Goal: Task Accomplishment & Management: Complete application form

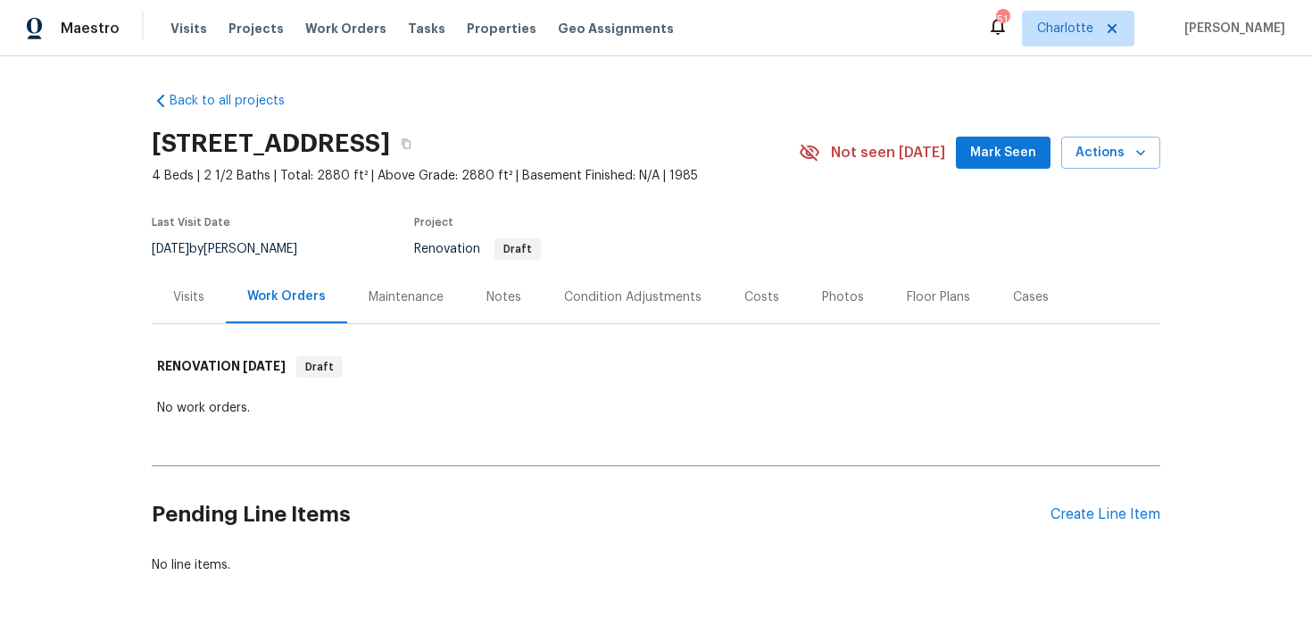
scroll to position [54, 0]
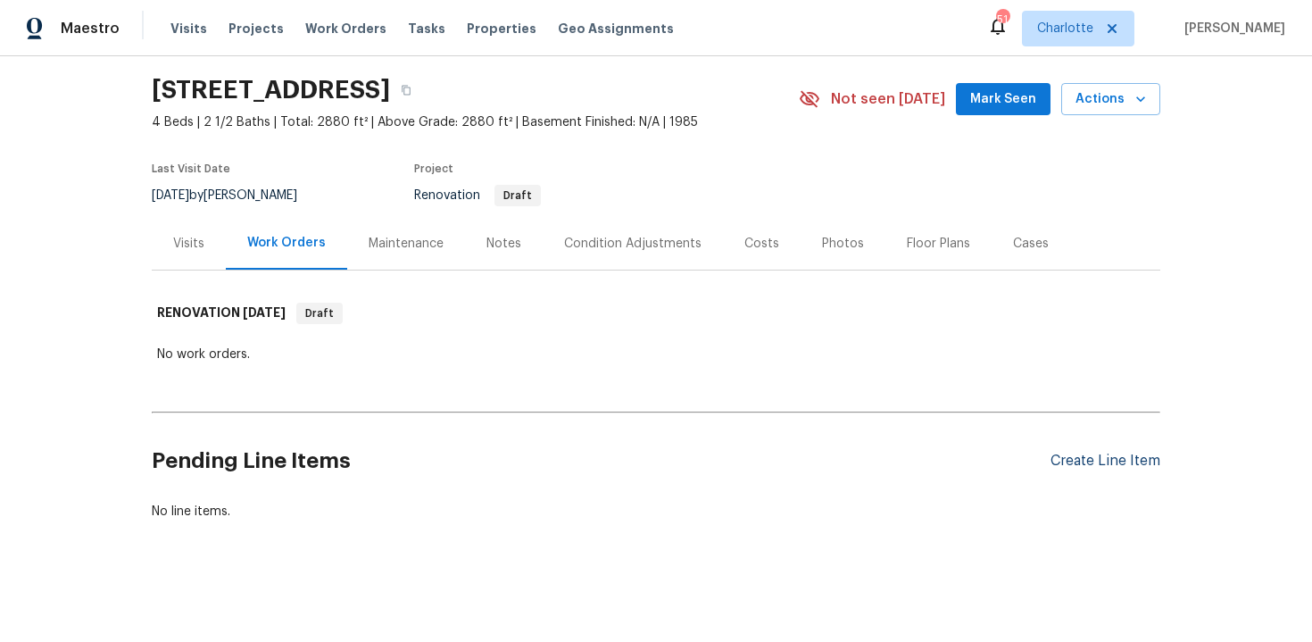
click at [1085, 455] on div "Create Line Item" at bounding box center [1106, 461] width 110 height 17
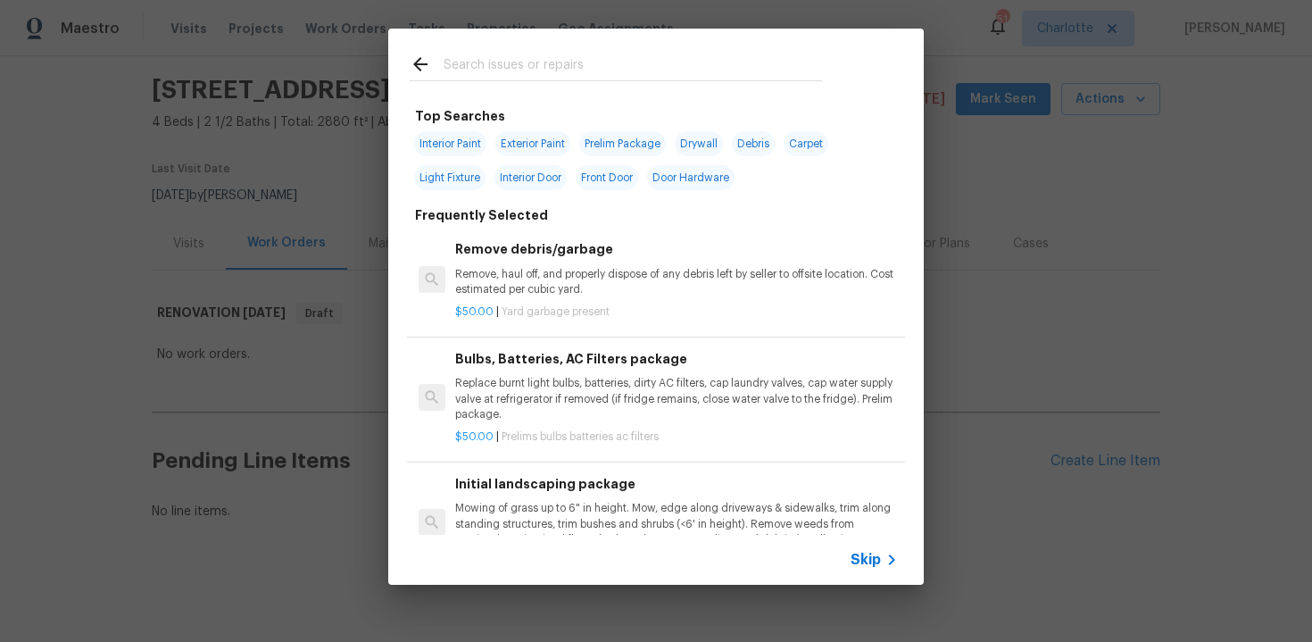
click at [857, 553] on span "Skip" at bounding box center [866, 560] width 30 height 18
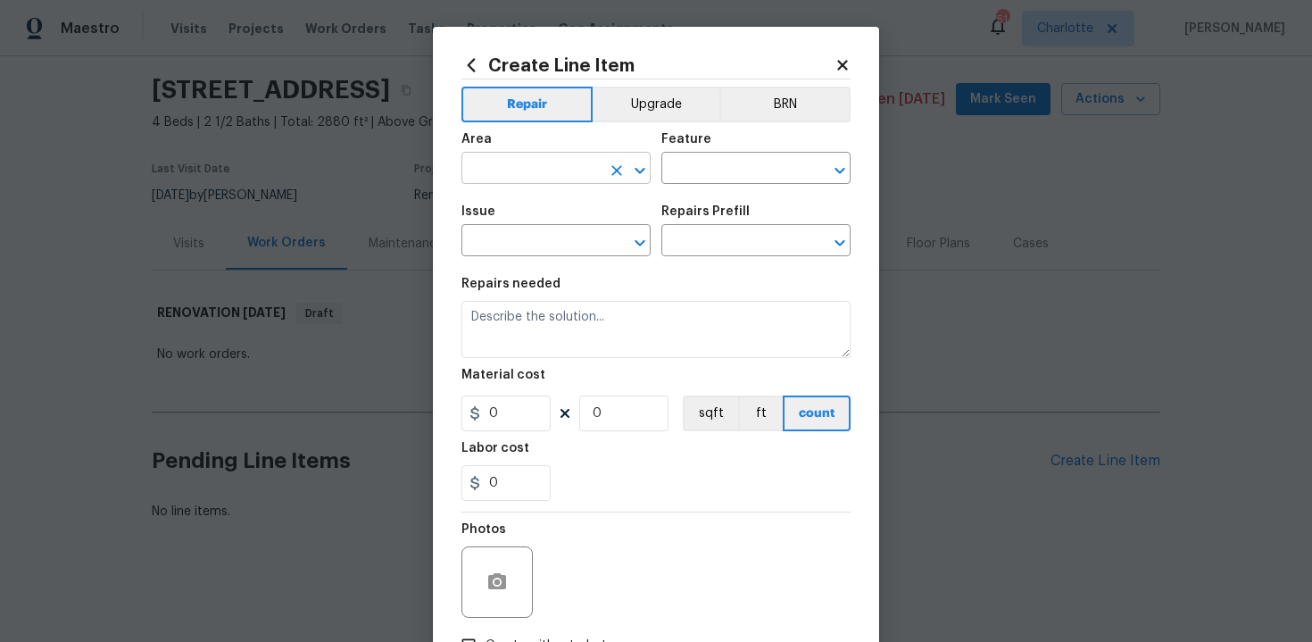
click at [547, 171] on input "text" at bounding box center [530, 170] width 139 height 28
click at [556, 245] on li "Exterior Overall" at bounding box center [555, 239] width 189 height 29
type input "Exterior Overall"
click at [711, 172] on input "text" at bounding box center [730, 170] width 139 height 28
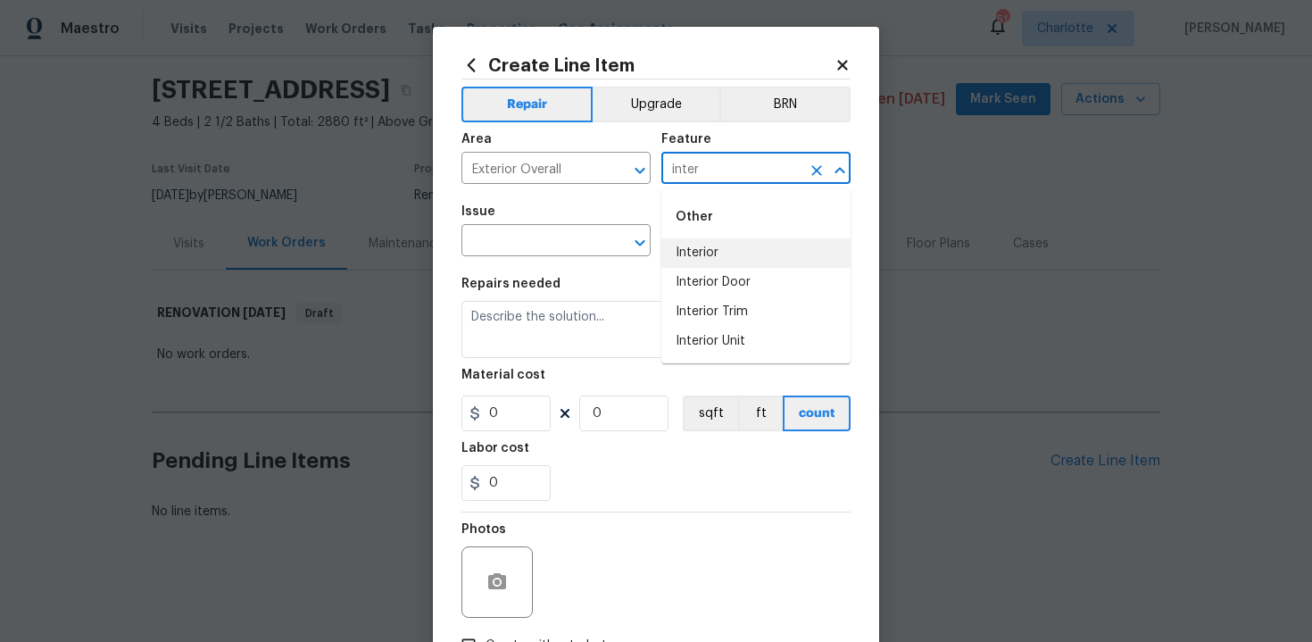
click at [720, 245] on li "Interior" at bounding box center [755, 252] width 189 height 29
type input "Interior"
click at [513, 230] on input "text" at bounding box center [530, 243] width 139 height 28
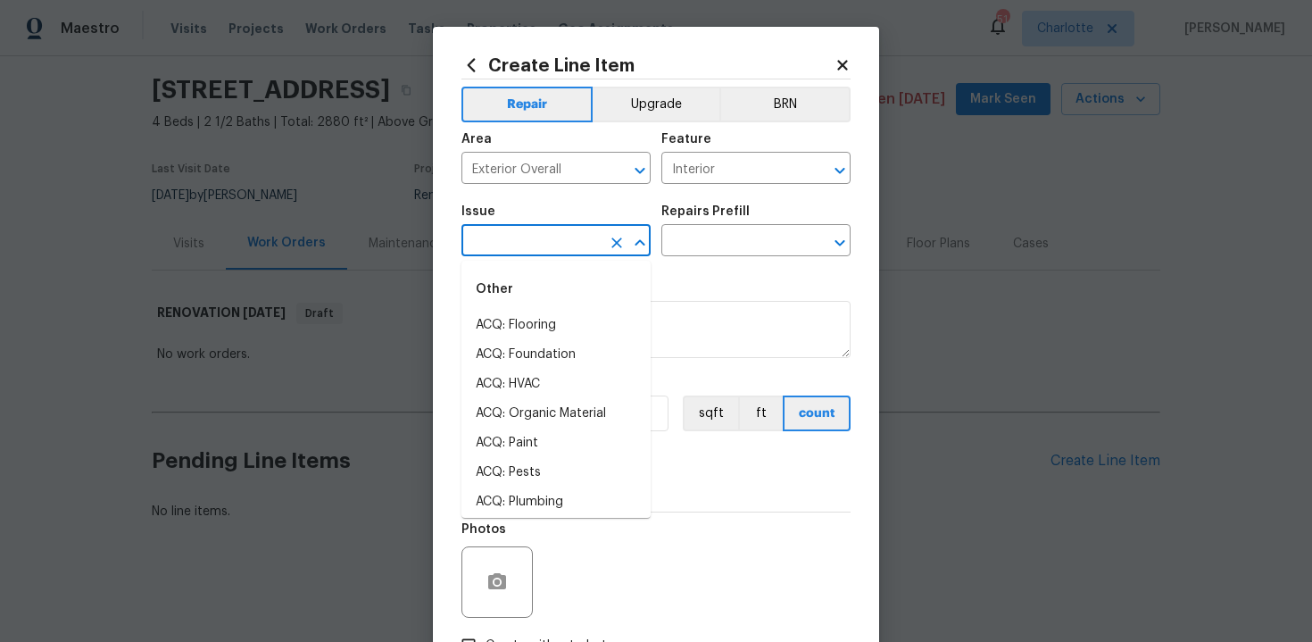
type input "i"
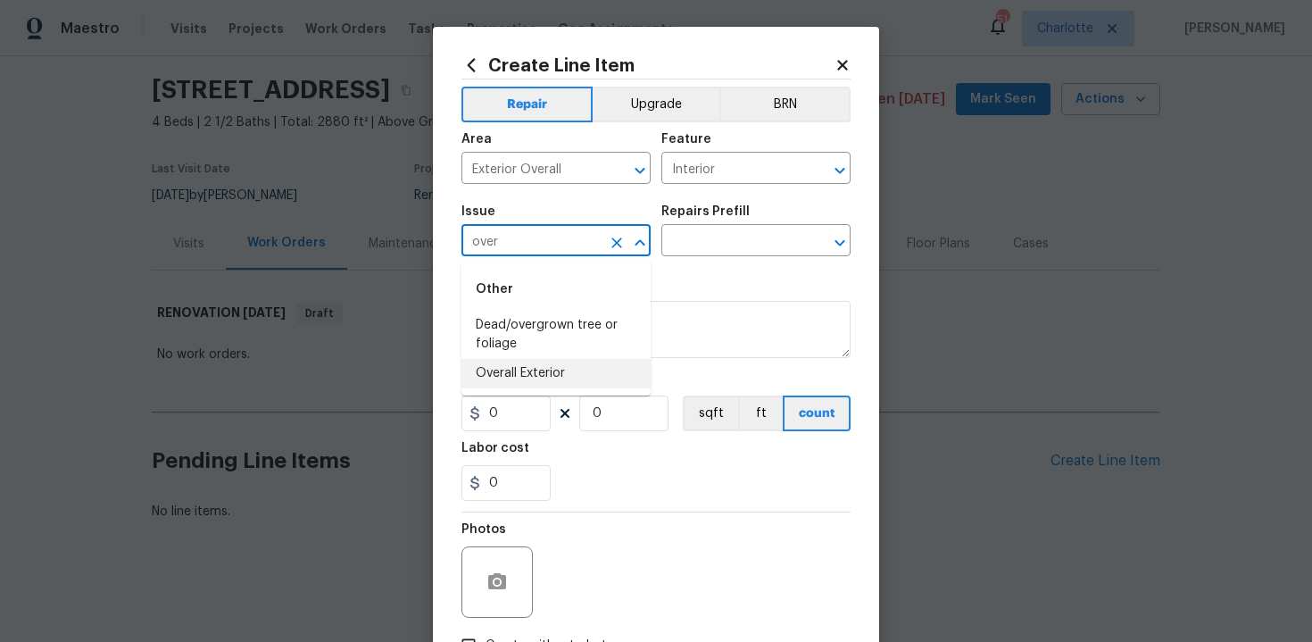
click at [540, 377] on li "Overall Exterior" at bounding box center [555, 373] width 189 height 29
type input "Overall Exterior"
click at [723, 244] on input "text" at bounding box center [730, 243] width 139 height 28
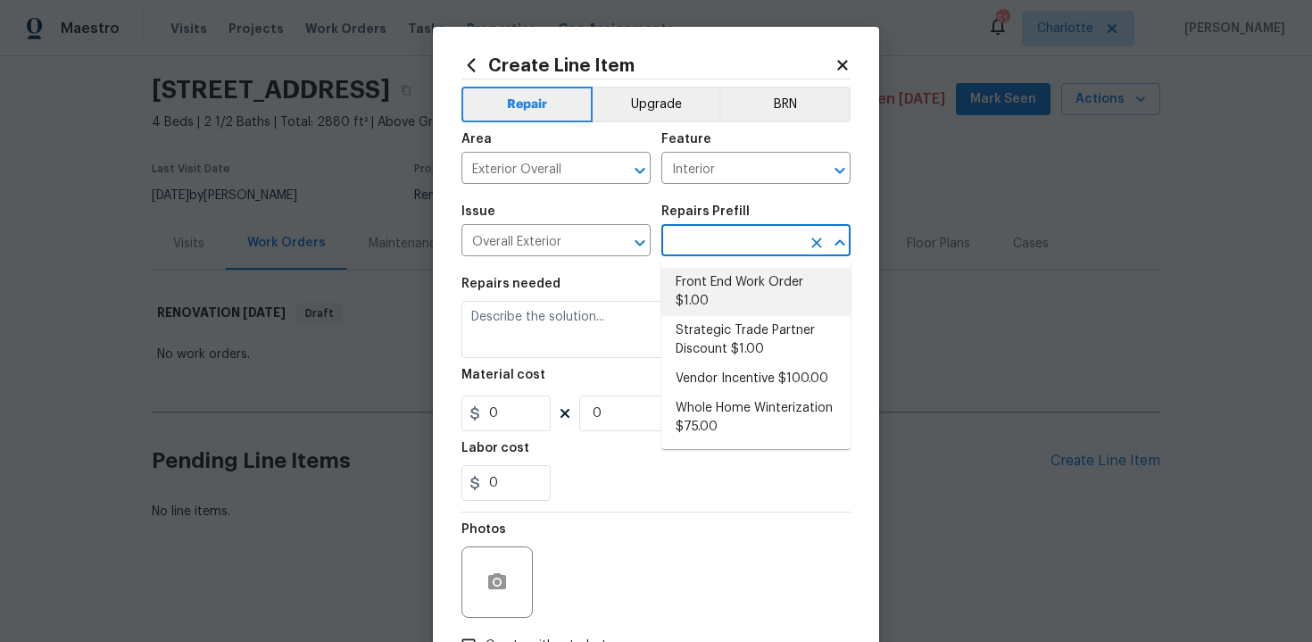
click at [734, 291] on li "Front End Work Order $1.00" at bounding box center [755, 292] width 189 height 48
type input "Front End Work Order $1.00"
type textarea "Placeholder line item for the creation of front end work orders."
type input "1"
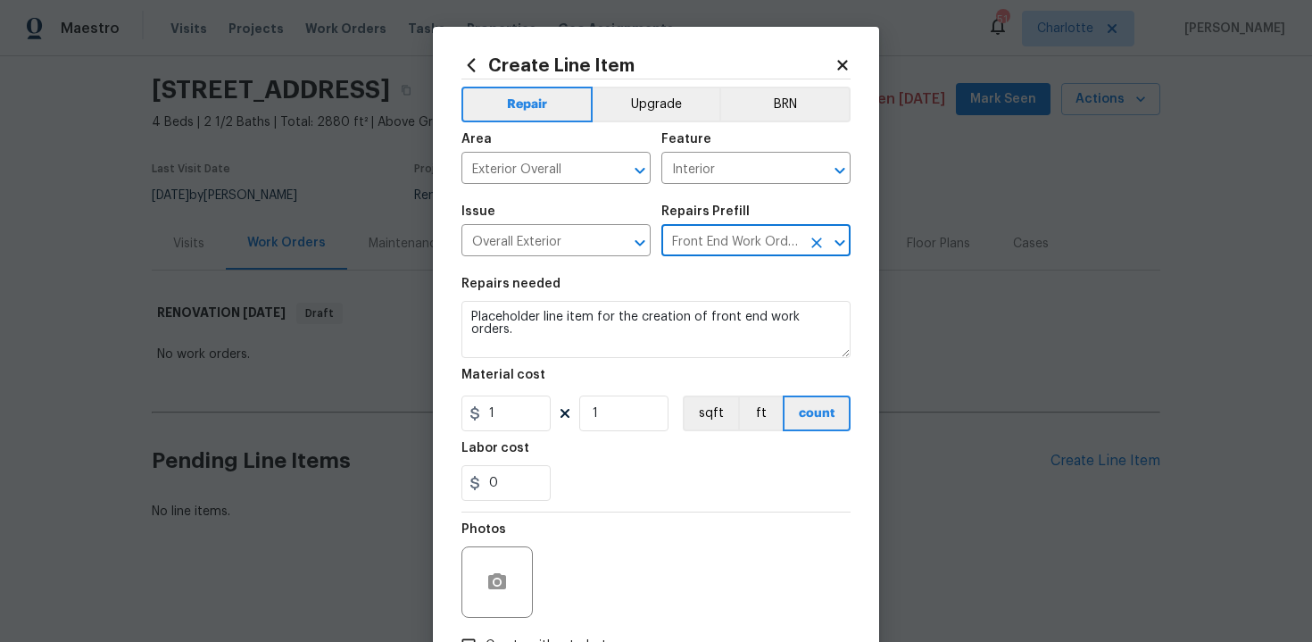
scroll to position [128, 0]
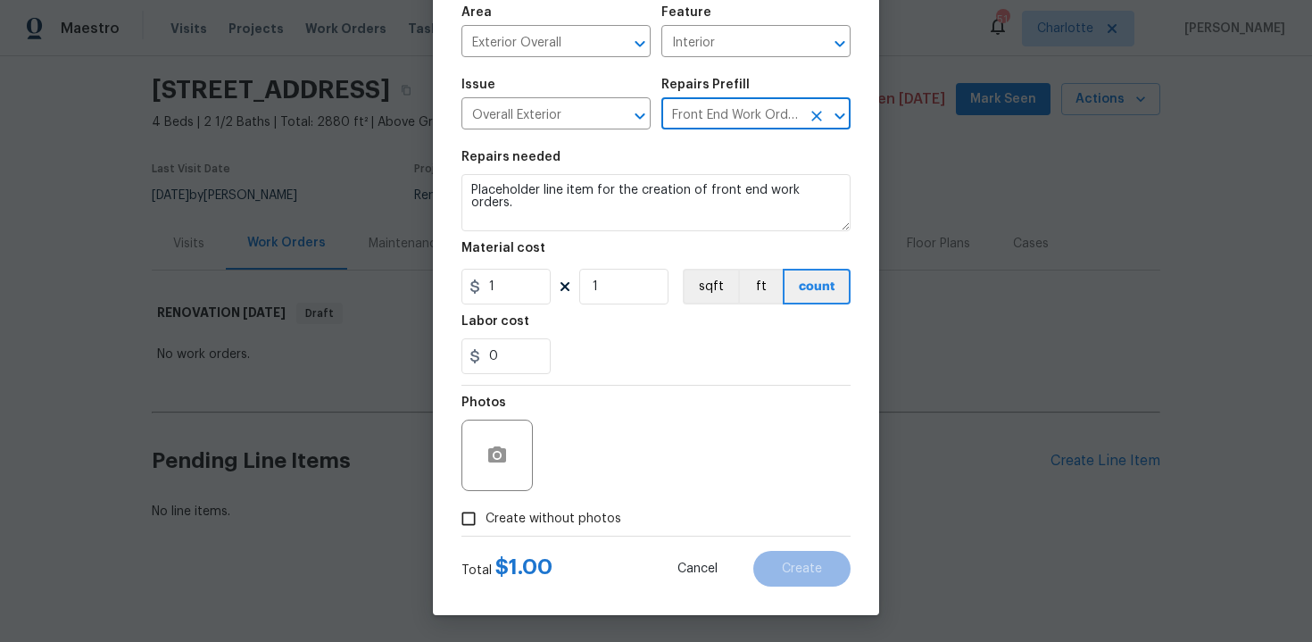
click at [553, 508] on label "Create without photos" at bounding box center [537, 519] width 170 height 34
click at [486, 508] on input "Create without photos" at bounding box center [469, 519] width 34 height 34
checkbox input "true"
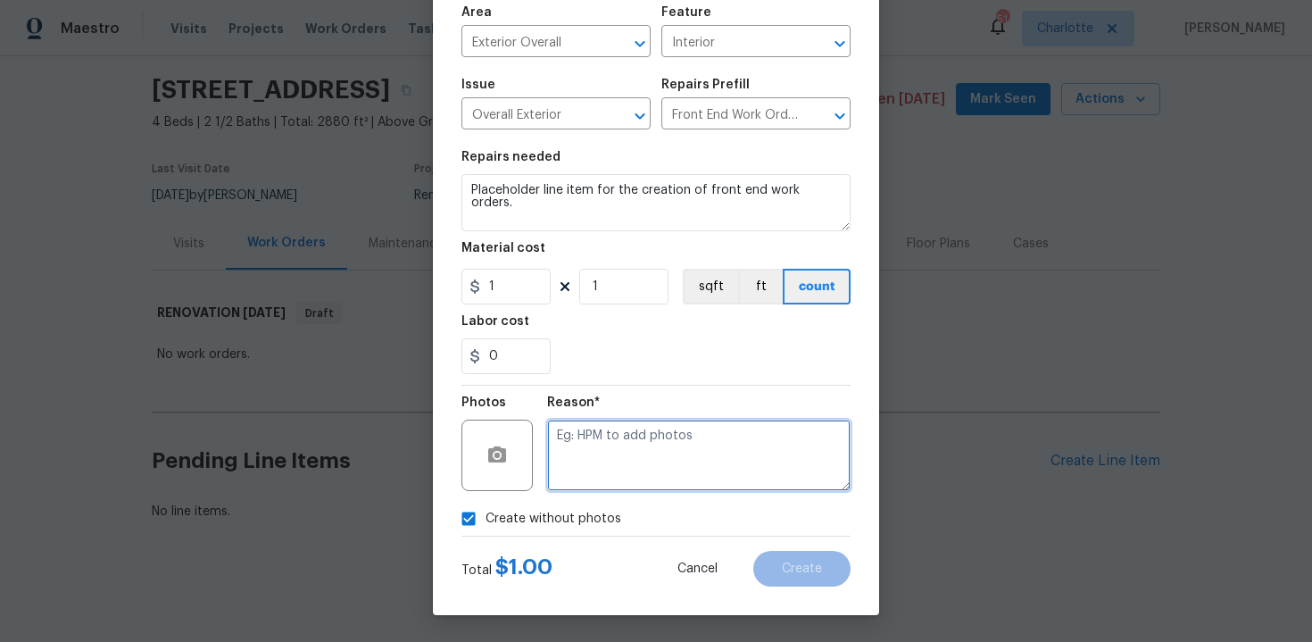
click at [635, 452] on textarea at bounding box center [698, 455] width 303 height 71
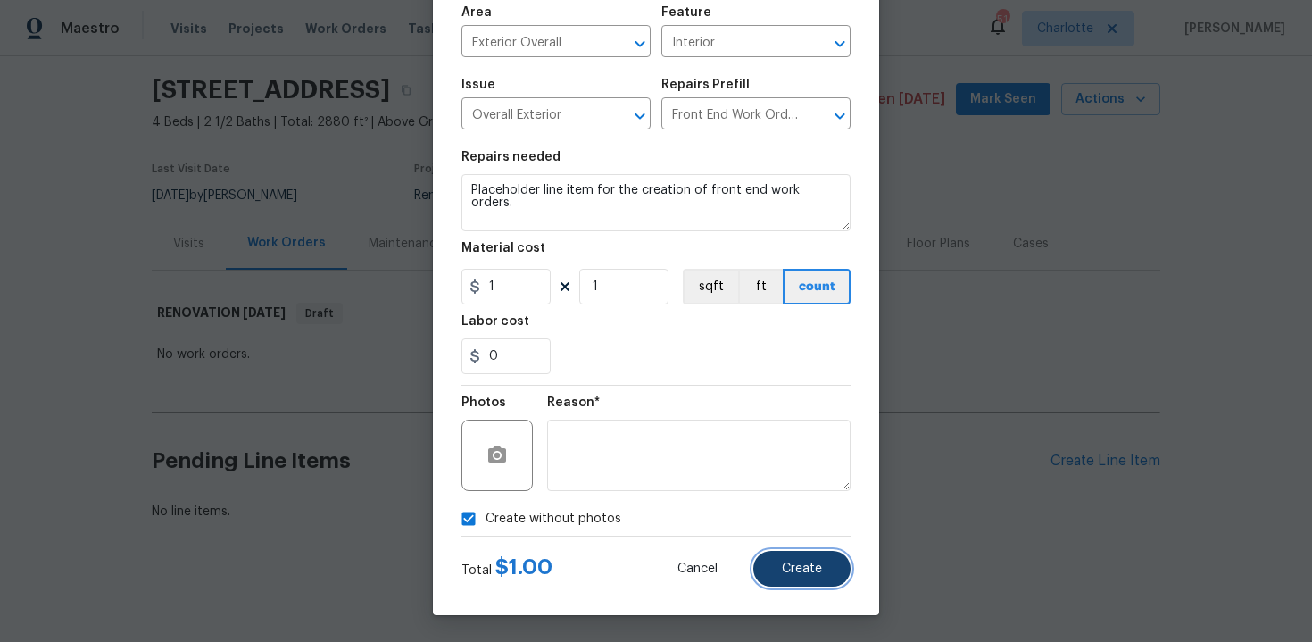
click at [824, 573] on button "Create" at bounding box center [801, 569] width 97 height 36
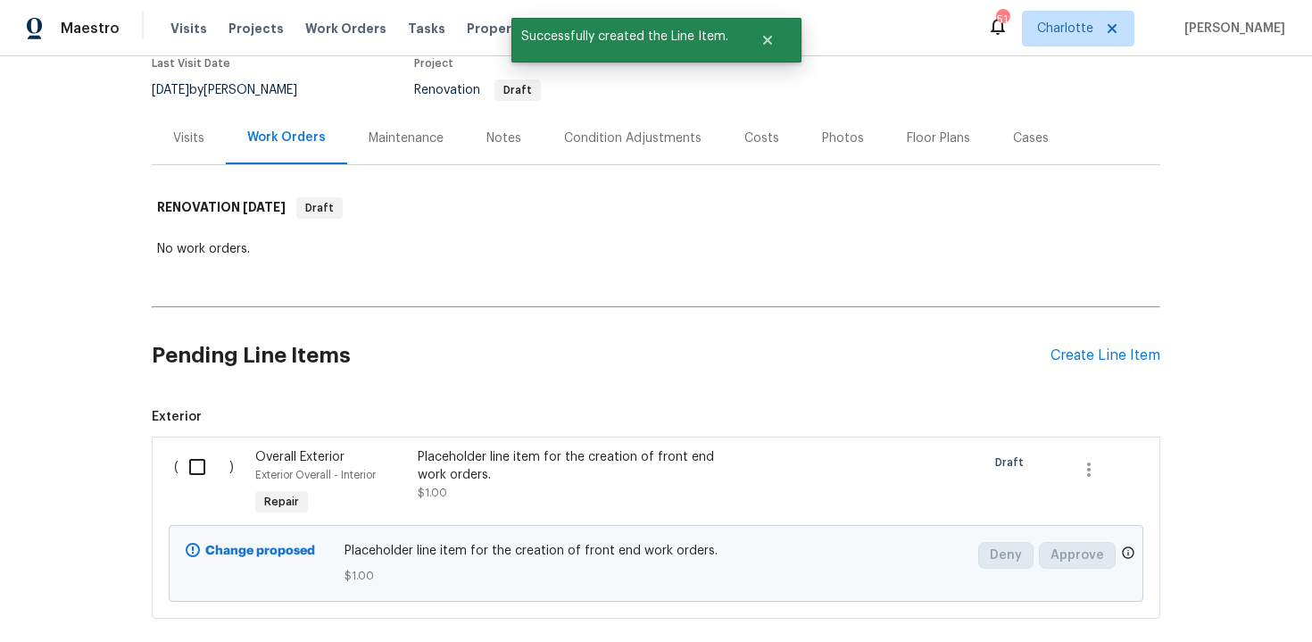
scroll to position [257, 0]
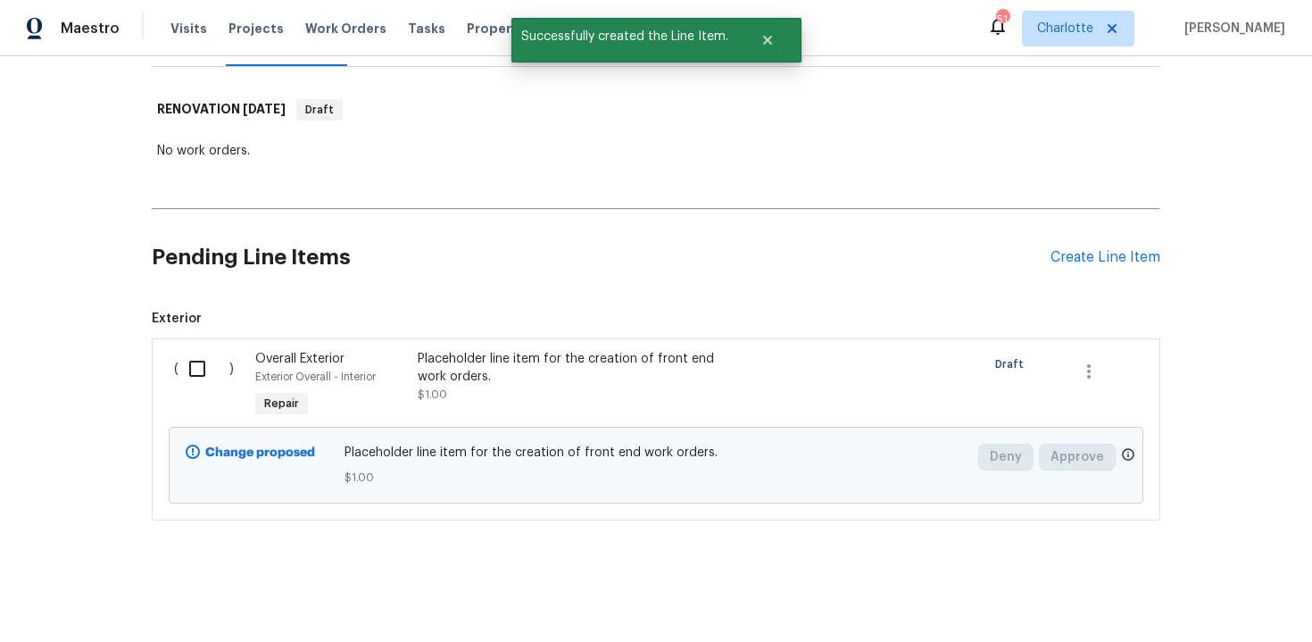
click at [206, 378] on input "checkbox" at bounding box center [204, 368] width 51 height 37
checkbox input "true"
click at [1191, 592] on span "Create Work Order" at bounding box center [1210, 597] width 119 height 22
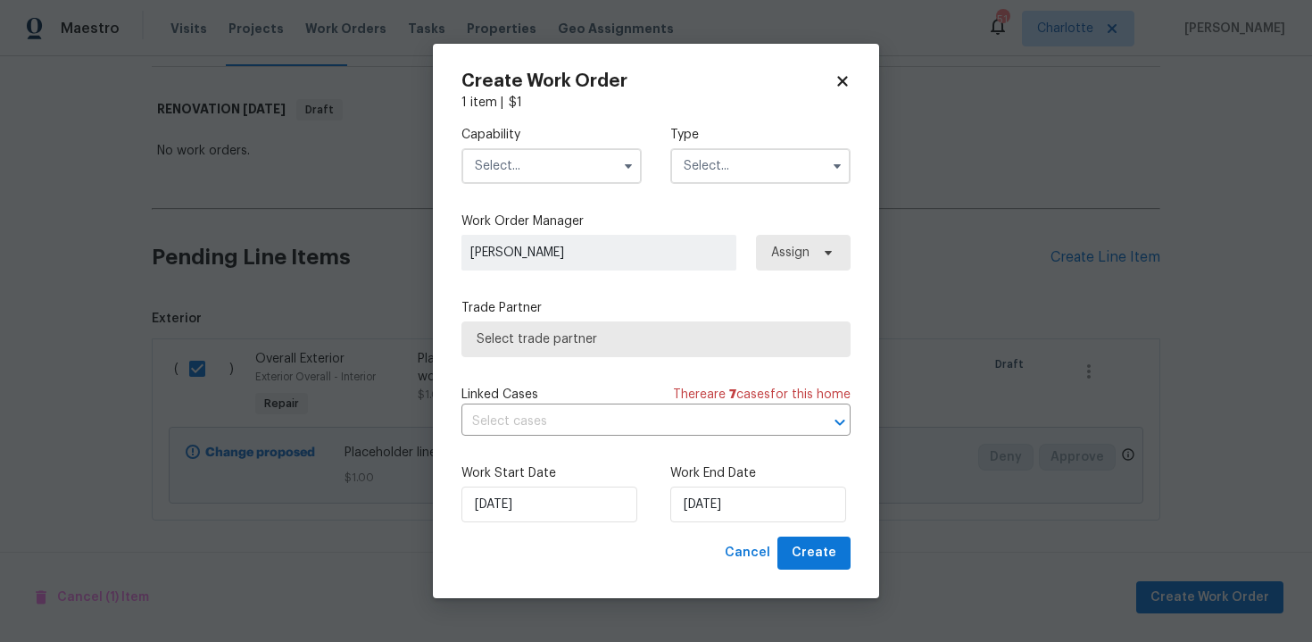
click at [576, 176] on input "text" at bounding box center [551, 166] width 180 height 36
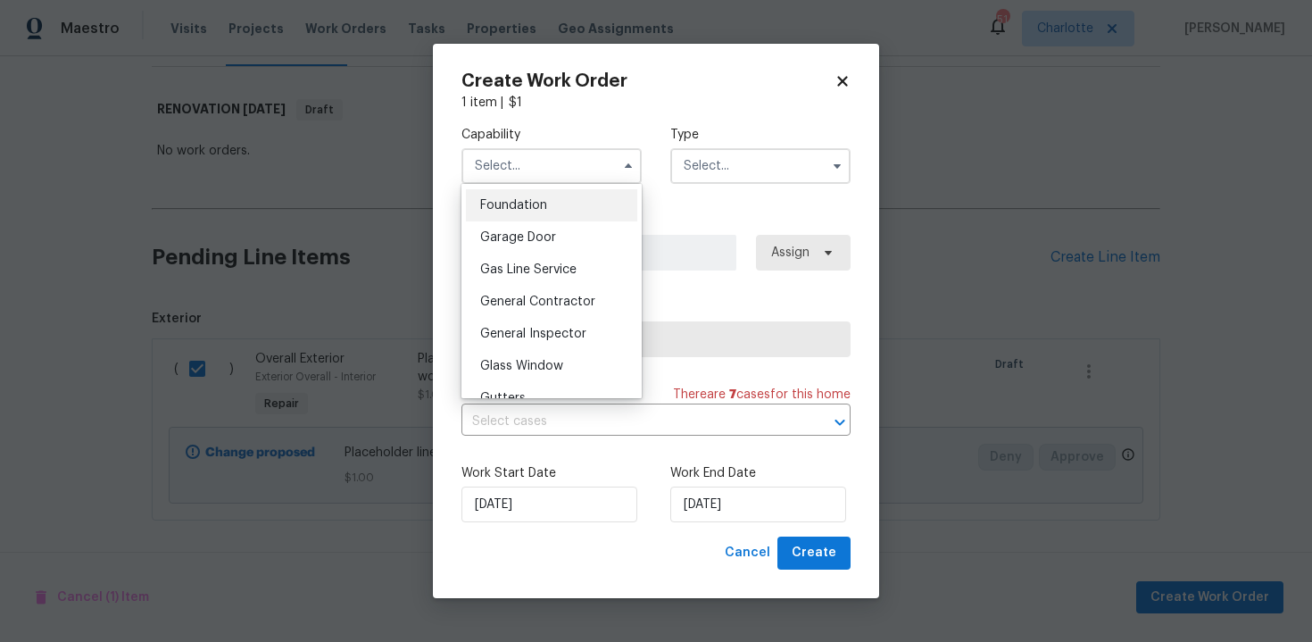
scroll to position [790, 0]
click at [560, 255] on div "General Contractor" at bounding box center [551, 268] width 171 height 32
type input "General Contractor"
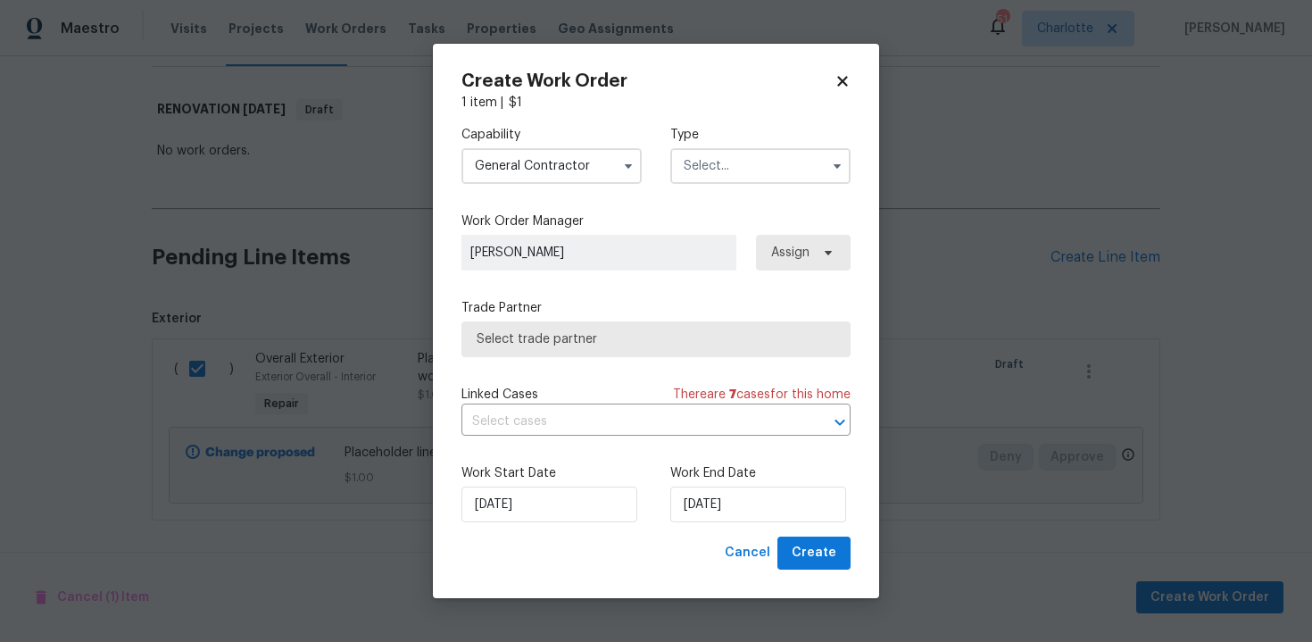
click at [726, 159] on input "text" at bounding box center [760, 166] width 180 height 36
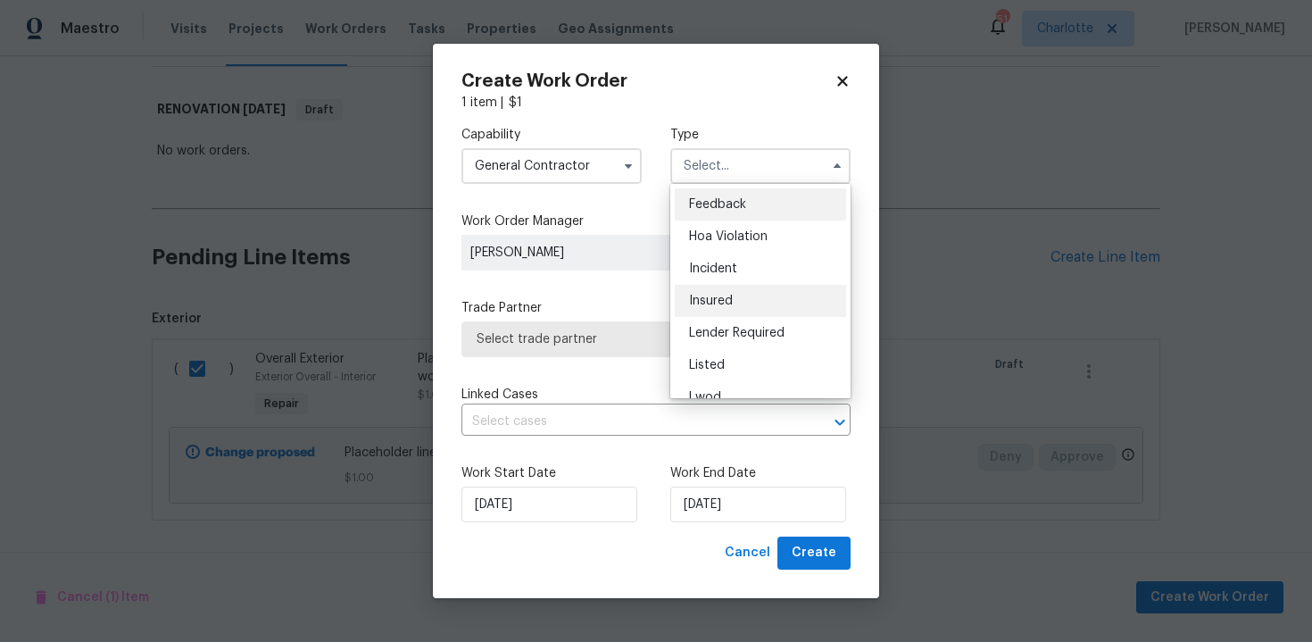
scroll to position [212, 0]
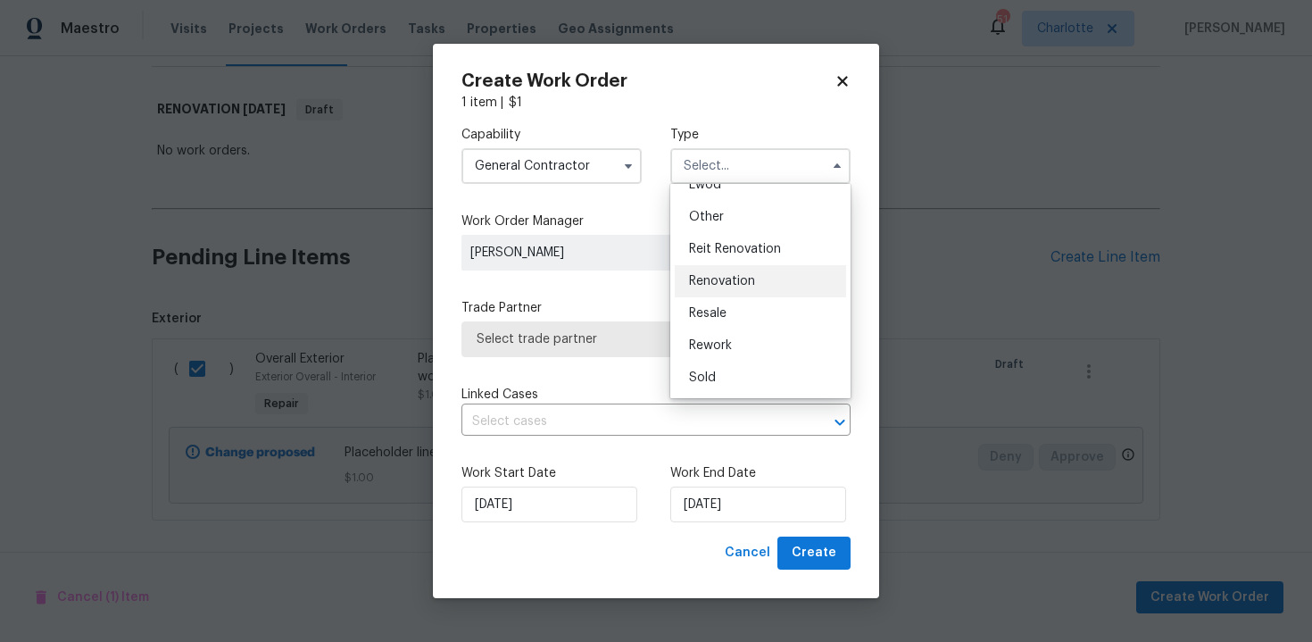
click at [742, 289] on div "Renovation" at bounding box center [760, 281] width 171 height 32
type input "Renovation"
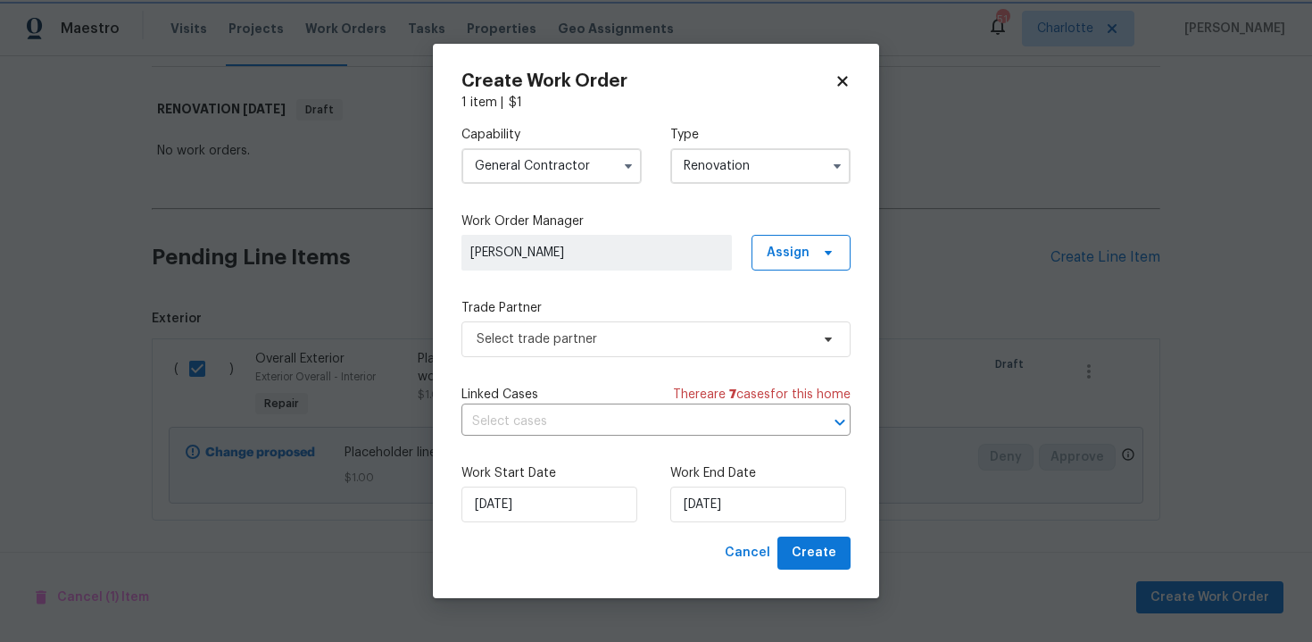
scroll to position [0, 0]
click at [645, 337] on span "Select trade partner" at bounding box center [643, 339] width 333 height 18
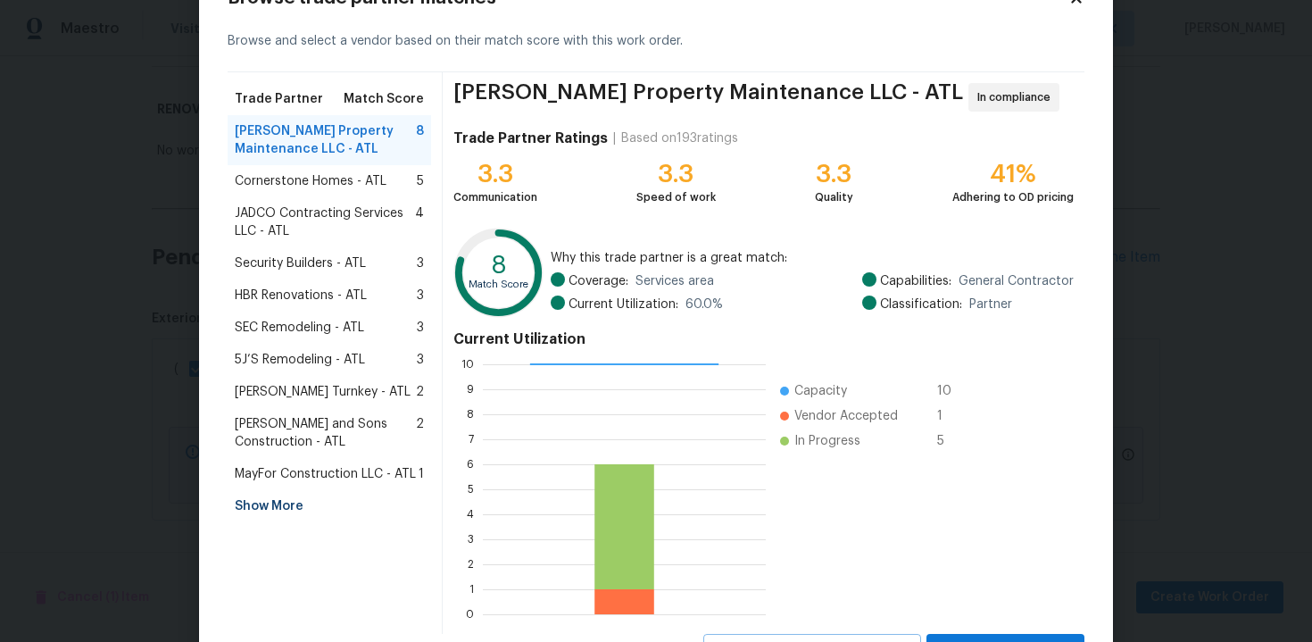
scroll to position [91, 0]
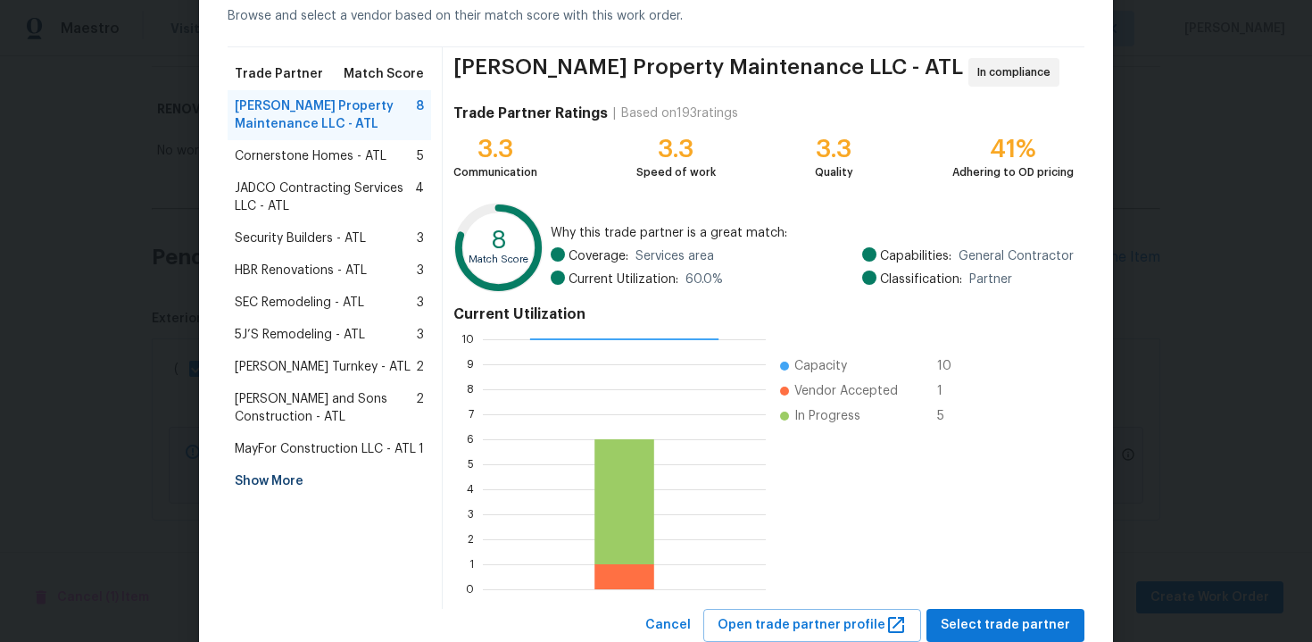
click at [262, 481] on div "Show More" at bounding box center [330, 481] width 204 height 32
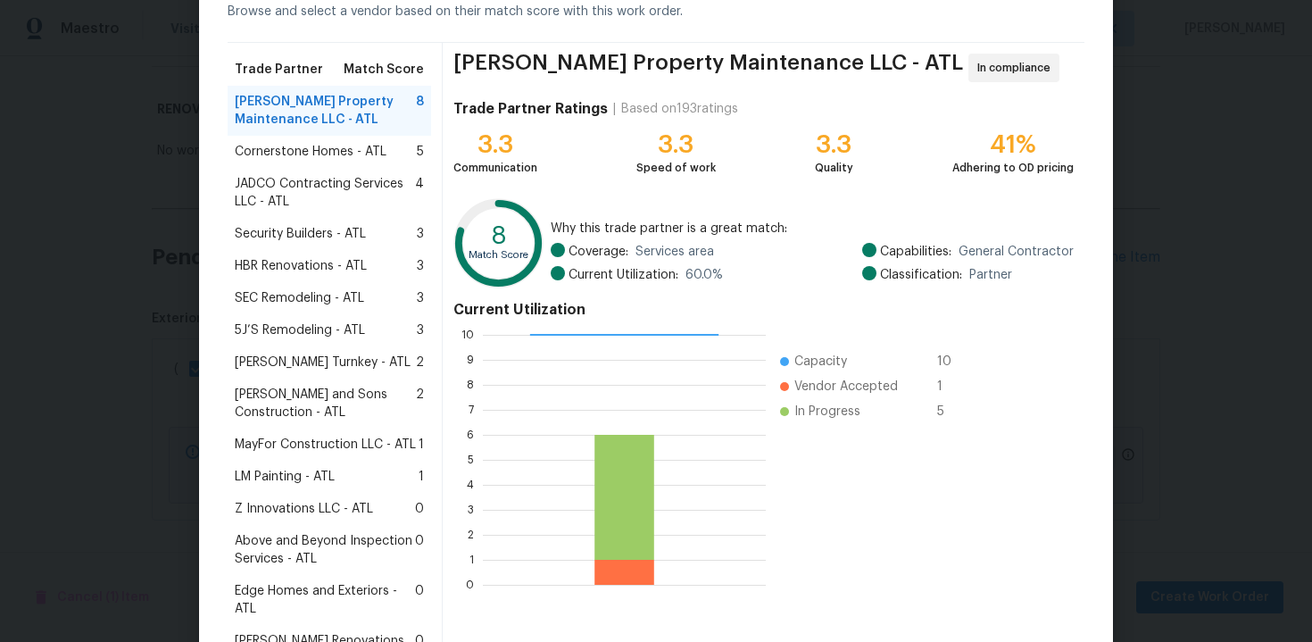
scroll to position [97, 0]
click at [337, 541] on span "Above and Beyond Inspection Services - ATL" at bounding box center [325, 548] width 180 height 36
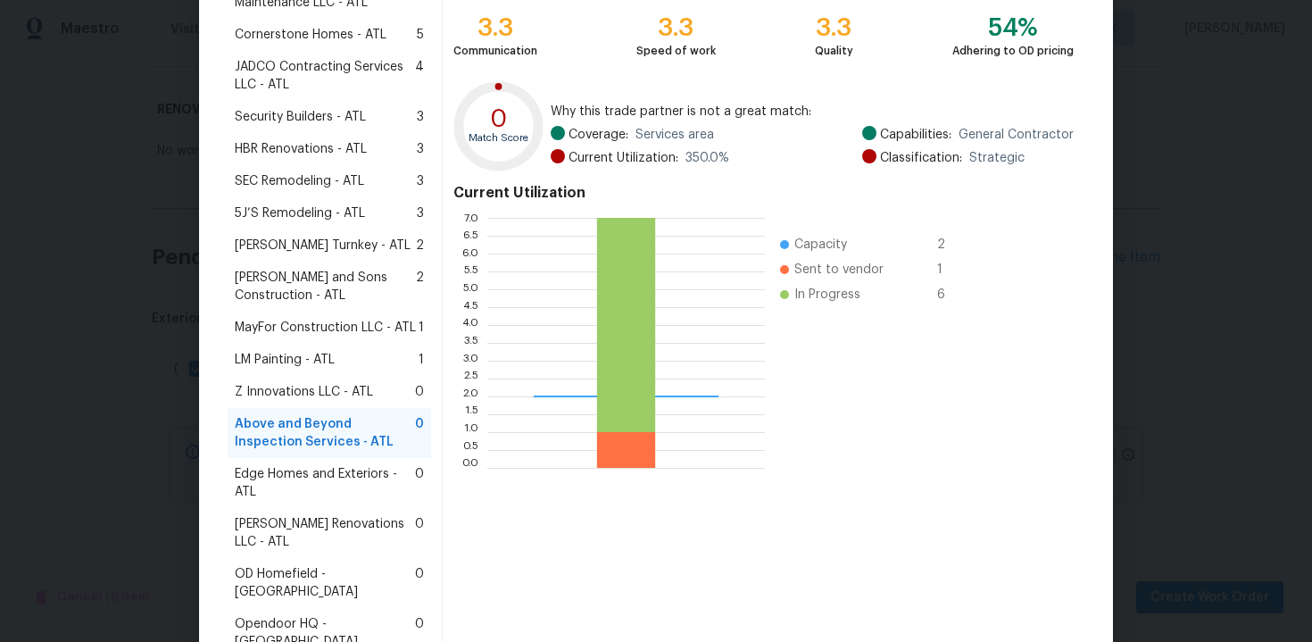
scroll to position [437, 0]
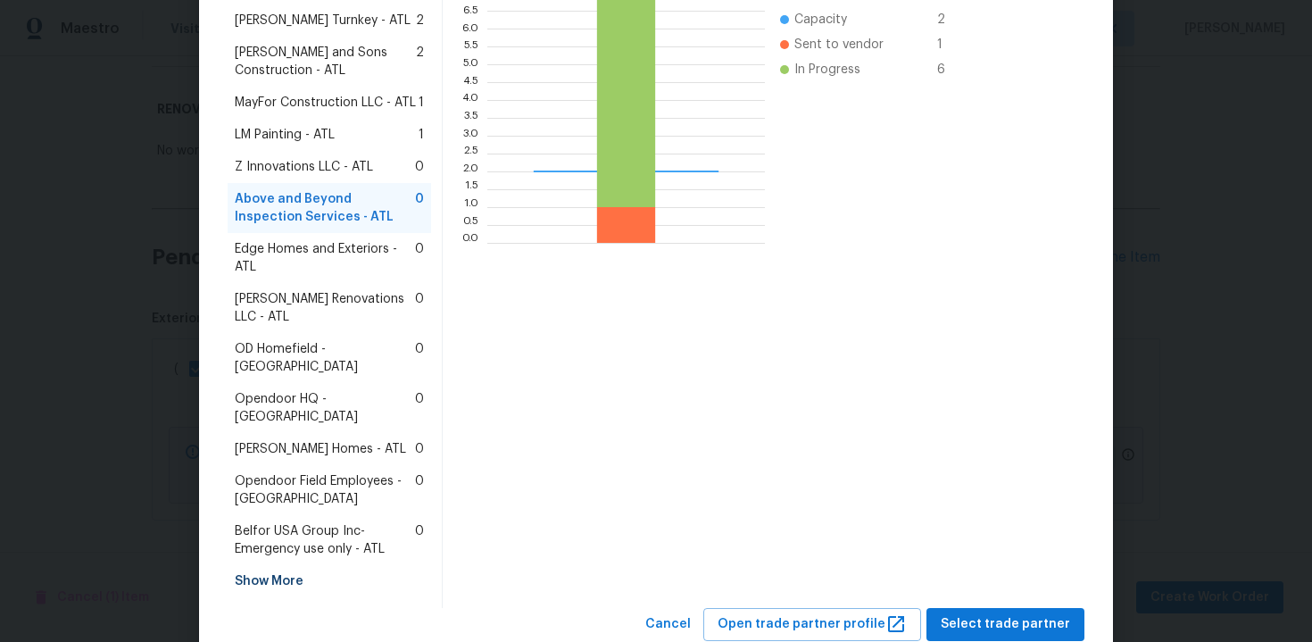
click at [992, 586] on div "Browse trade partner matches Browse and select a vendor based on their match sc…" at bounding box center [656, 129] width 914 height 1080
click at [1019, 613] on span "Select trade partner" at bounding box center [1005, 624] width 129 height 22
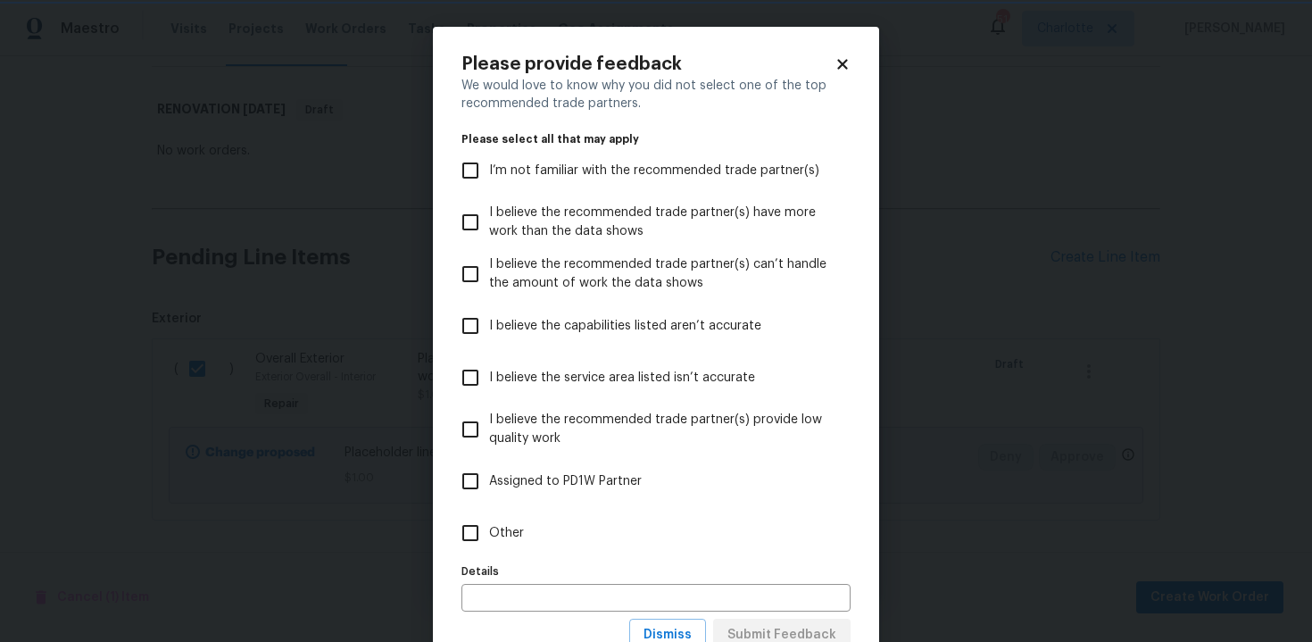
scroll to position [65, 0]
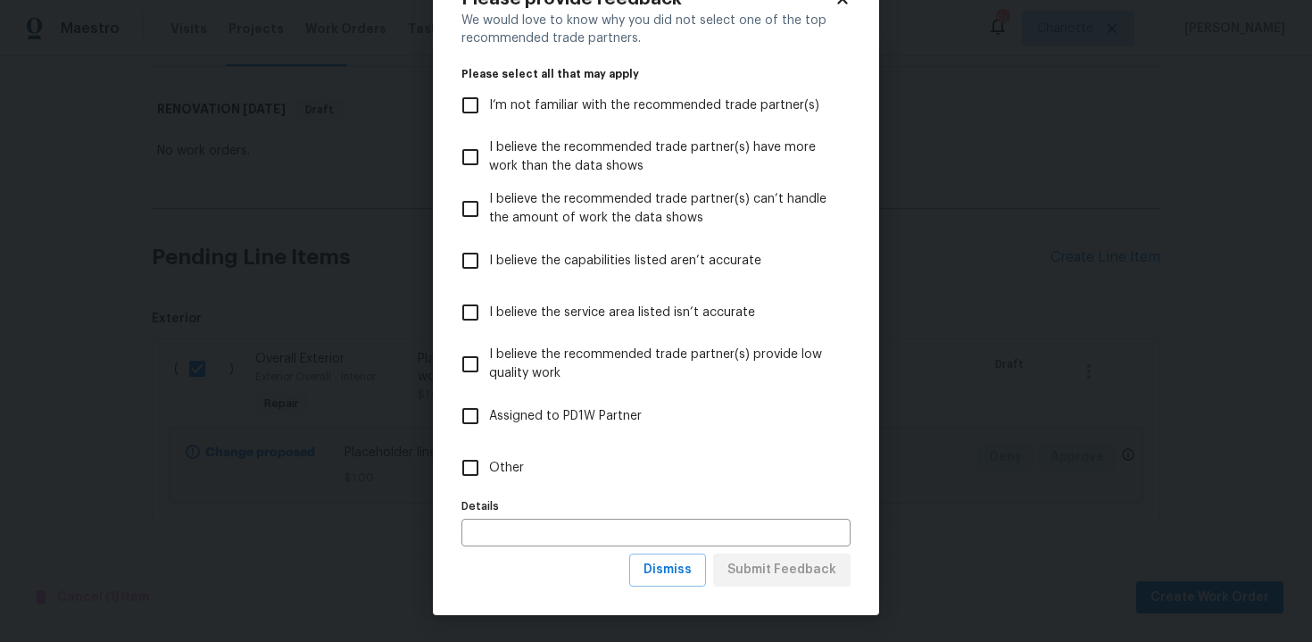
click at [508, 462] on span "Other" at bounding box center [506, 468] width 35 height 19
click at [489, 462] on input "Other" at bounding box center [470, 467] width 37 height 37
checkbox input "true"
click at [777, 573] on span "Submit Feedback" at bounding box center [782, 570] width 109 height 22
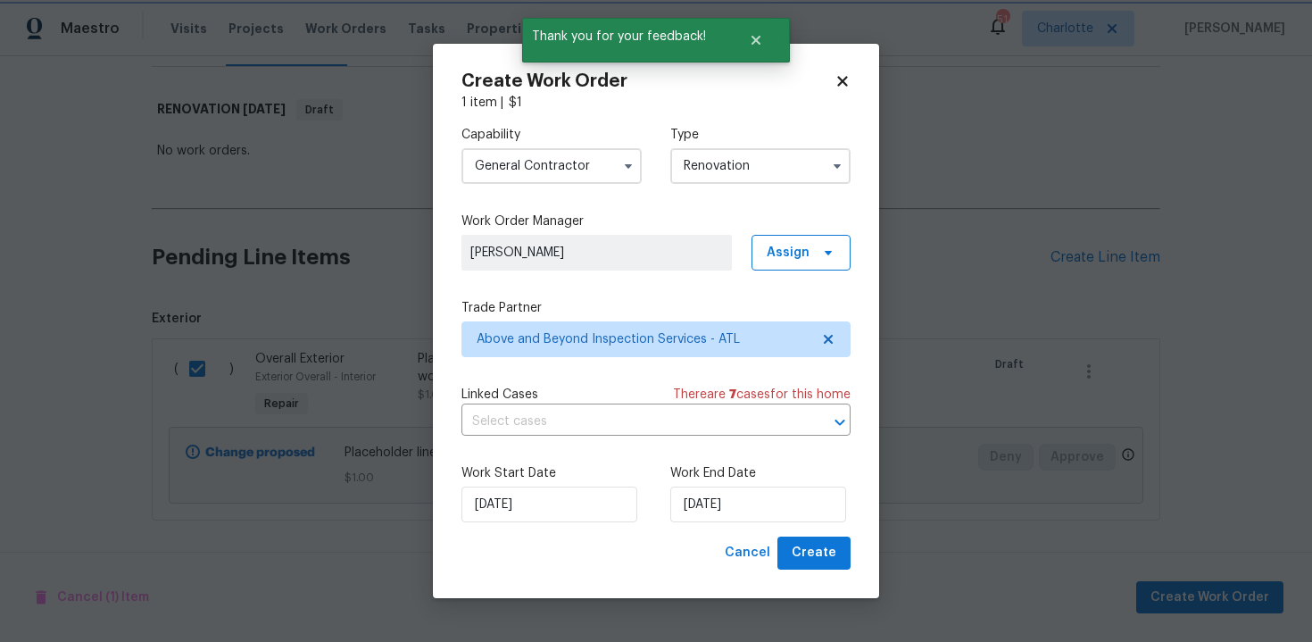
scroll to position [0, 0]
click at [765, 513] on input "15/10/2025" at bounding box center [758, 504] width 176 height 36
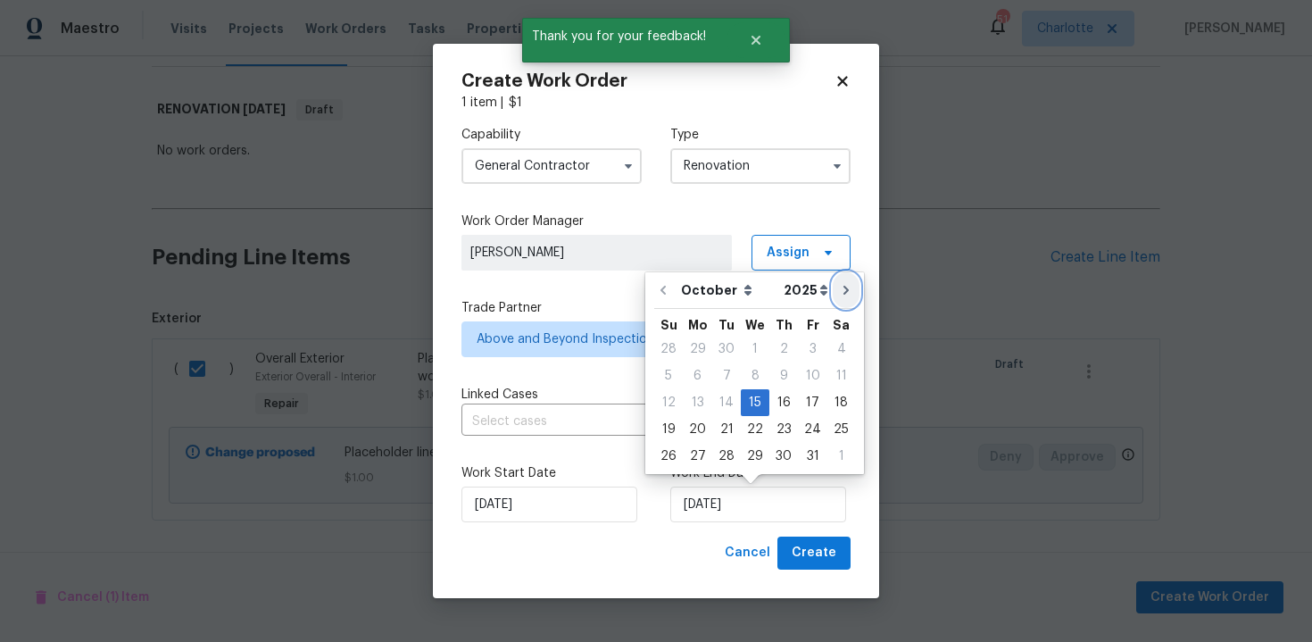
click at [842, 295] on icon "Go to next month" at bounding box center [846, 290] width 14 height 14
type input "15/11/2025"
select select "10"
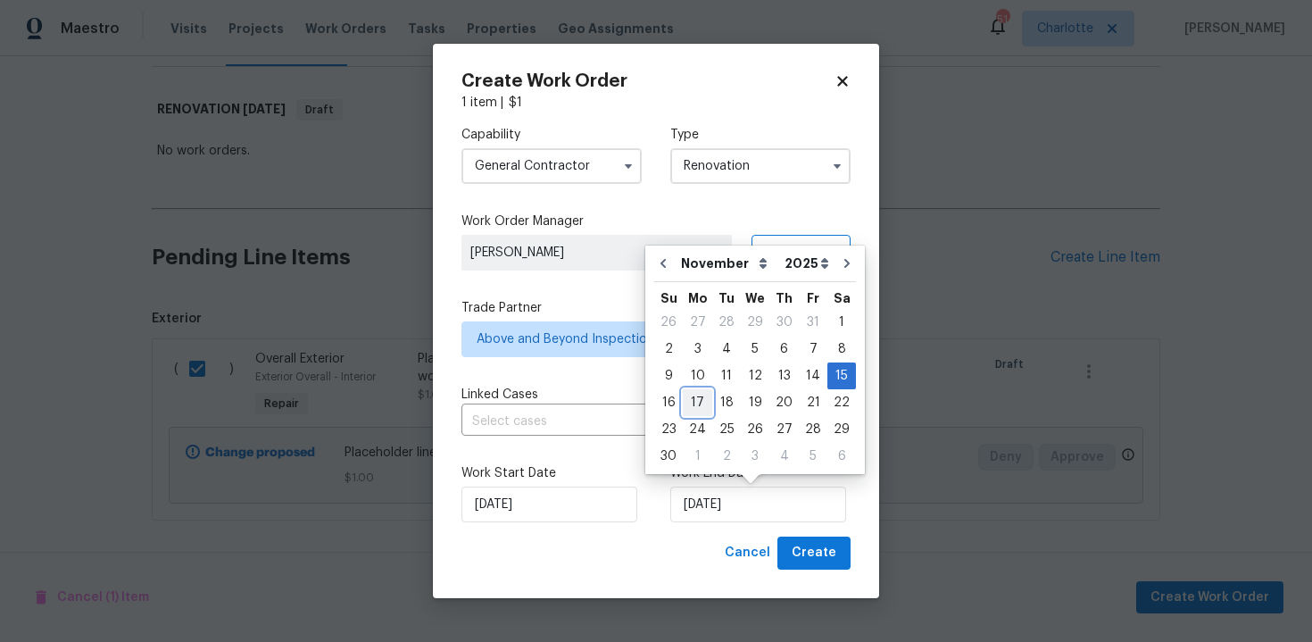
click at [700, 400] on div "17" at bounding box center [697, 402] width 29 height 25
type input "17/11/2025"
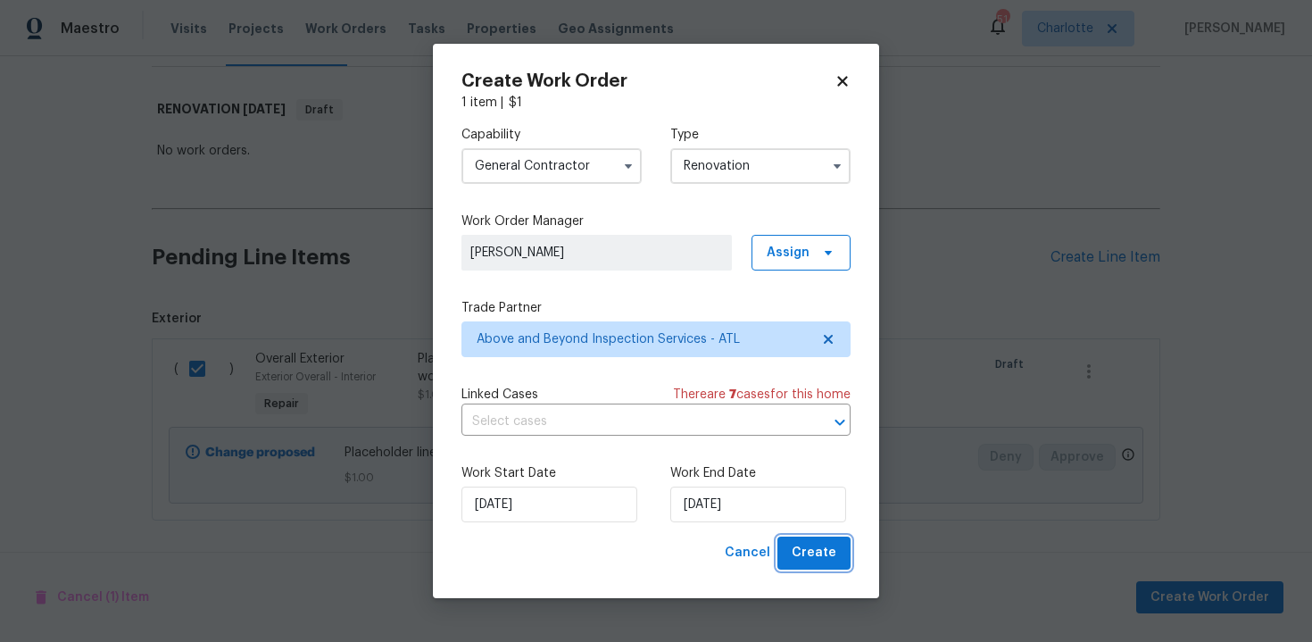
click at [824, 544] on span "Create" at bounding box center [814, 553] width 45 height 22
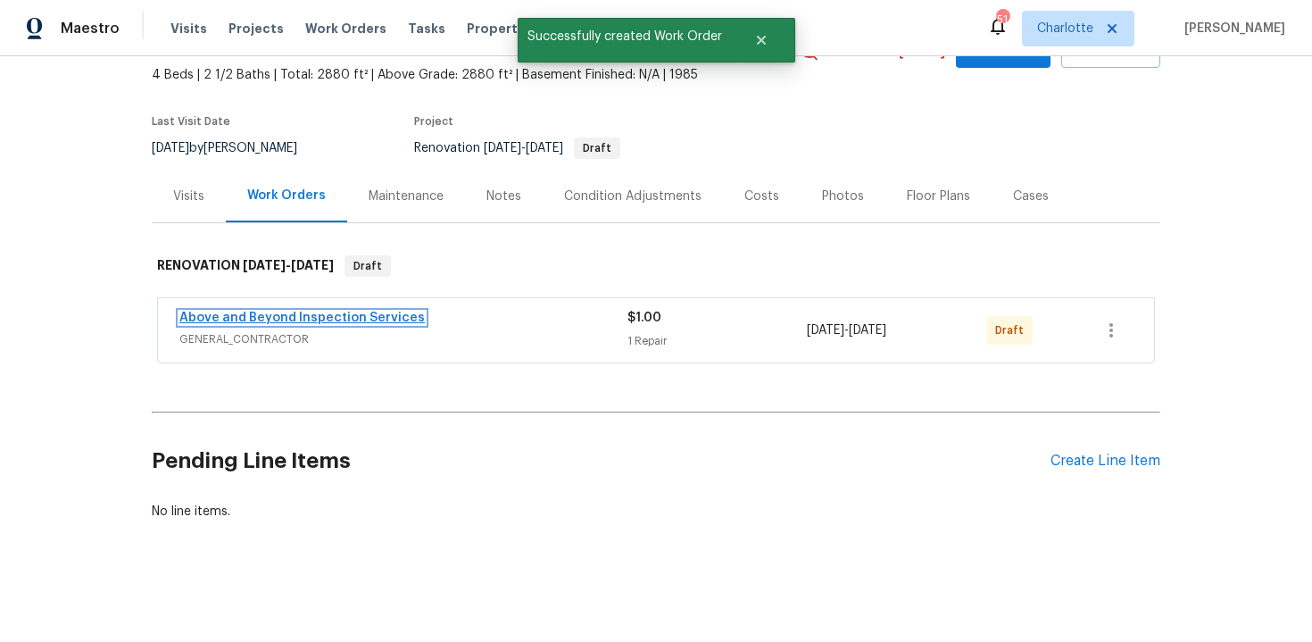
click at [360, 320] on link "Above and Beyond Inspection Services" at bounding box center [301, 318] width 245 height 12
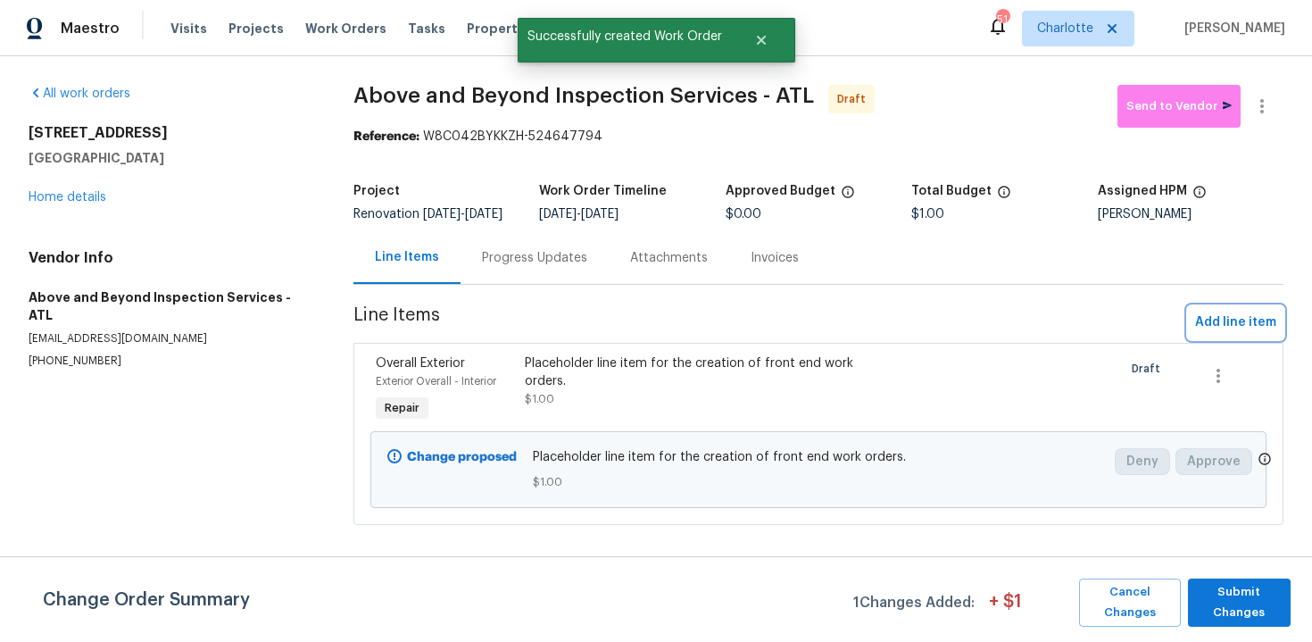
click at [1234, 330] on span "Add line item" at bounding box center [1235, 323] width 81 height 22
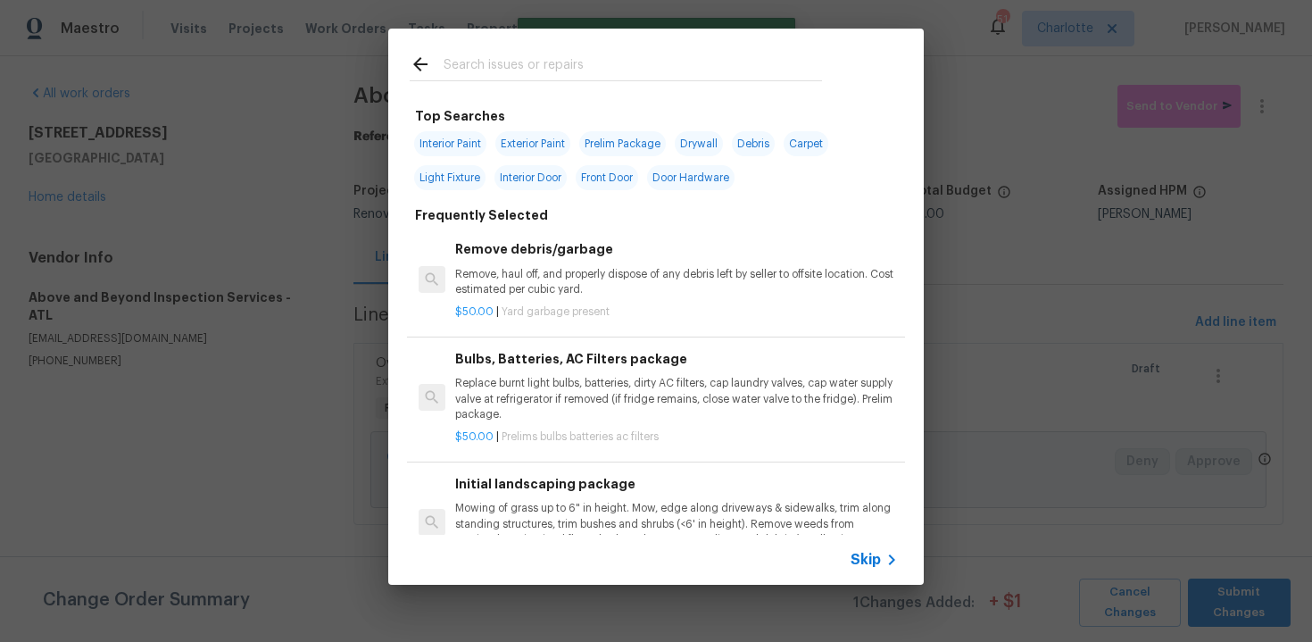
click at [865, 559] on span "Skip" at bounding box center [866, 560] width 30 height 18
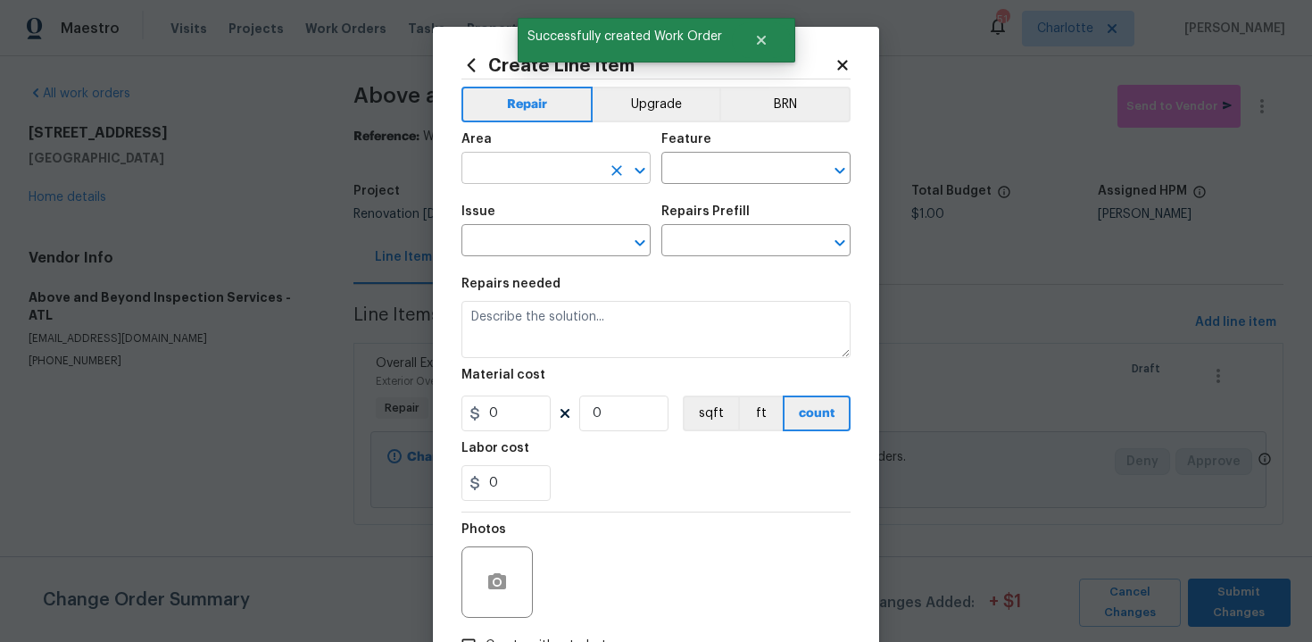
click at [527, 157] on input "text" at bounding box center [530, 170] width 139 height 28
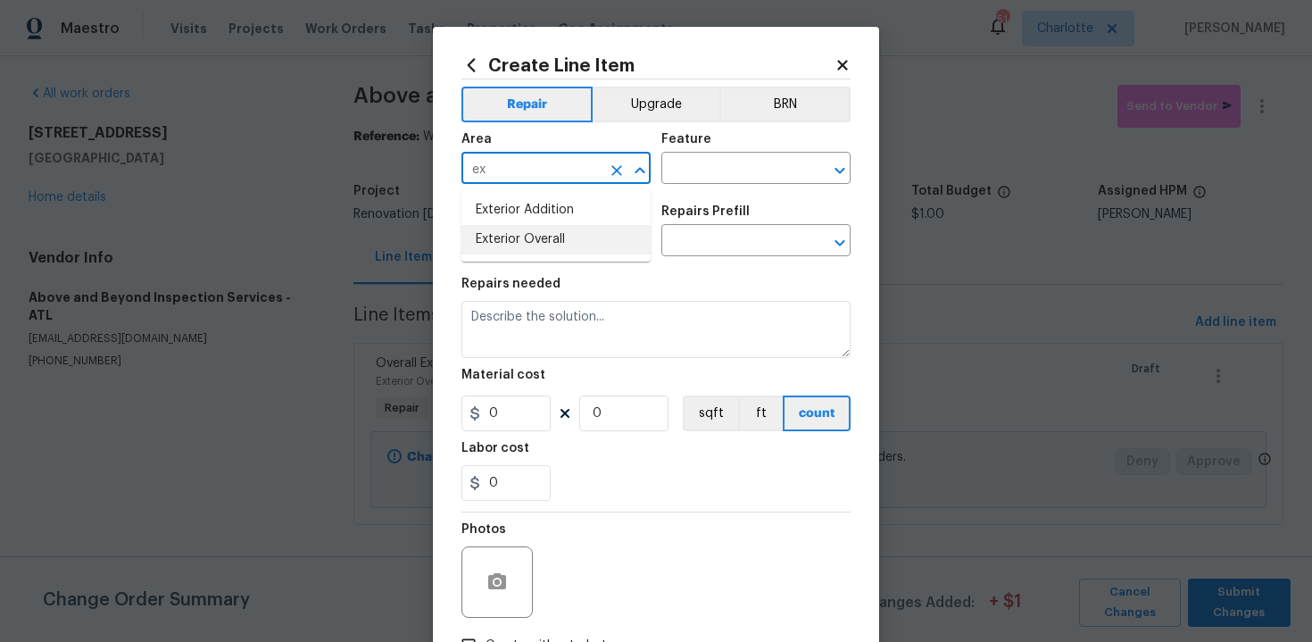
click at [544, 227] on li "Exterior Overall" at bounding box center [555, 239] width 189 height 29
type input "Exterior Overall"
click at [707, 173] on input "text" at bounding box center [730, 170] width 139 height 28
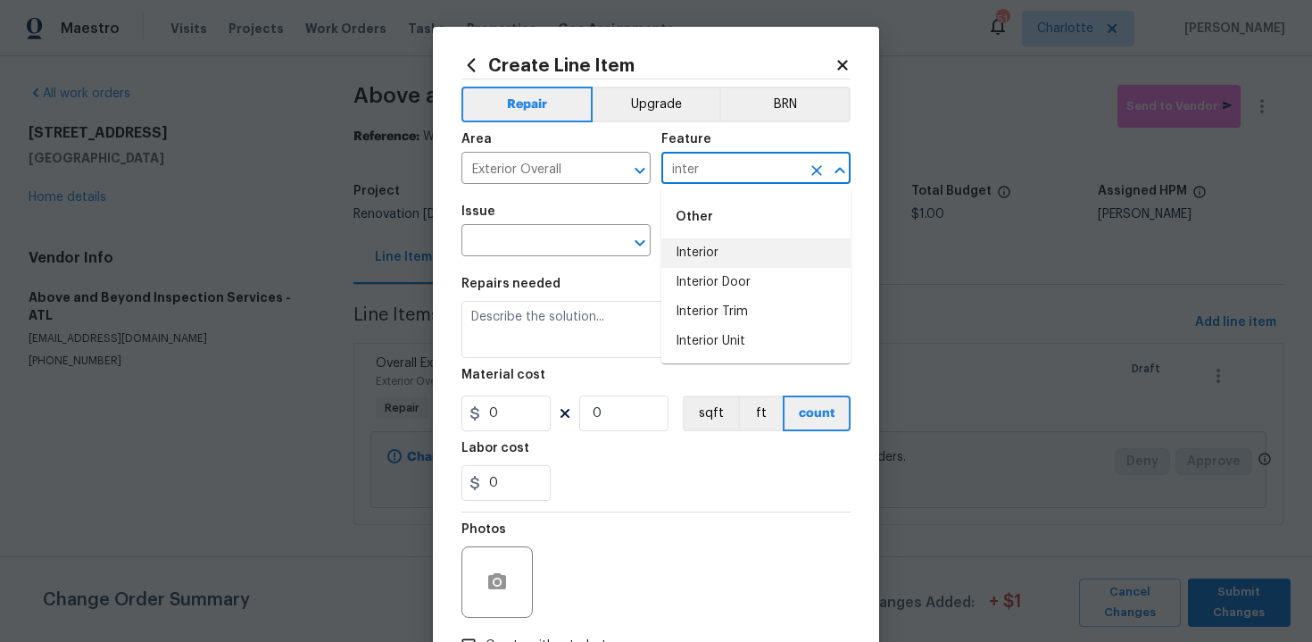
click at [714, 241] on li "Interior" at bounding box center [755, 252] width 189 height 29
type input "Interior"
click at [568, 249] on input "text" at bounding box center [530, 243] width 139 height 28
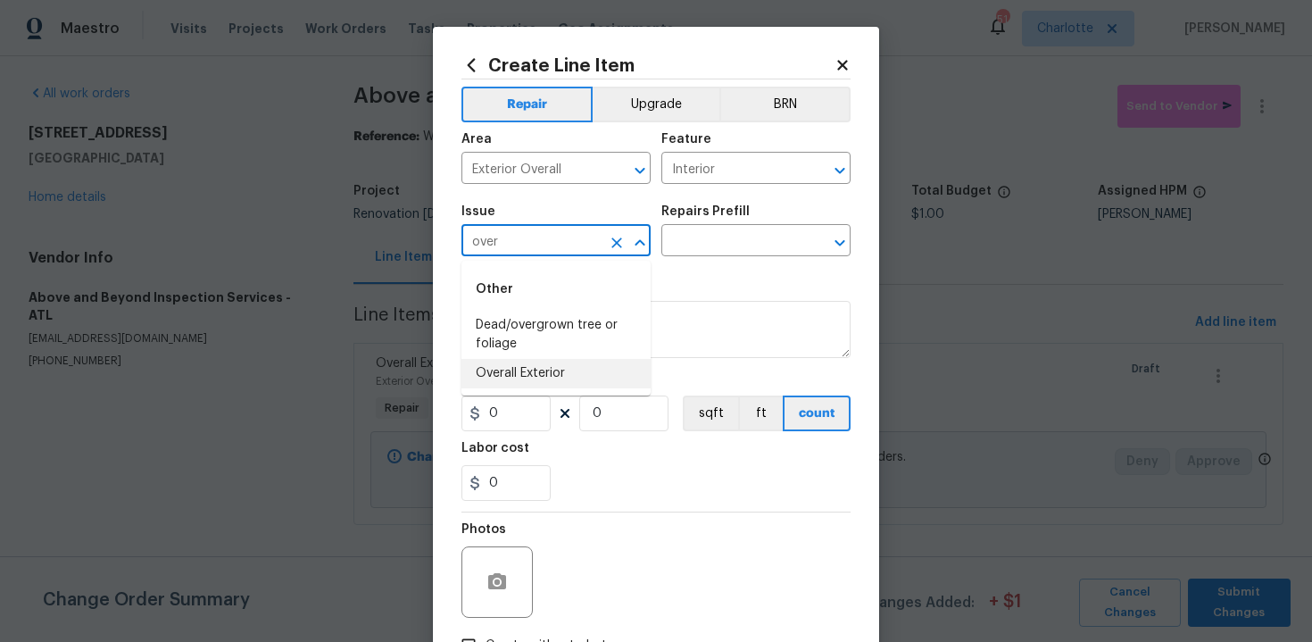
click at [571, 370] on li "Overall Exterior" at bounding box center [555, 373] width 189 height 29
type input "Overall Exterior"
click at [751, 239] on input "text" at bounding box center [730, 243] width 139 height 28
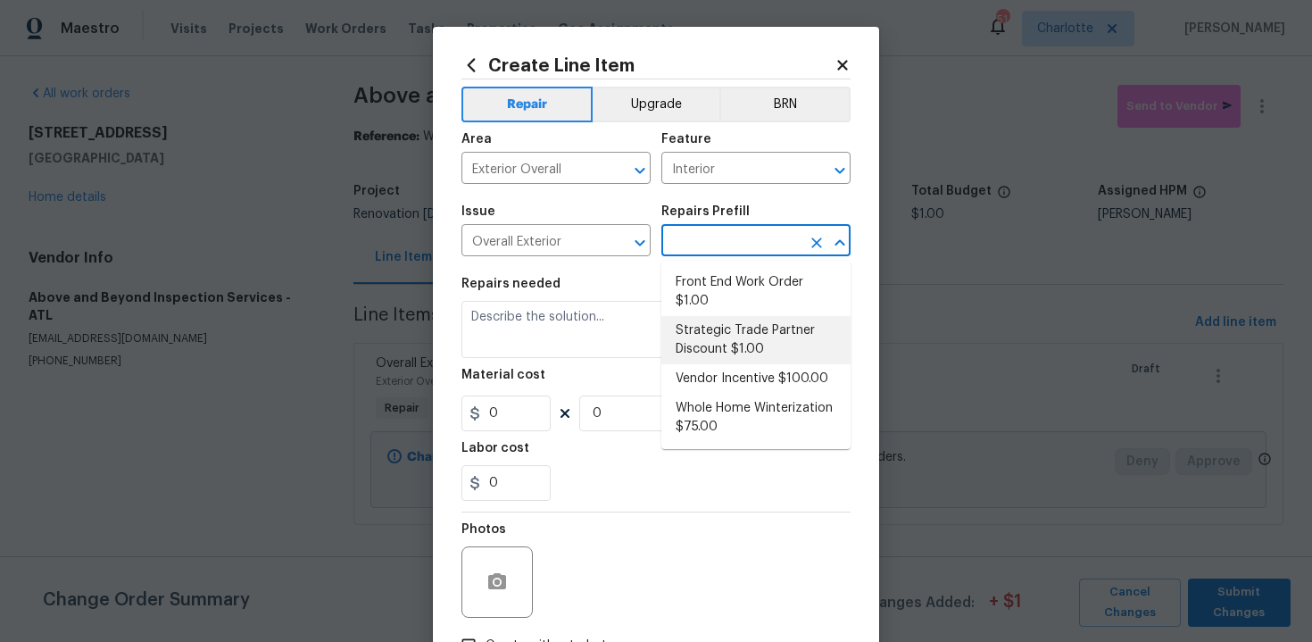
click at [744, 335] on li "Strategic Trade Partner Discount $1.00" at bounding box center [755, 340] width 189 height 48
type input "Strategic Trade Partner Discount $1.00"
type textarea "Calculate and apply 5% STPP discount to the total of the work order as a negati…"
type input "1"
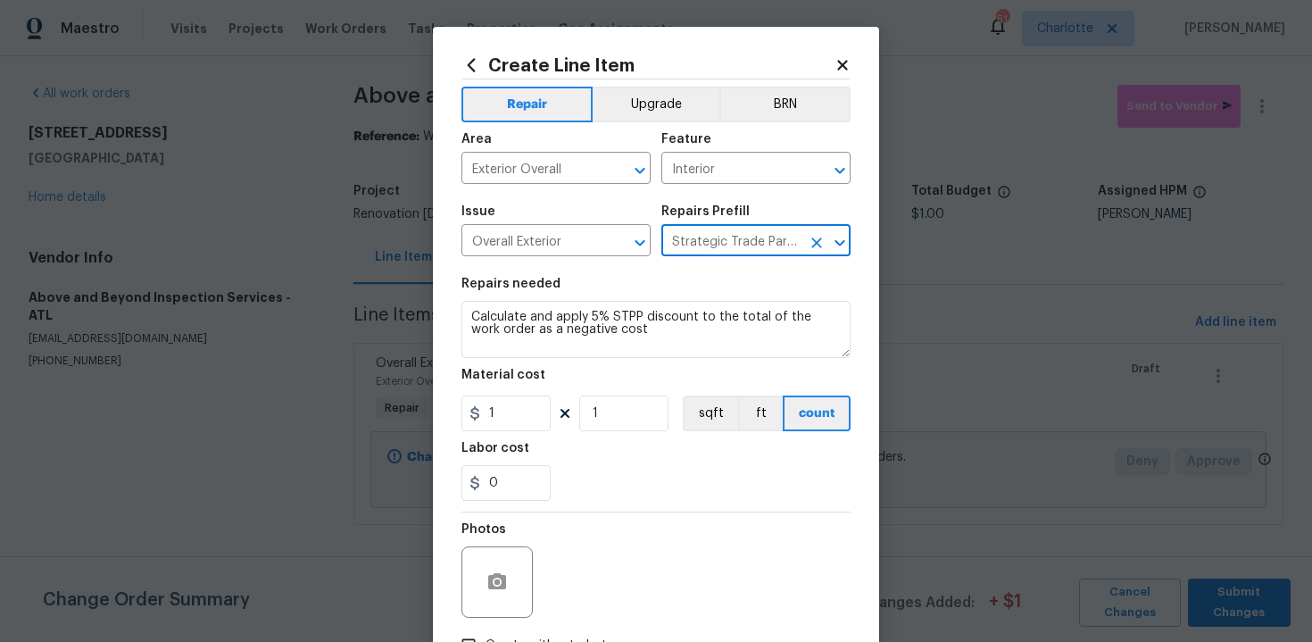
scroll to position [128, 0]
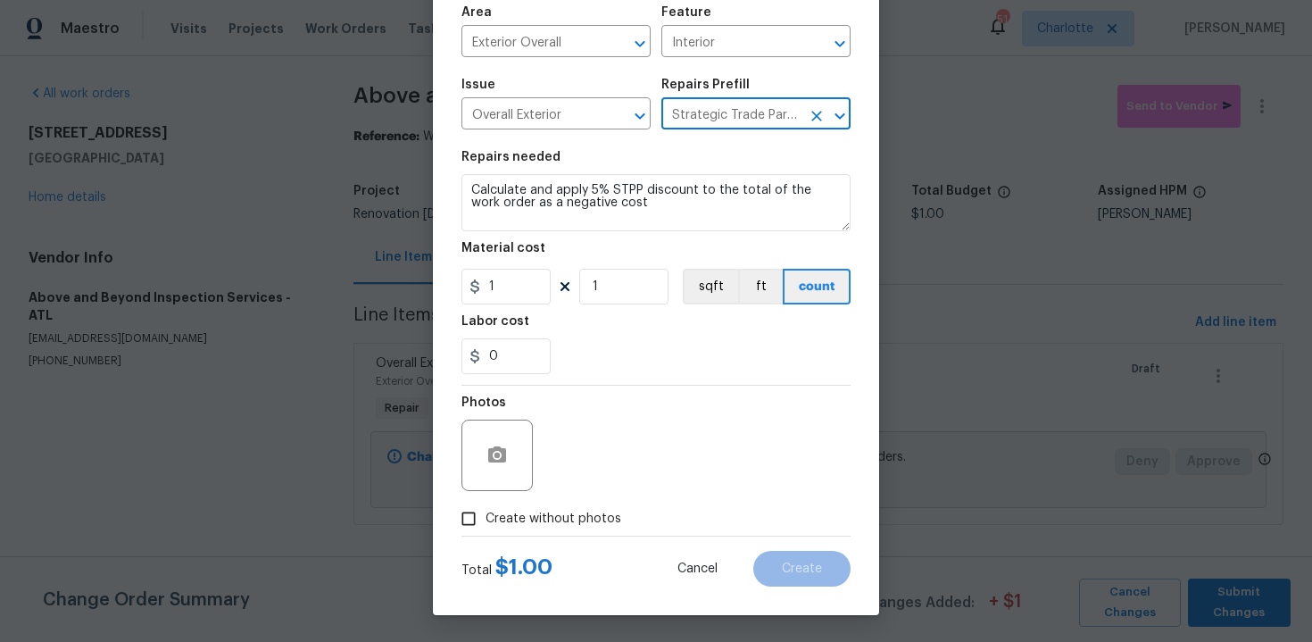
click at [569, 520] on span "Create without photos" at bounding box center [554, 519] width 136 height 19
click at [486, 520] on input "Create without photos" at bounding box center [469, 519] width 34 height 34
checkbox input "true"
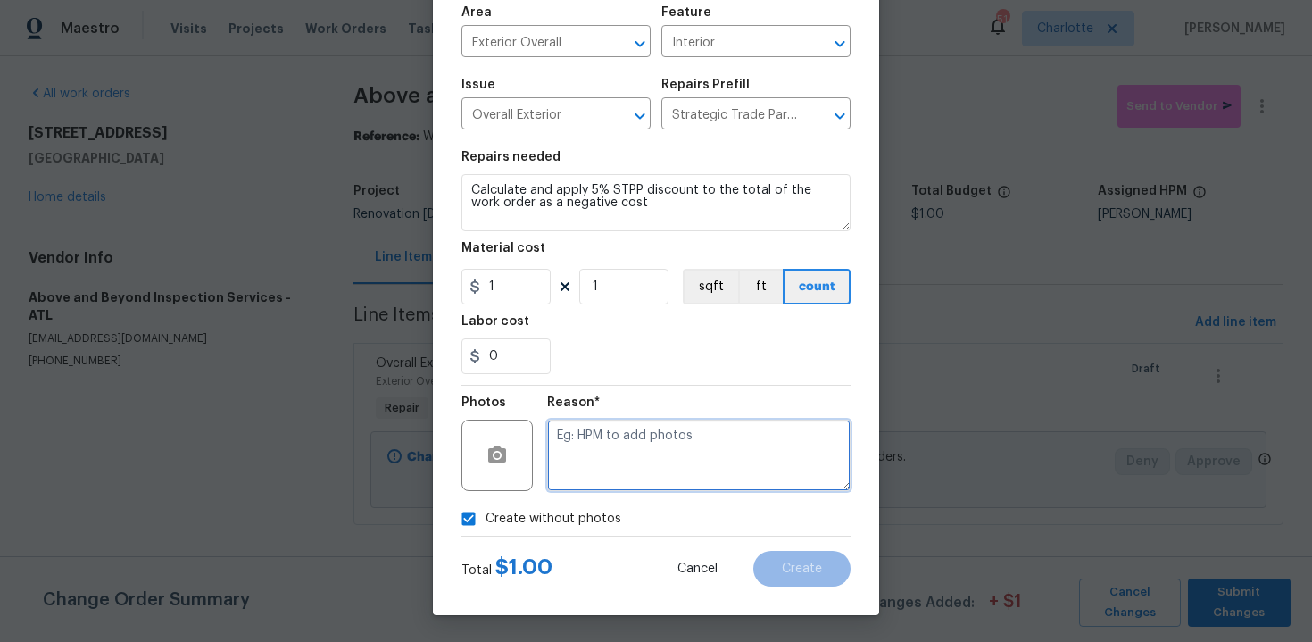
click at [640, 455] on textarea at bounding box center [698, 455] width 303 height 71
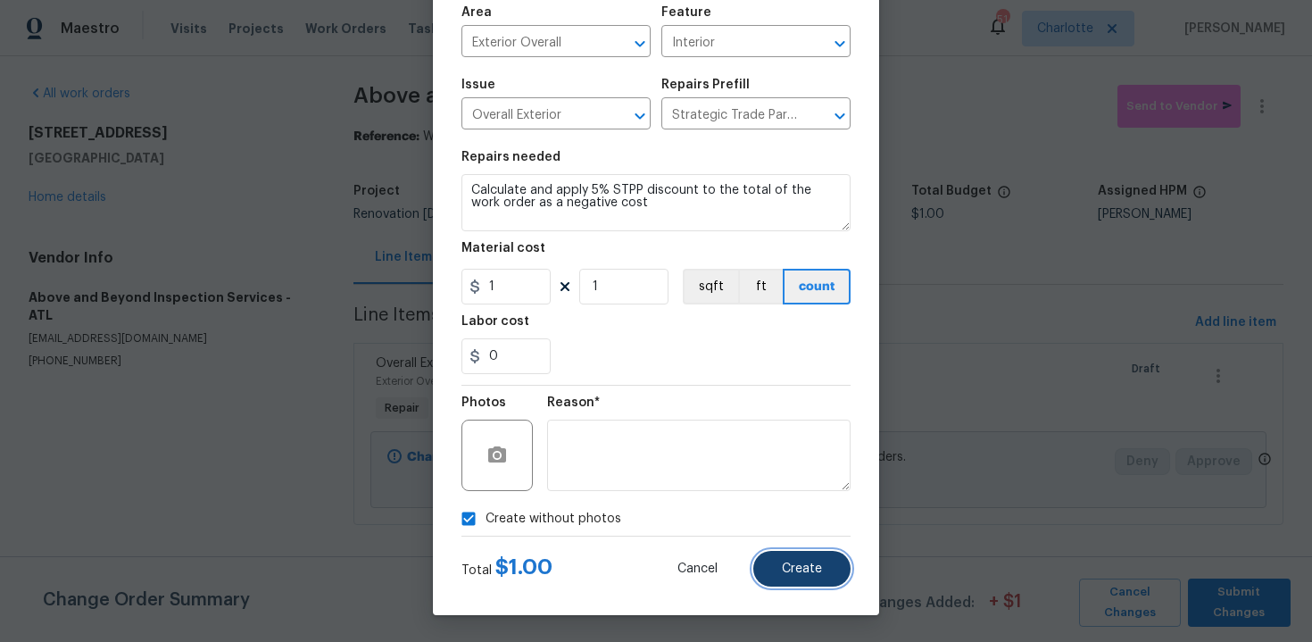
click at [794, 555] on button "Create" at bounding box center [801, 569] width 97 height 36
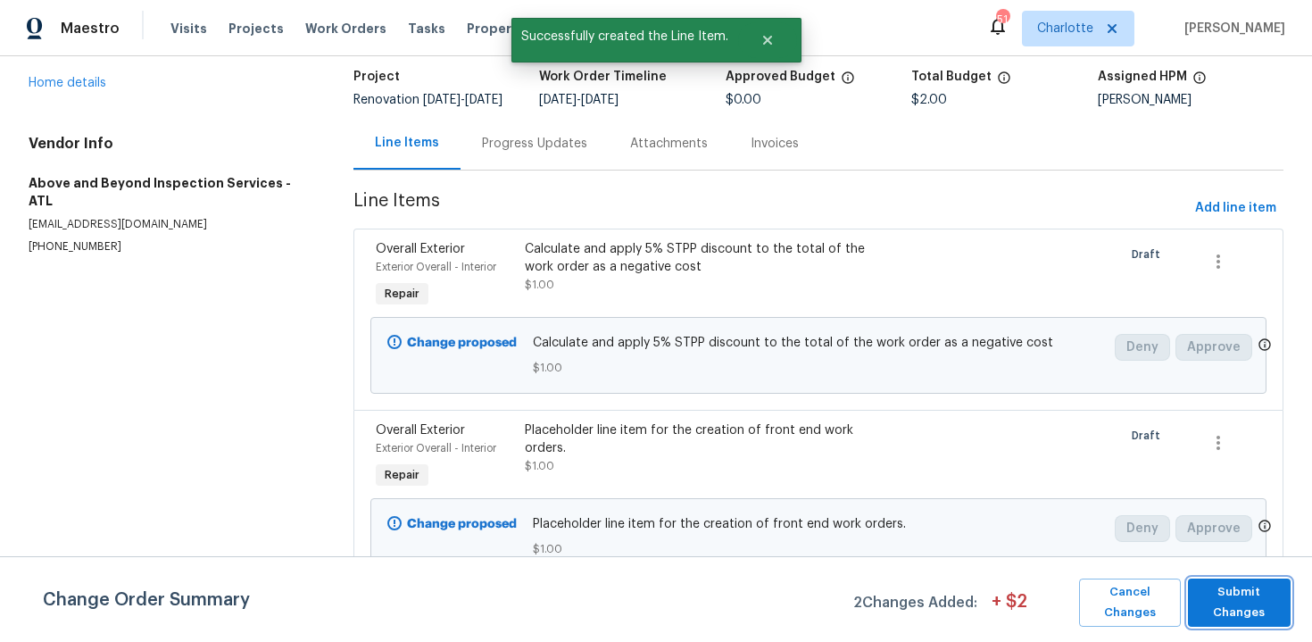
click at [1235, 601] on span "Submit Changes" at bounding box center [1239, 602] width 85 height 41
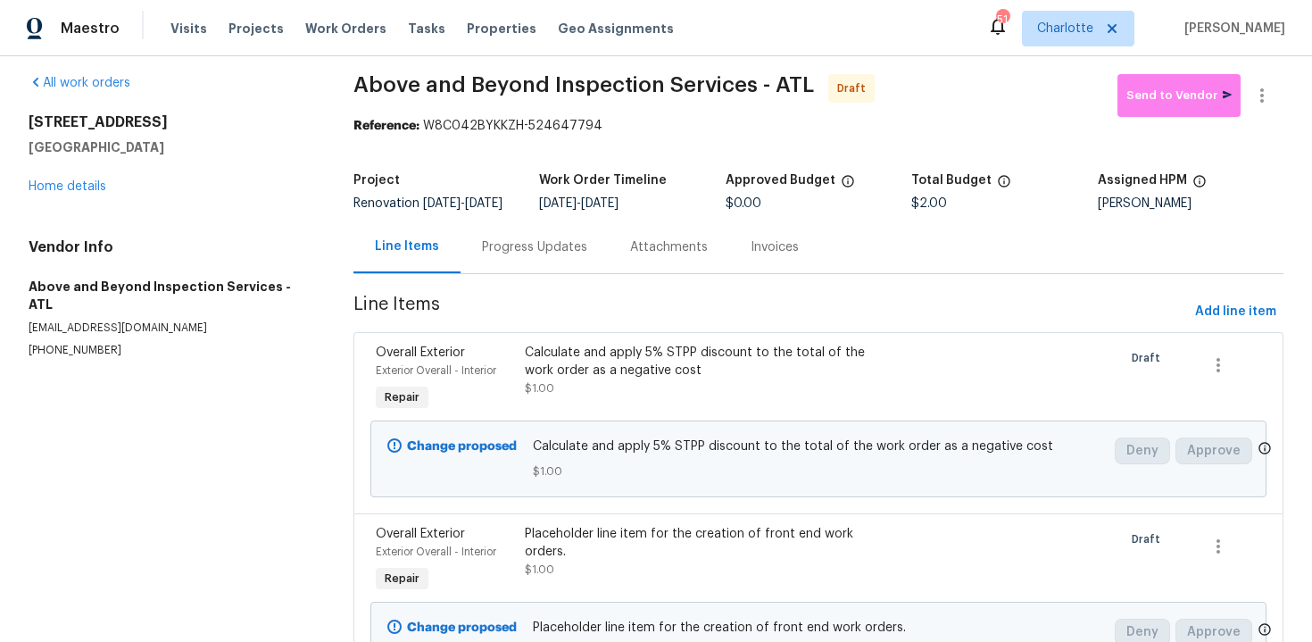
scroll to position [0, 0]
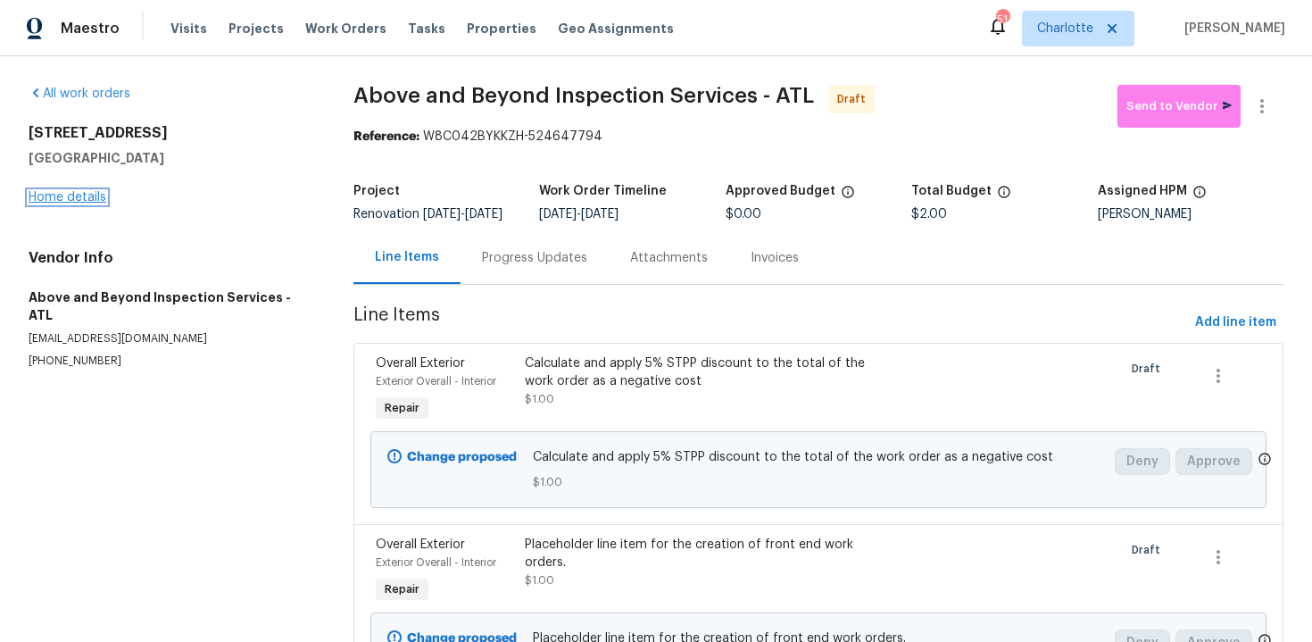
click at [78, 199] on link "Home details" at bounding box center [68, 197] width 78 height 12
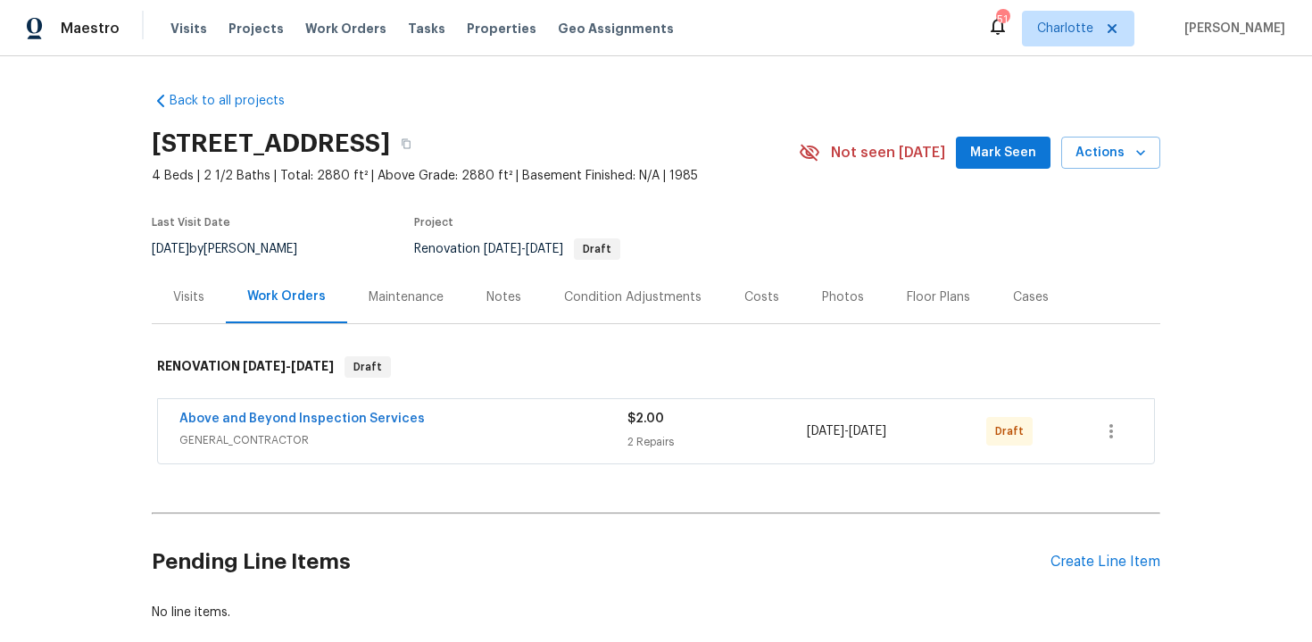
scroll to position [101, 0]
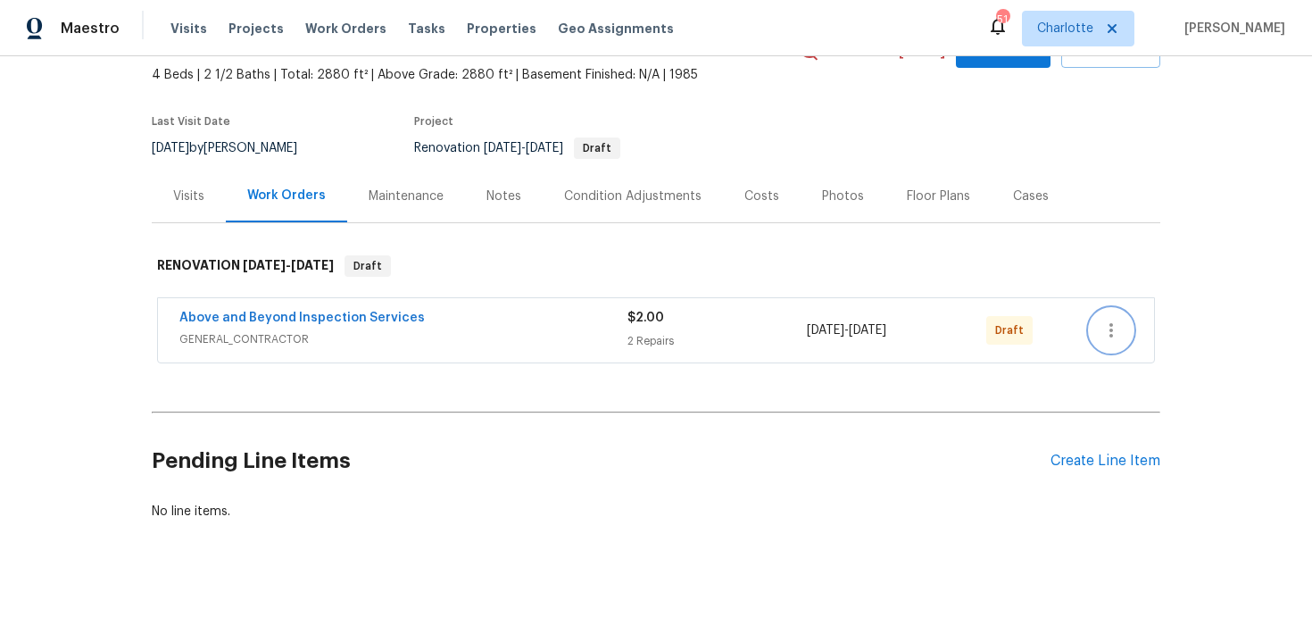
click at [1109, 323] on icon "button" at bounding box center [1111, 330] width 21 height 21
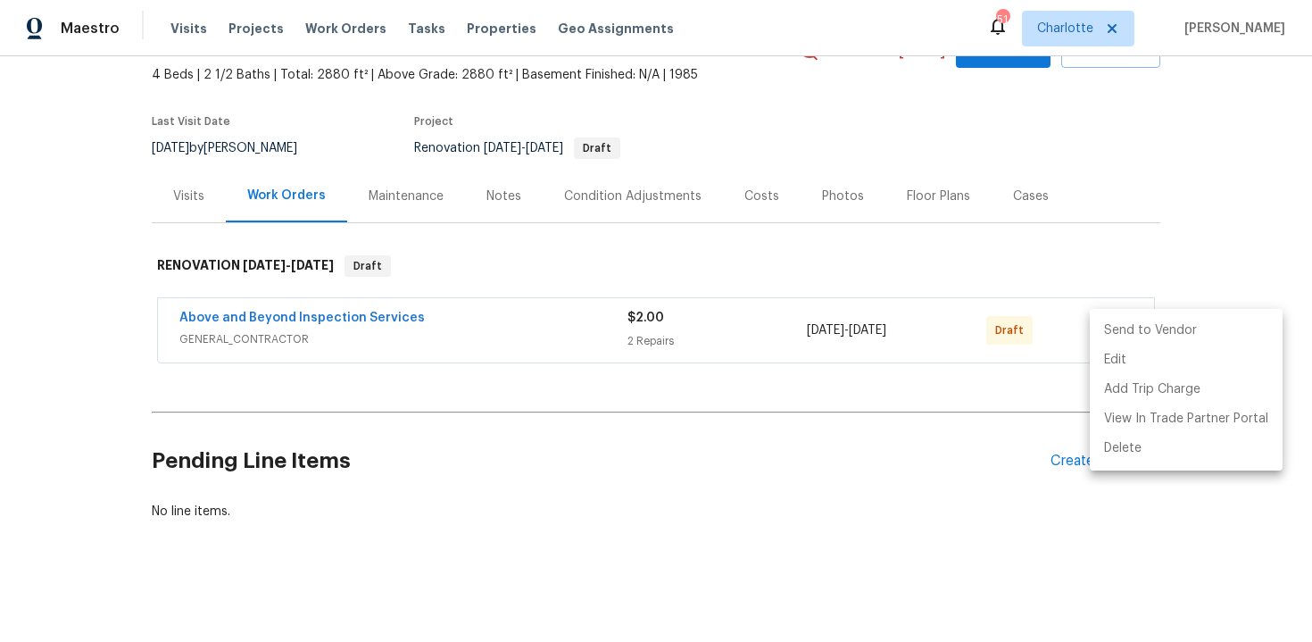
click at [1196, 325] on li "Send to Vendor" at bounding box center [1186, 330] width 193 height 29
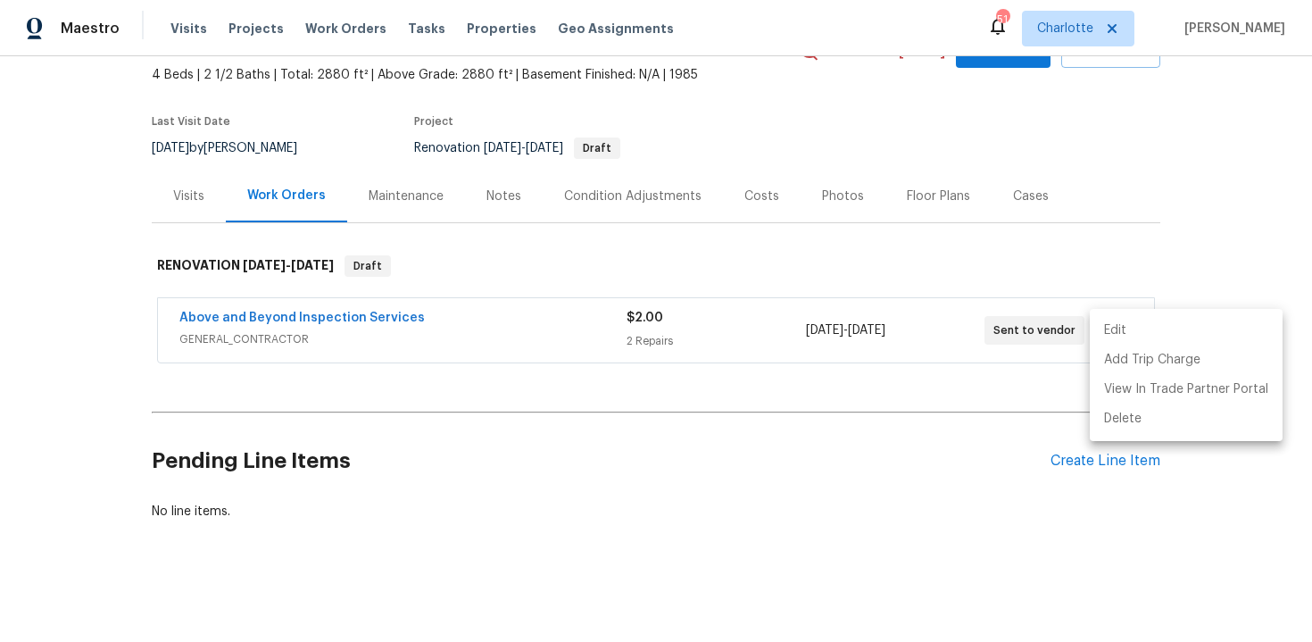
click at [1227, 161] on div at bounding box center [656, 321] width 1312 height 642
click at [1227, 161] on div "Edit Add Trip Charge View In Trade Partner Portal Delete" at bounding box center [656, 321] width 1312 height 642
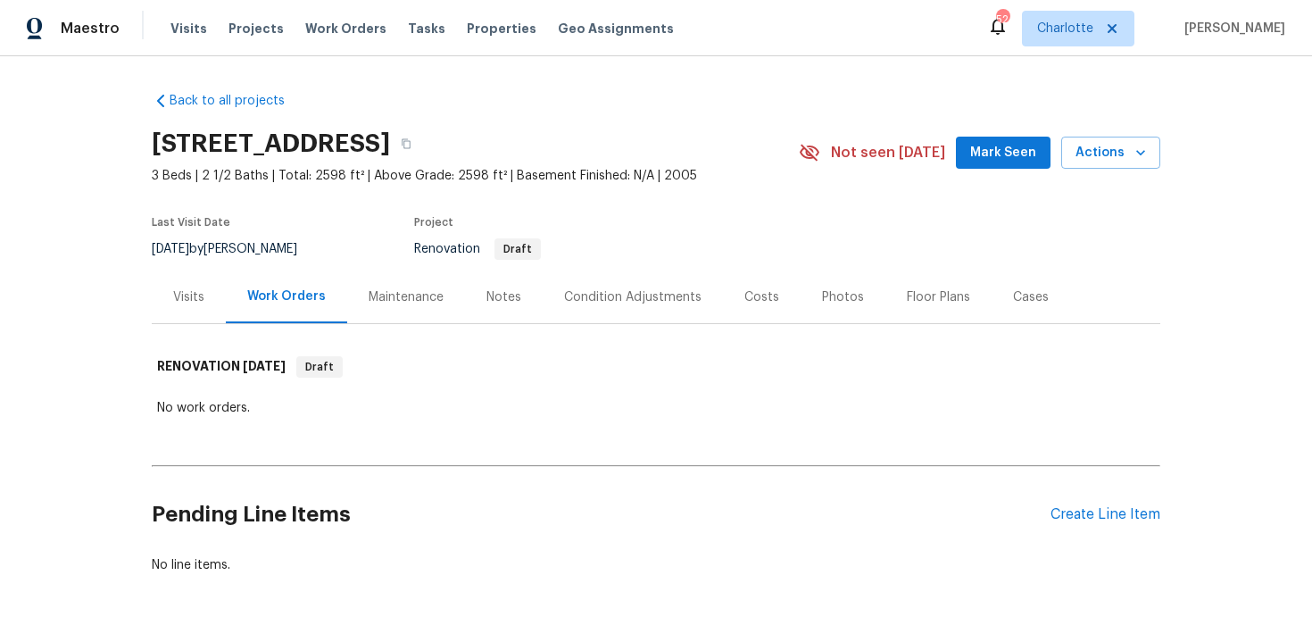
scroll to position [54, 0]
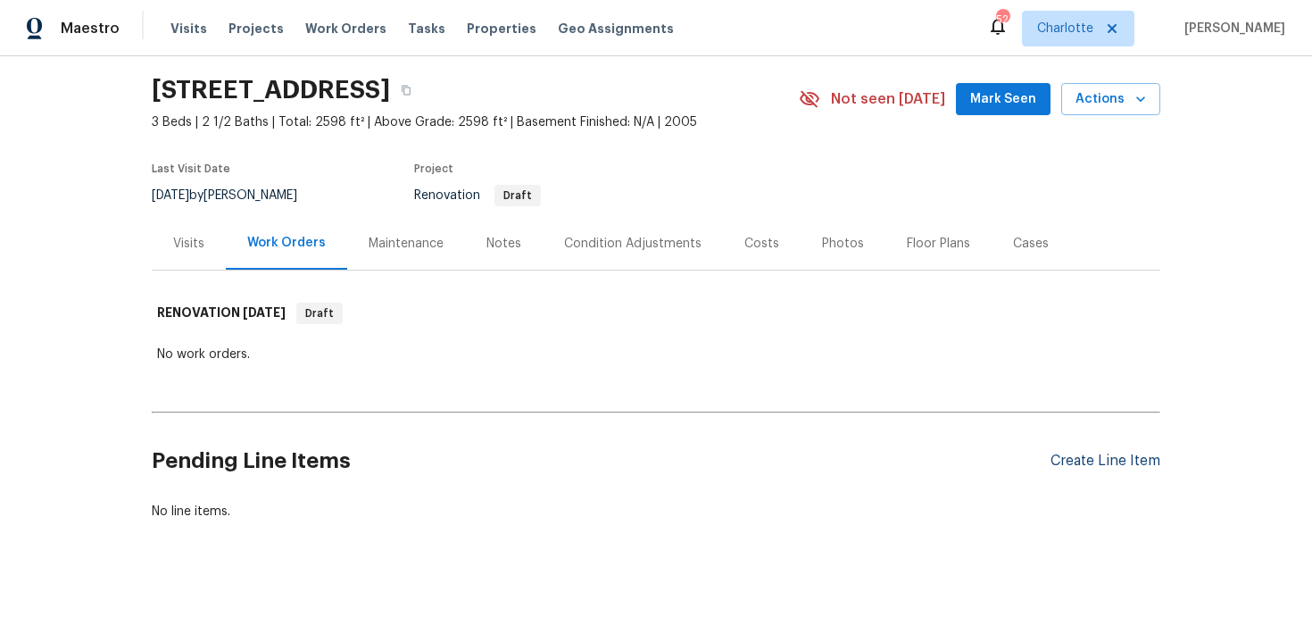
click at [1105, 461] on div "Create Line Item" at bounding box center [1106, 461] width 110 height 17
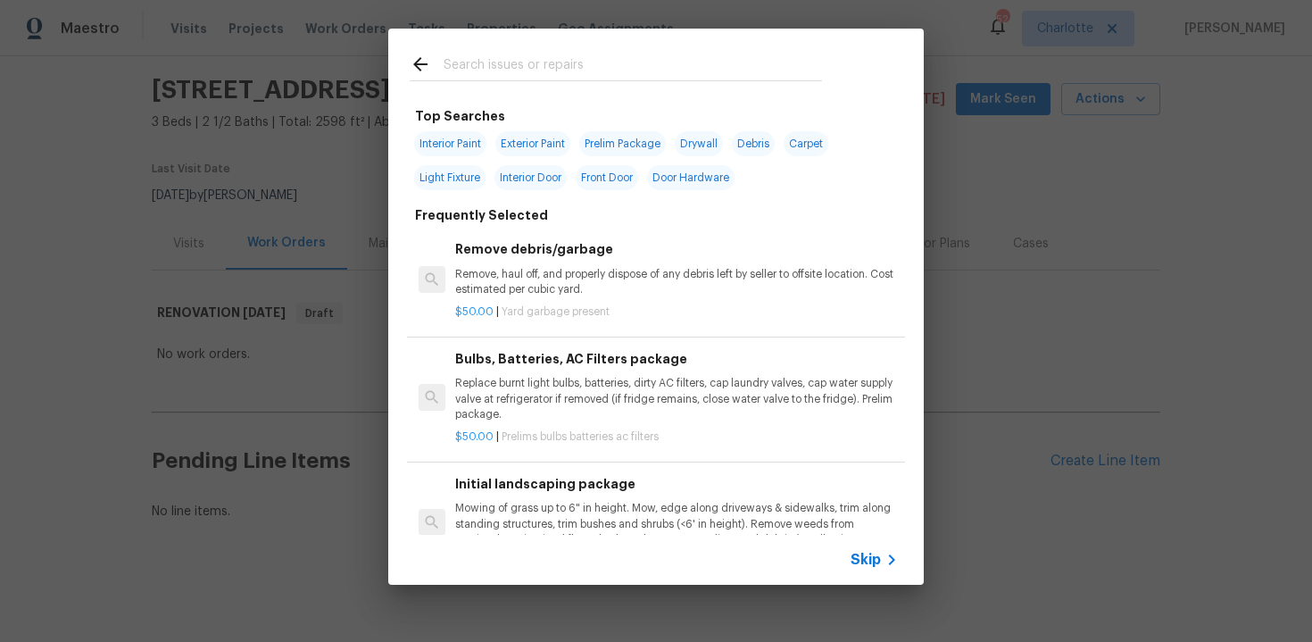
click at [867, 551] on span "Skip" at bounding box center [866, 560] width 30 height 18
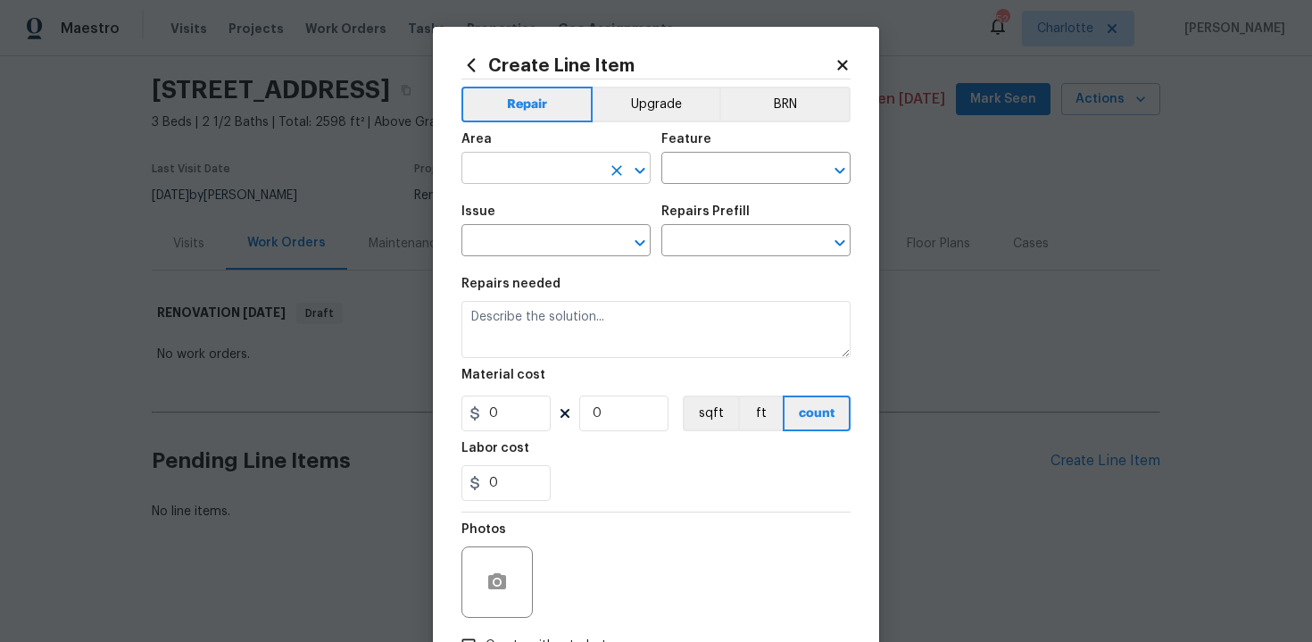
click at [584, 171] on input "text" at bounding box center [530, 170] width 139 height 28
click at [579, 245] on li "Exterior Overall" at bounding box center [555, 239] width 189 height 29
type input "Exterior Overall"
click at [715, 172] on input "text" at bounding box center [730, 170] width 139 height 28
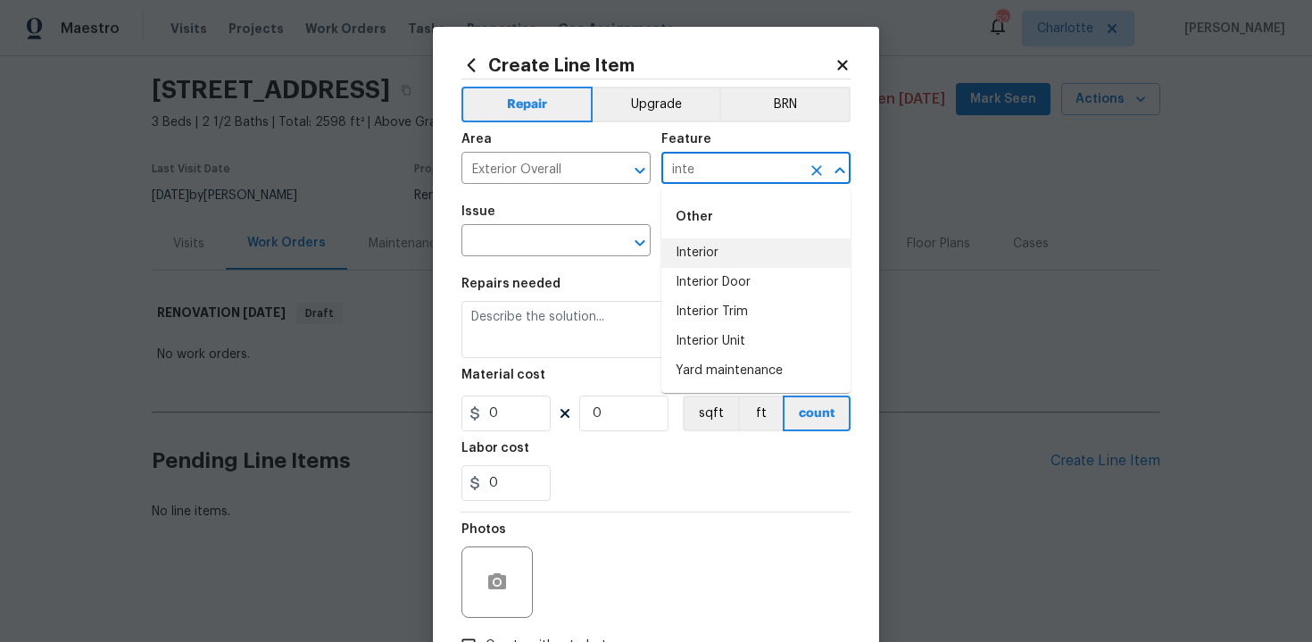
click at [712, 248] on li "Interior" at bounding box center [755, 252] width 189 height 29
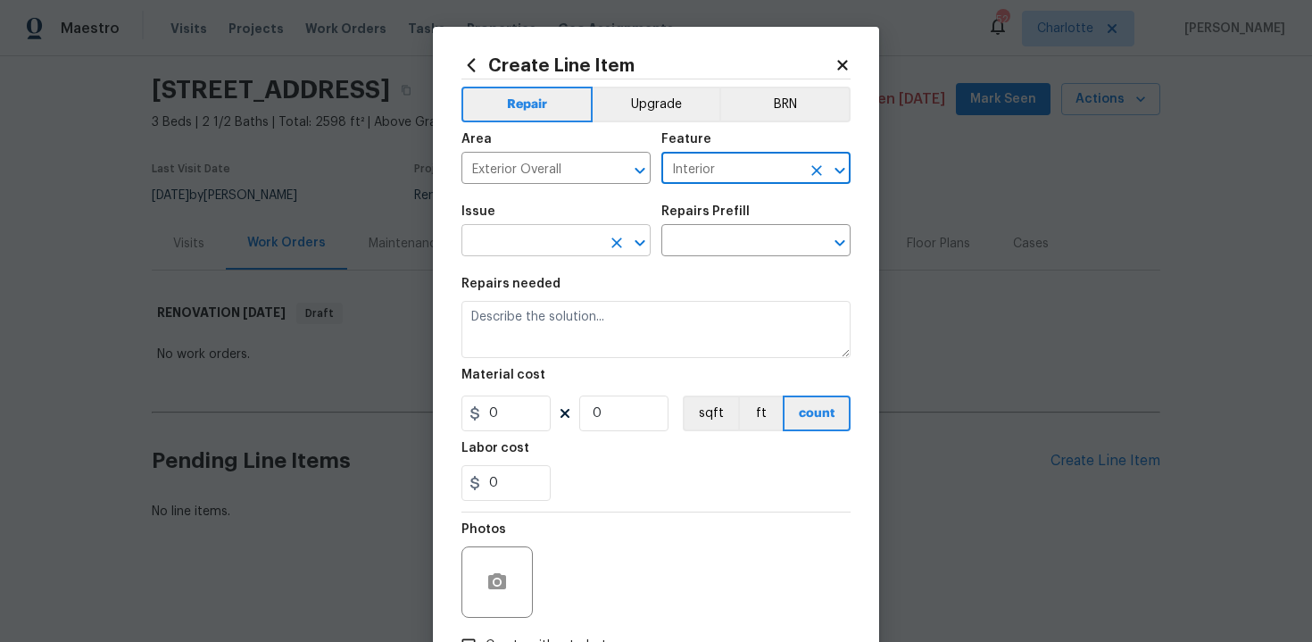
type input "Interior"
click at [577, 241] on input "text" at bounding box center [530, 243] width 139 height 28
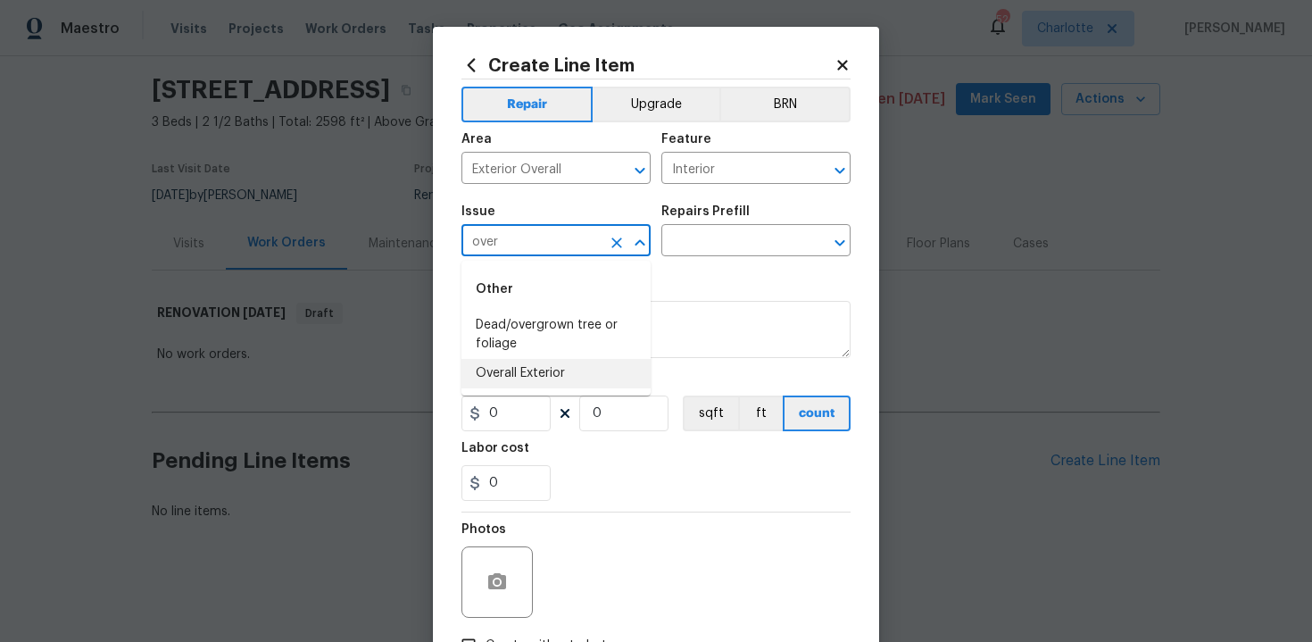
click at [586, 365] on li "Overall Exterior" at bounding box center [555, 373] width 189 height 29
type input "Overall Exterior"
click at [737, 233] on input "text" at bounding box center [730, 243] width 139 height 28
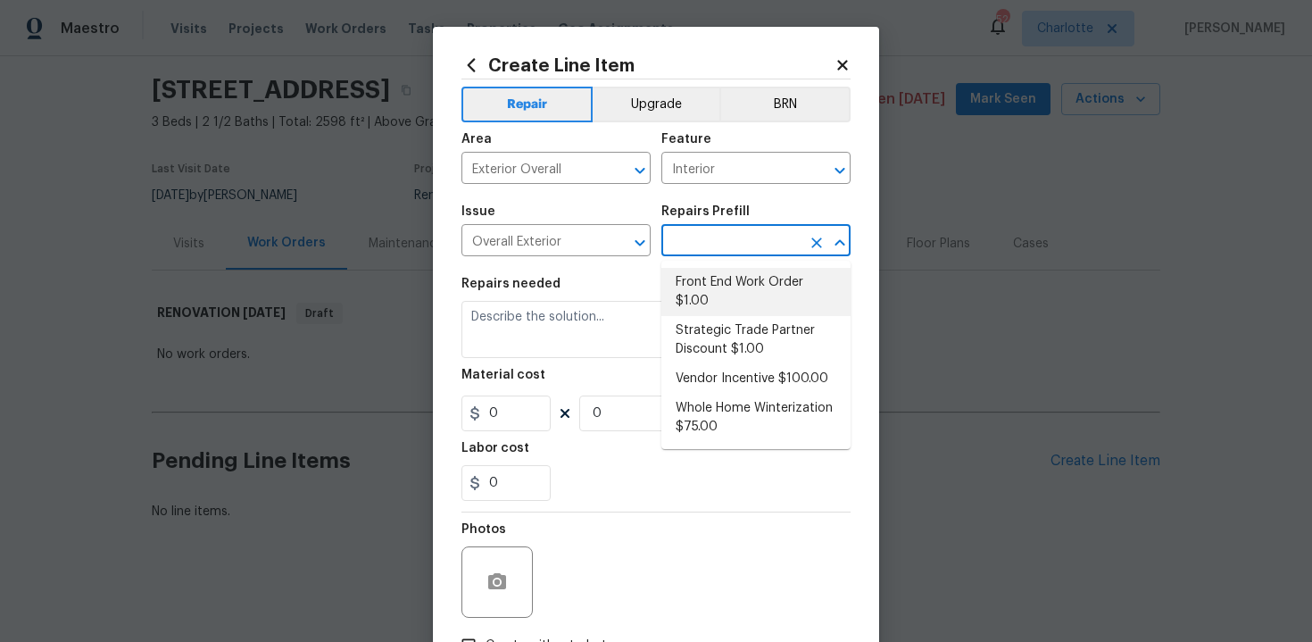
click at [736, 279] on li "Front End Work Order $1.00" at bounding box center [755, 292] width 189 height 48
type input "Front End Work Order $1.00"
type textarea "Placeholder line item for the creation of front end work orders."
type input "1"
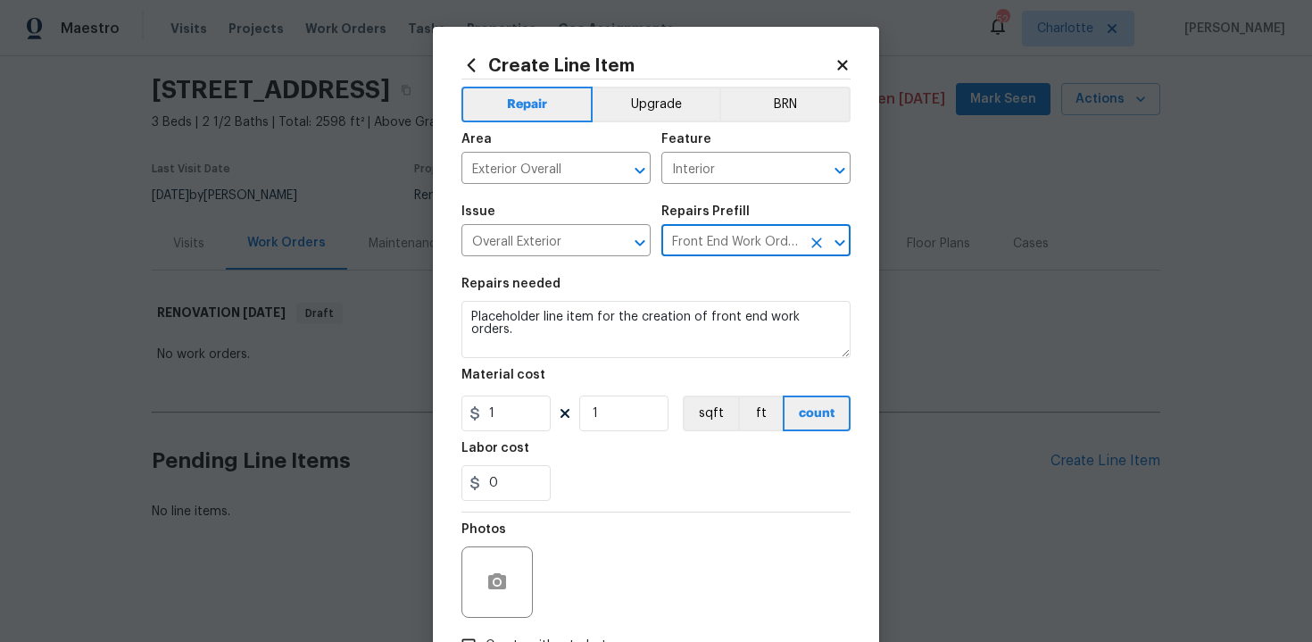
scroll to position [128, 0]
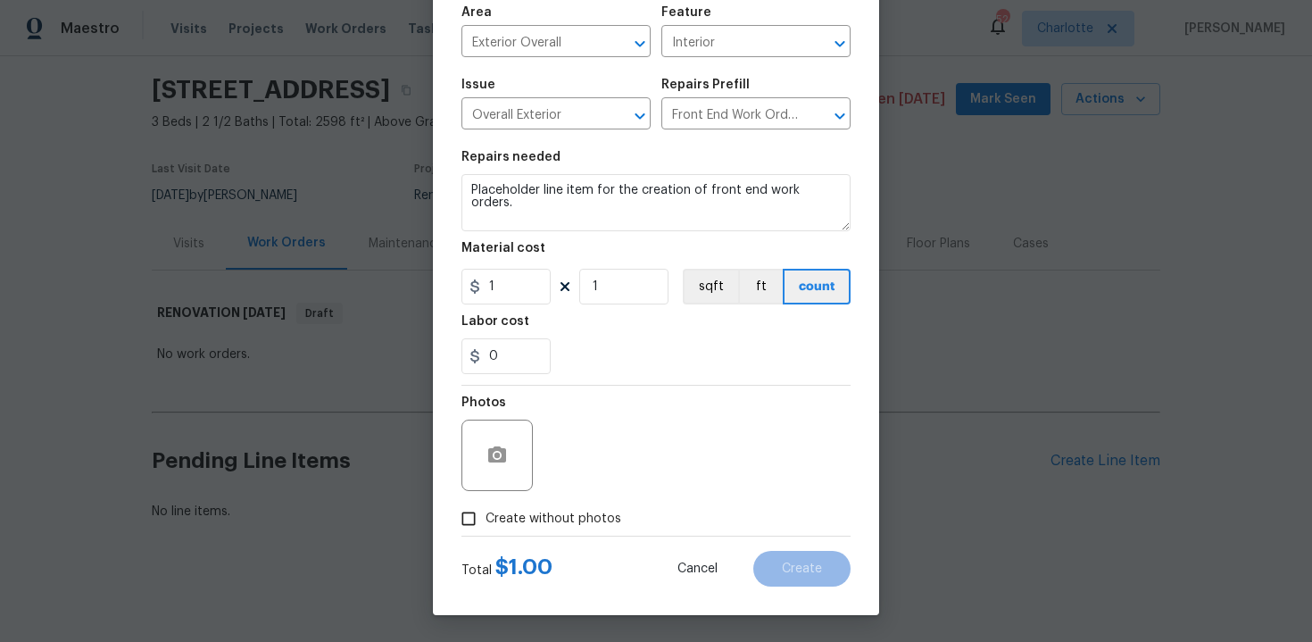
click at [553, 519] on span "Create without photos" at bounding box center [554, 519] width 136 height 19
click at [486, 519] on input "Create without photos" at bounding box center [469, 519] width 34 height 34
checkbox input "true"
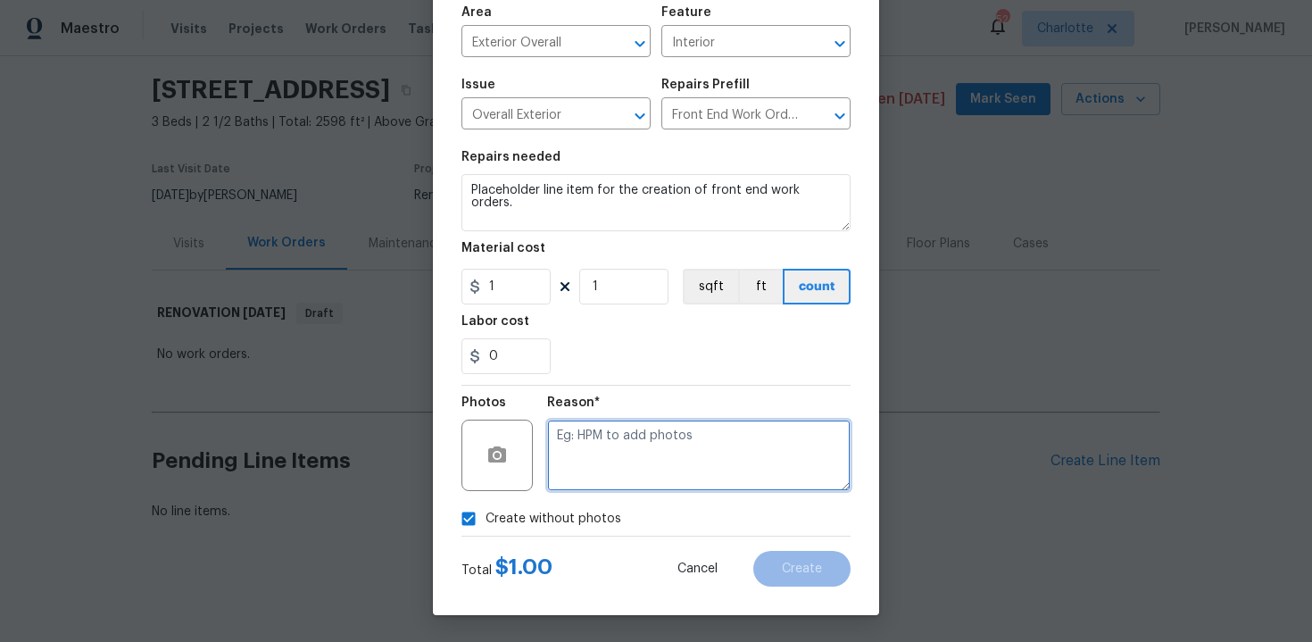
click at [622, 461] on textarea at bounding box center [698, 455] width 303 height 71
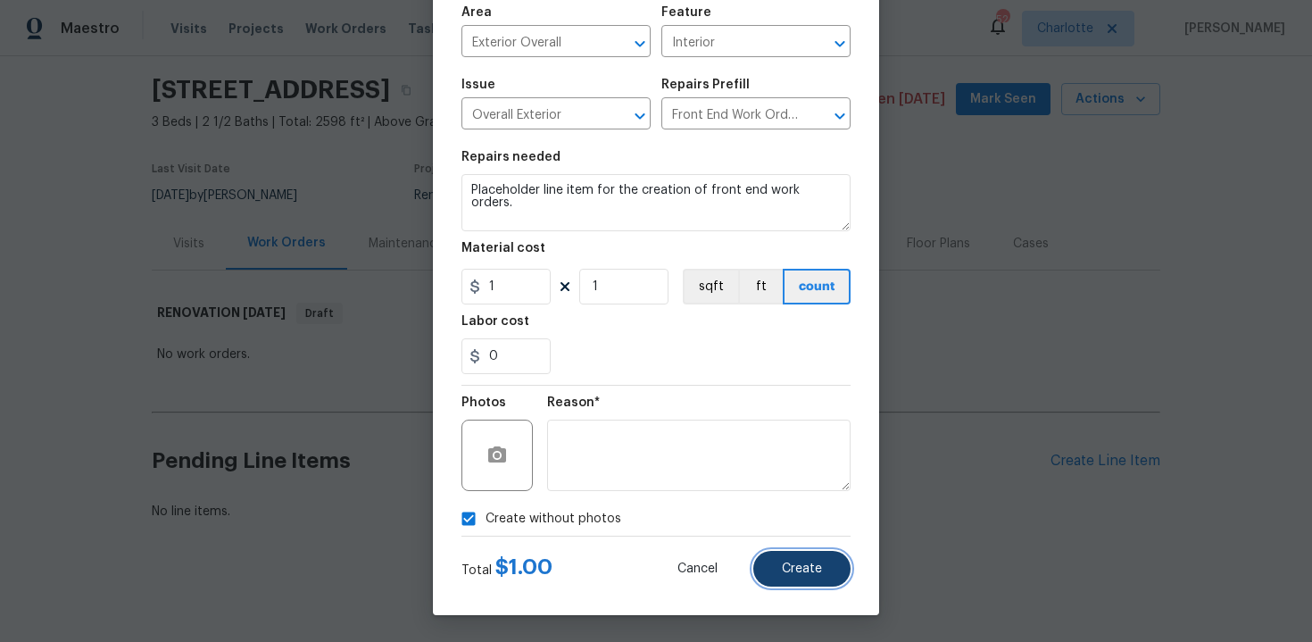
click at [798, 569] on span "Create" at bounding box center [802, 568] width 40 height 13
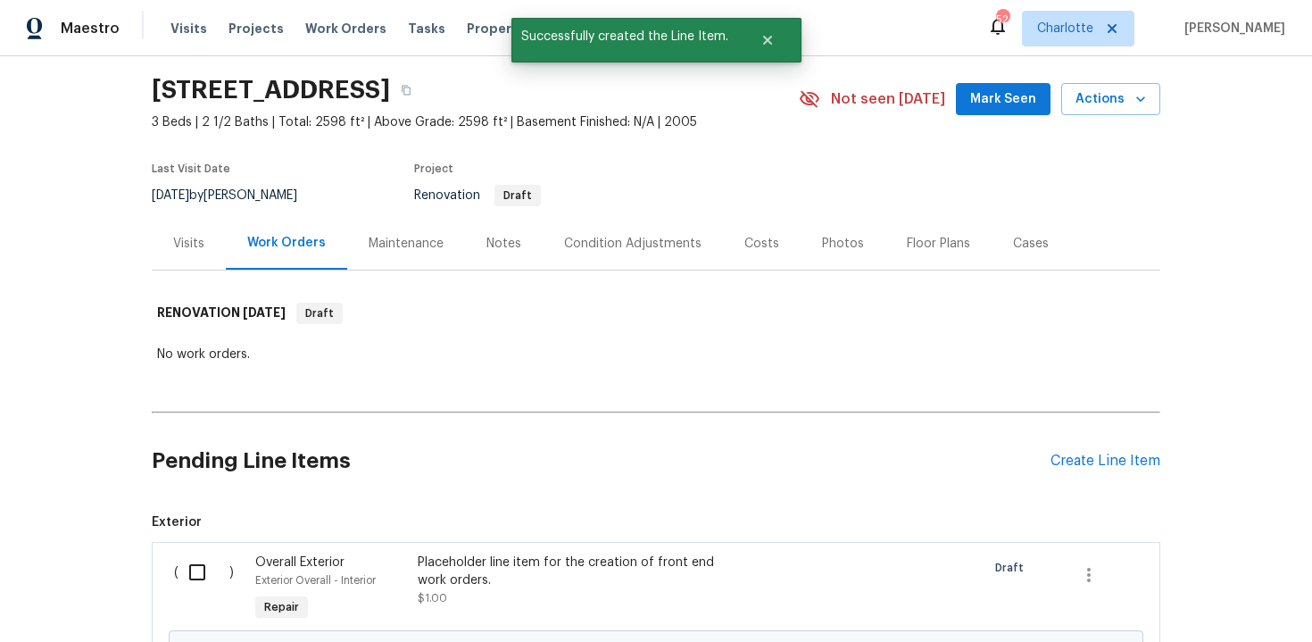
scroll to position [257, 0]
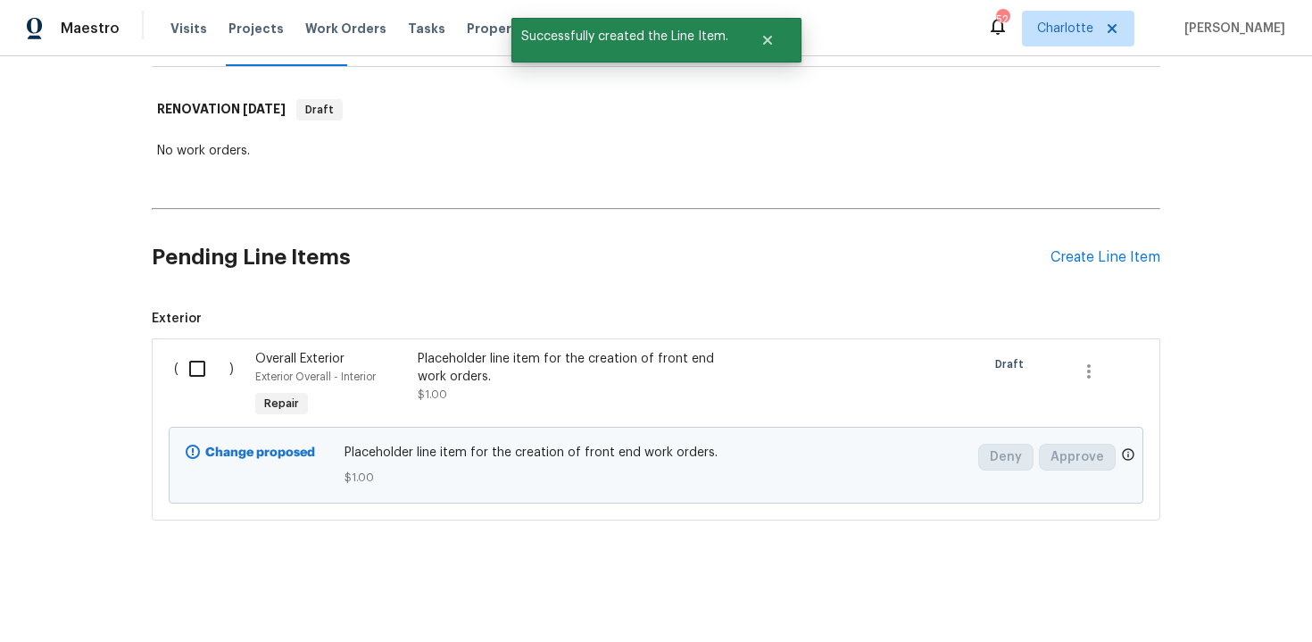
click at [206, 378] on input "checkbox" at bounding box center [204, 368] width 51 height 37
checkbox input "true"
click at [1196, 597] on span "Create Work Order" at bounding box center [1210, 597] width 119 height 22
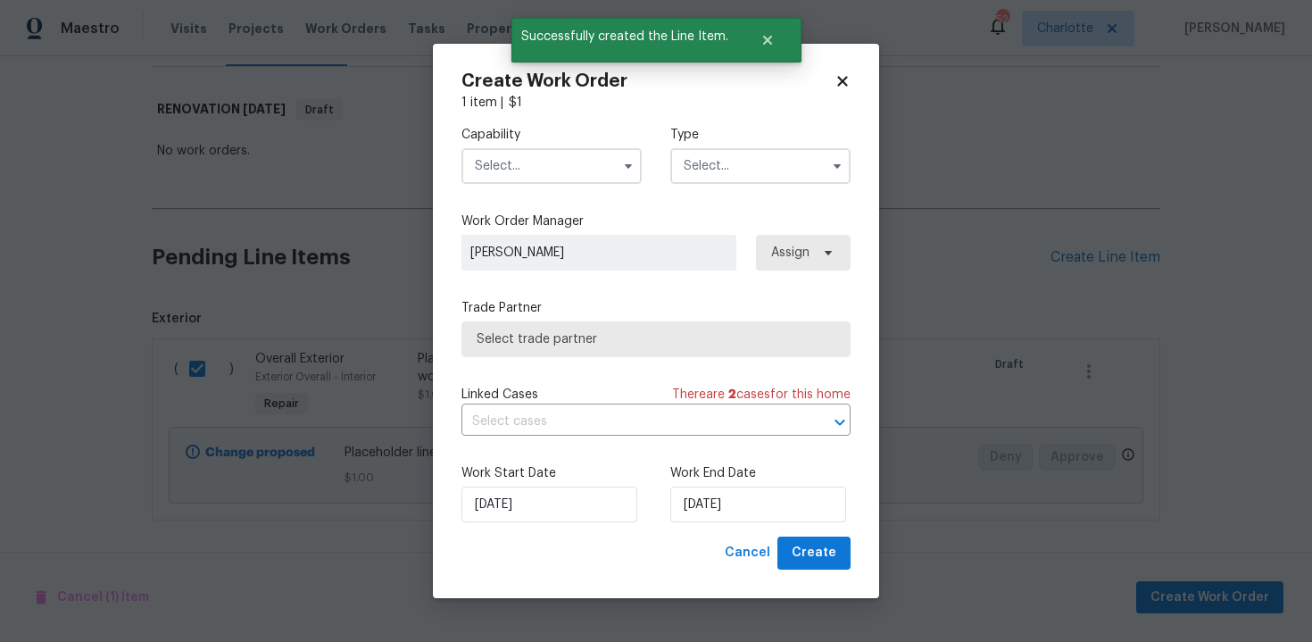
click at [566, 182] on input "text" at bounding box center [551, 166] width 180 height 36
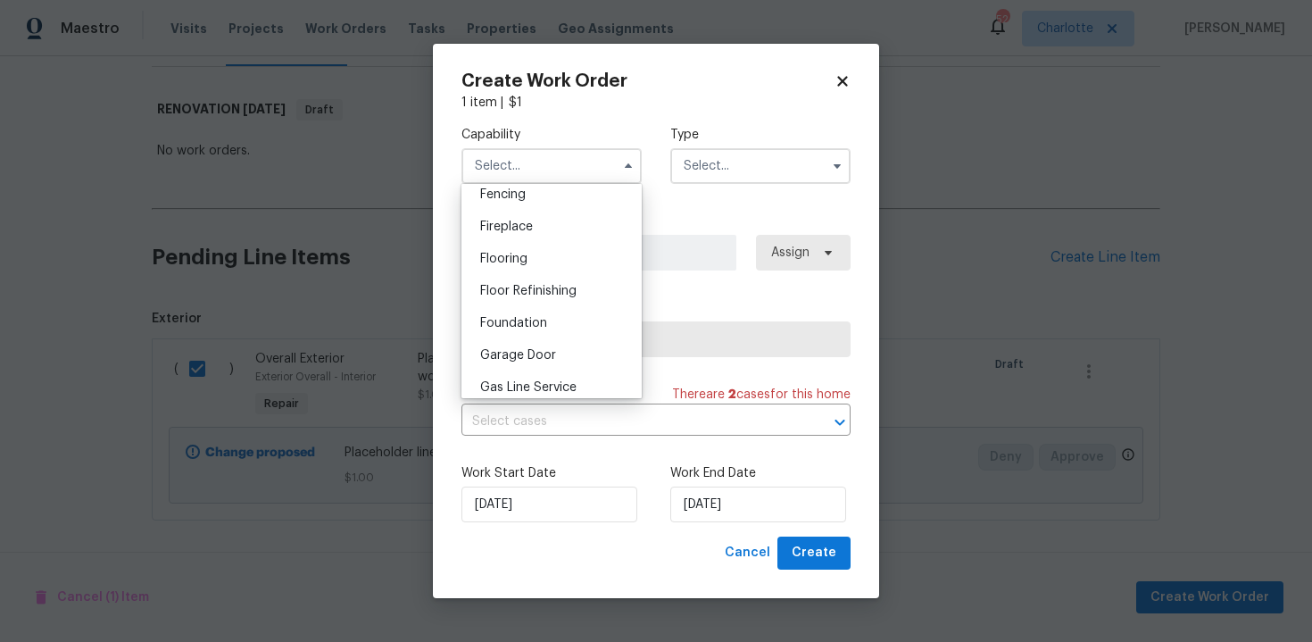
scroll to position [715, 0]
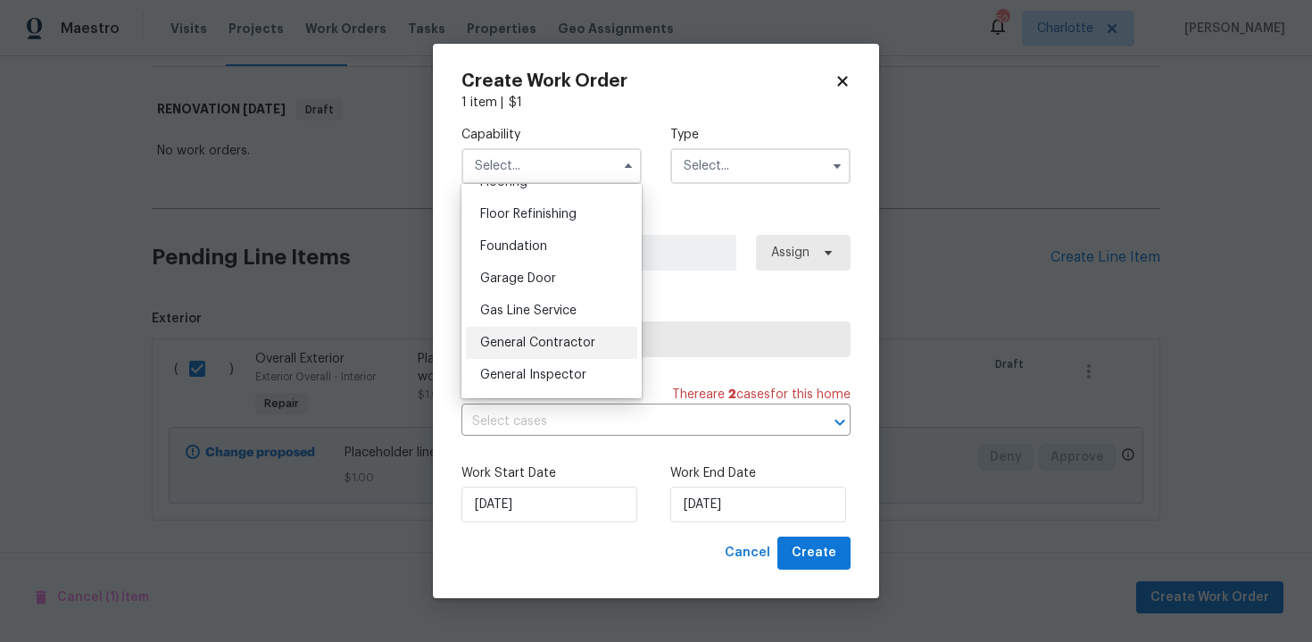
click at [560, 352] on div "General Contractor" at bounding box center [551, 343] width 171 height 32
type input "General Contractor"
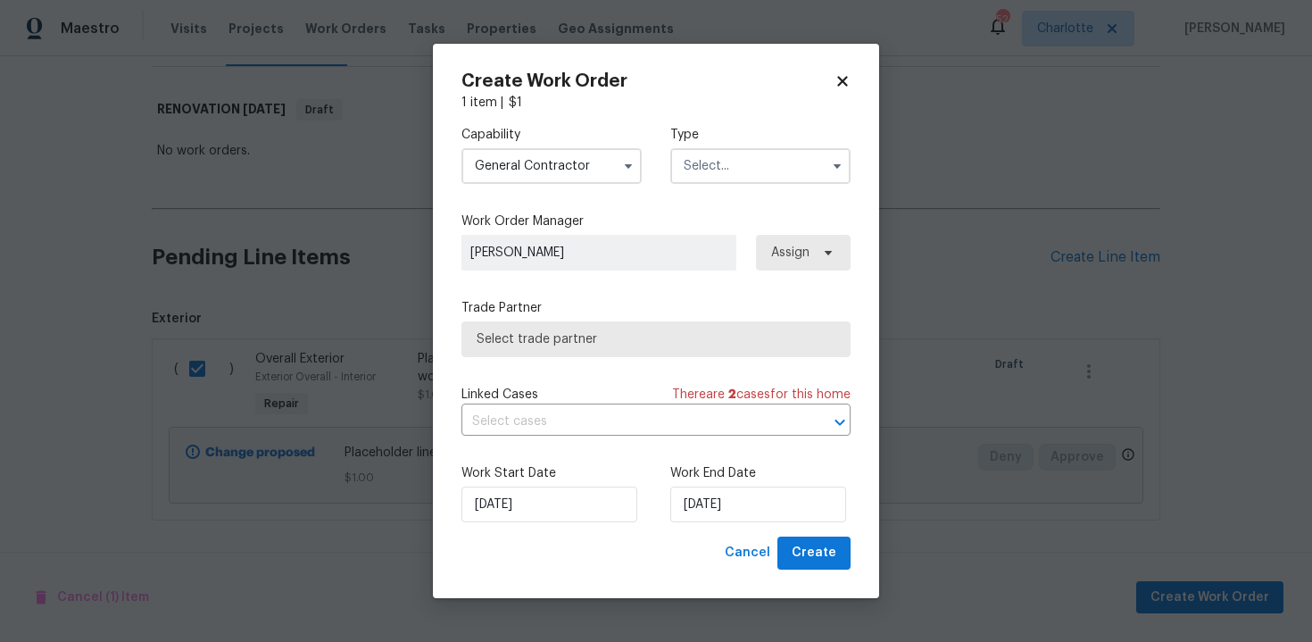
click at [784, 167] on input "text" at bounding box center [760, 166] width 180 height 36
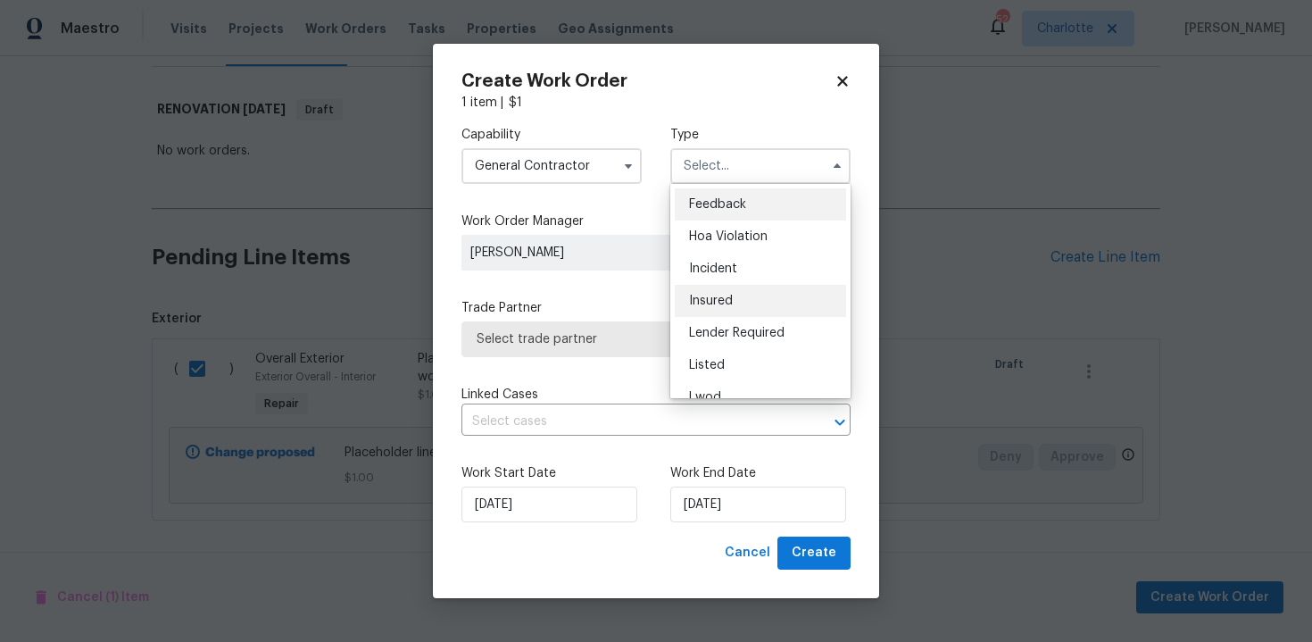
scroll to position [212, 0]
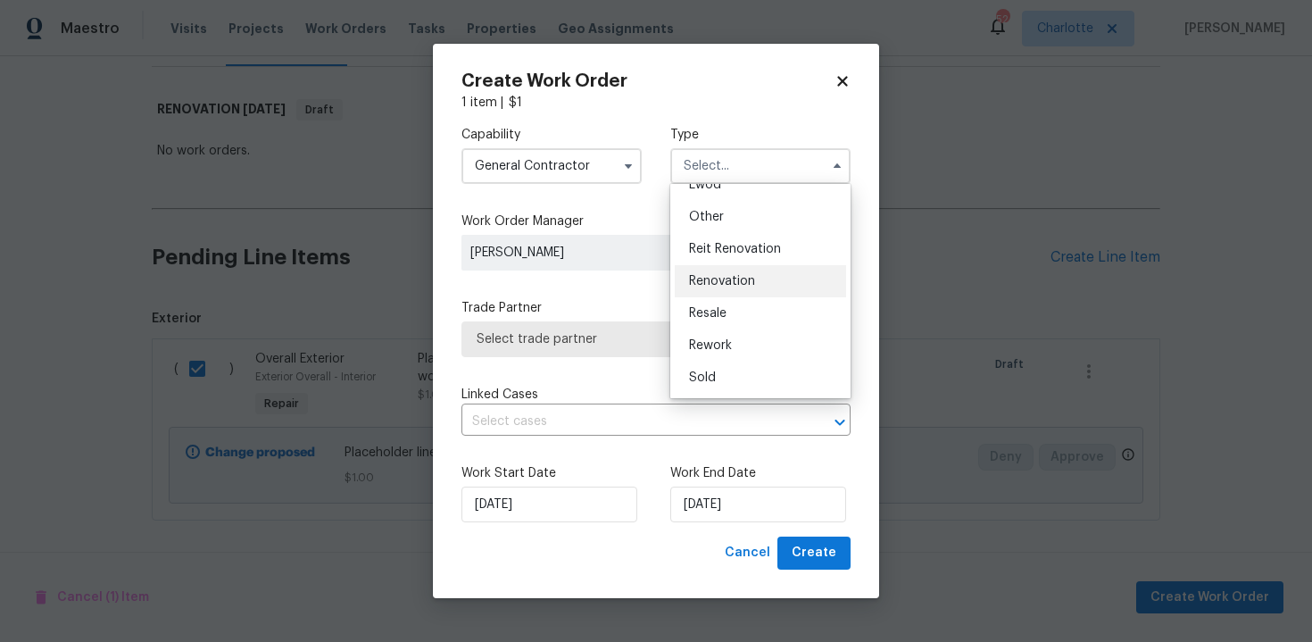
click at [763, 286] on div "Renovation" at bounding box center [760, 281] width 171 height 32
type input "Renovation"
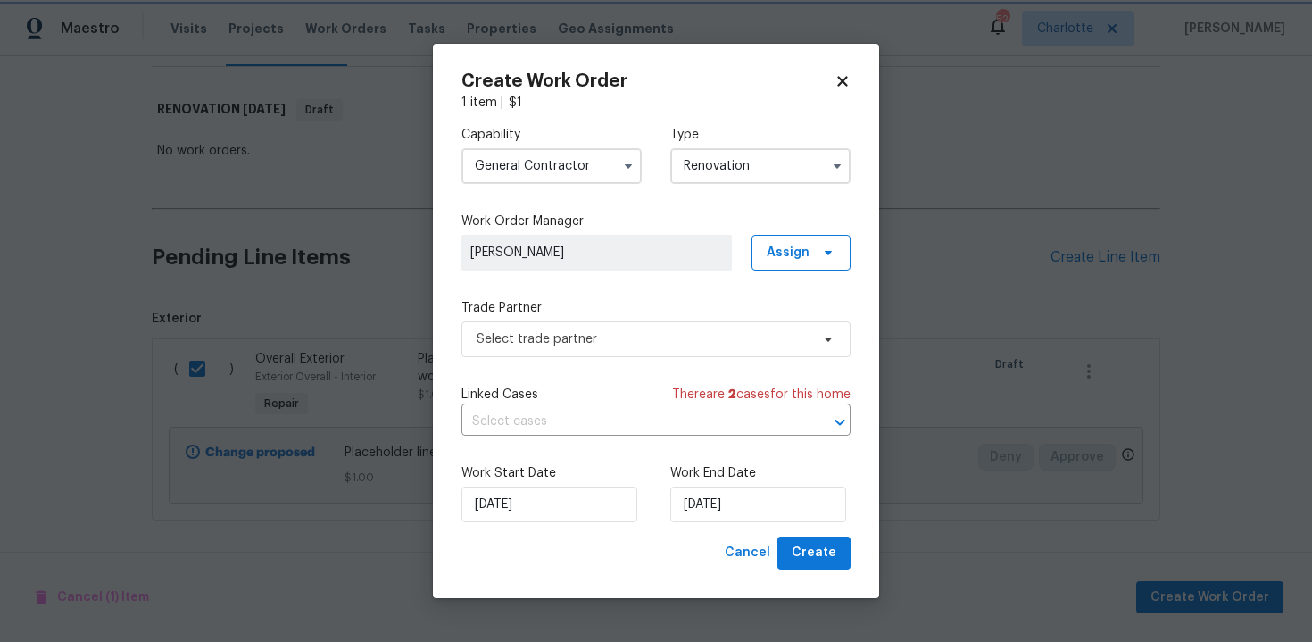
scroll to position [0, 0]
click at [611, 339] on span "Select trade partner" at bounding box center [643, 339] width 333 height 18
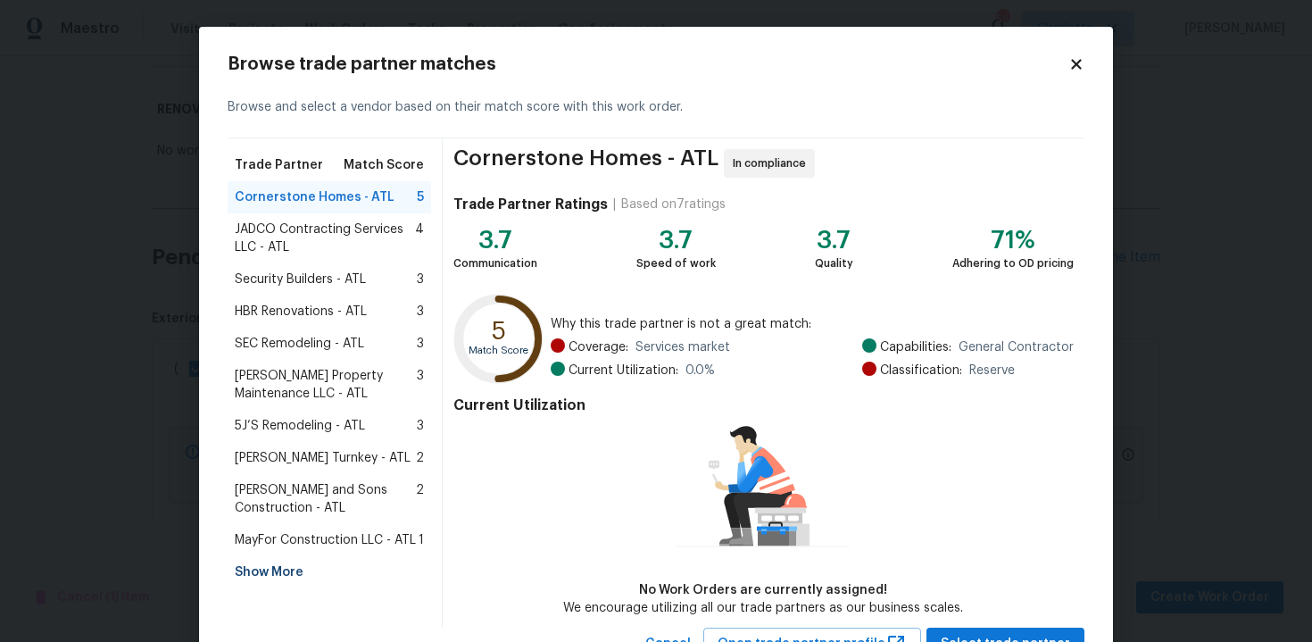
click at [284, 564] on div "Show More" at bounding box center [330, 572] width 204 height 32
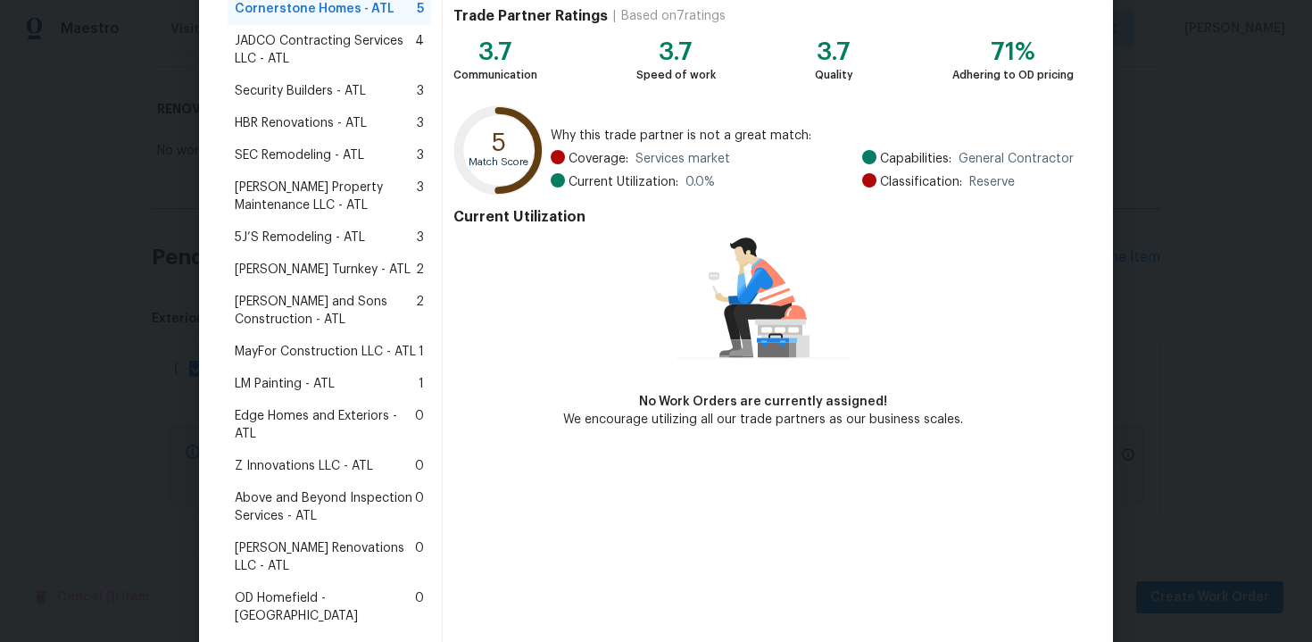
scroll to position [200, 0]
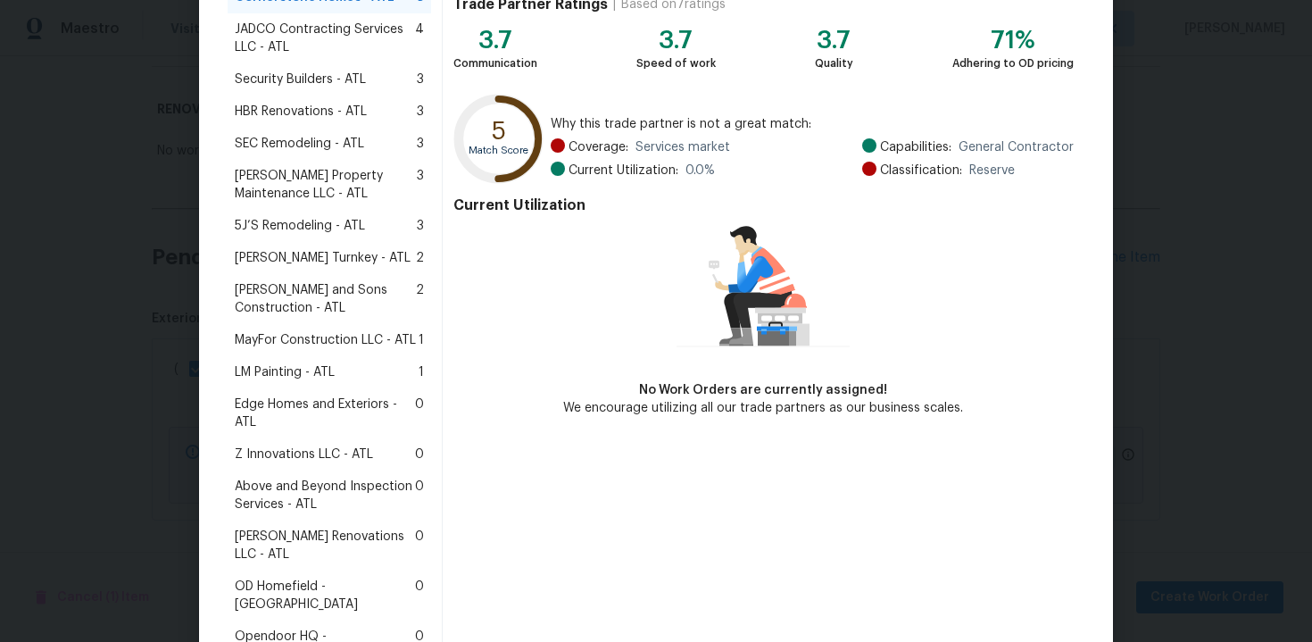
click at [336, 486] on span "Above and Beyond Inspection Services - ATL" at bounding box center [325, 496] width 180 height 36
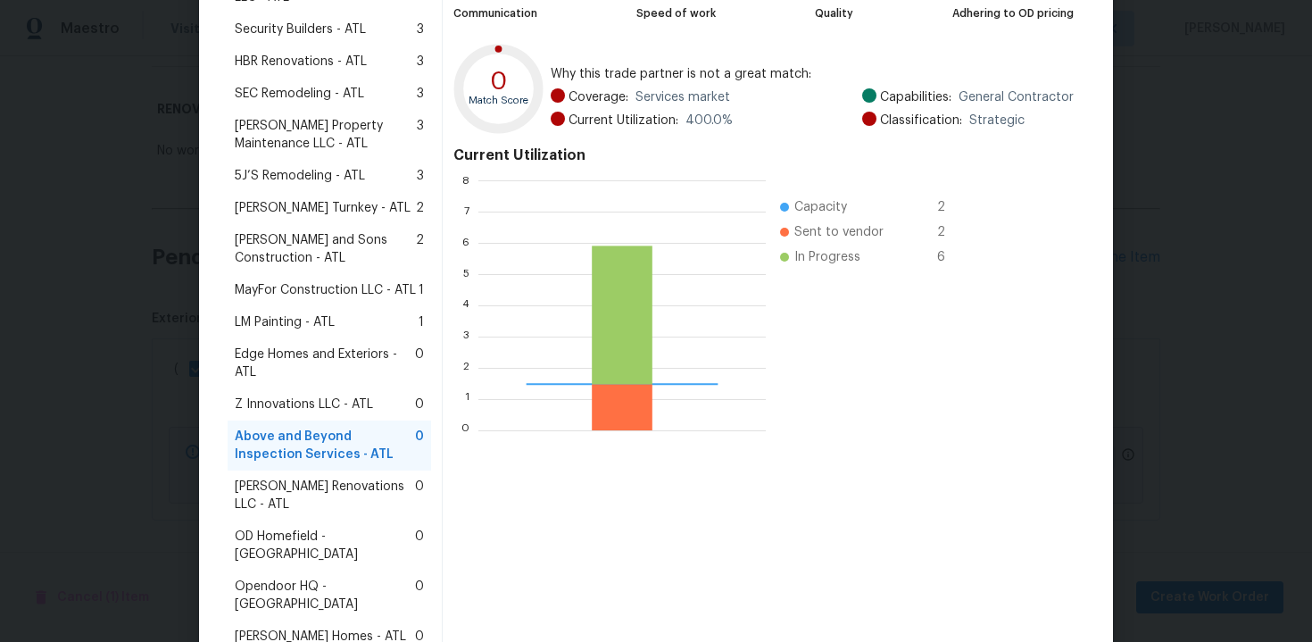
scroll to position [437, 0]
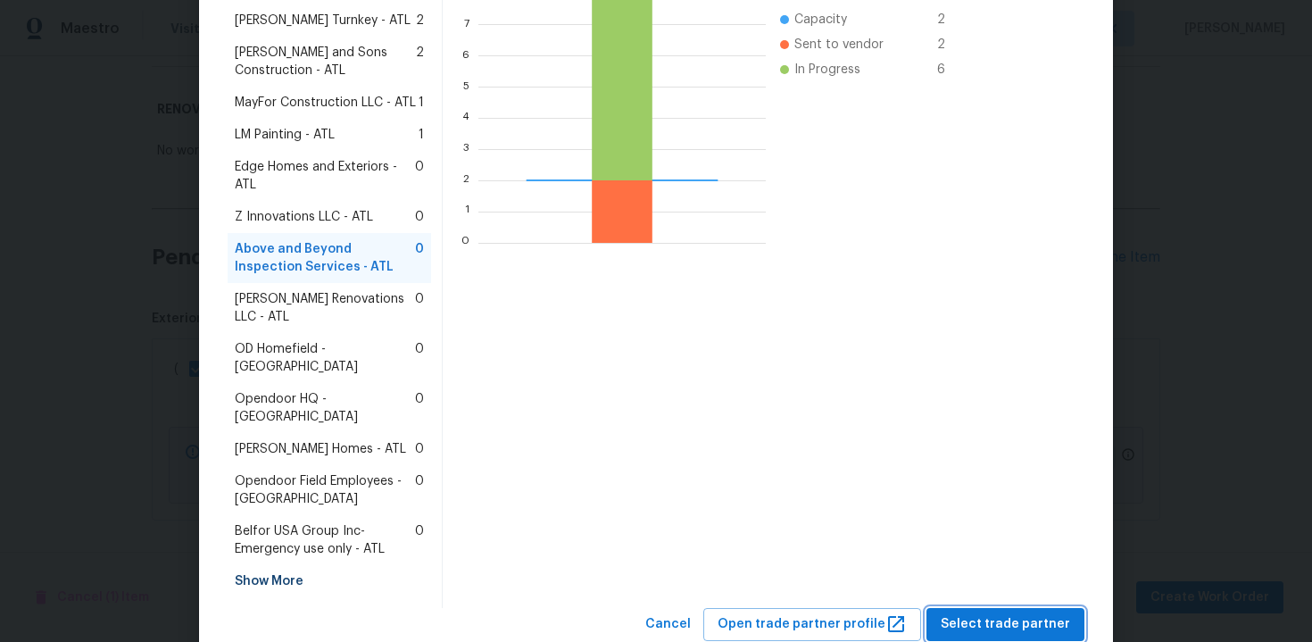
click at [1008, 613] on span "Select trade partner" at bounding box center [1005, 624] width 129 height 22
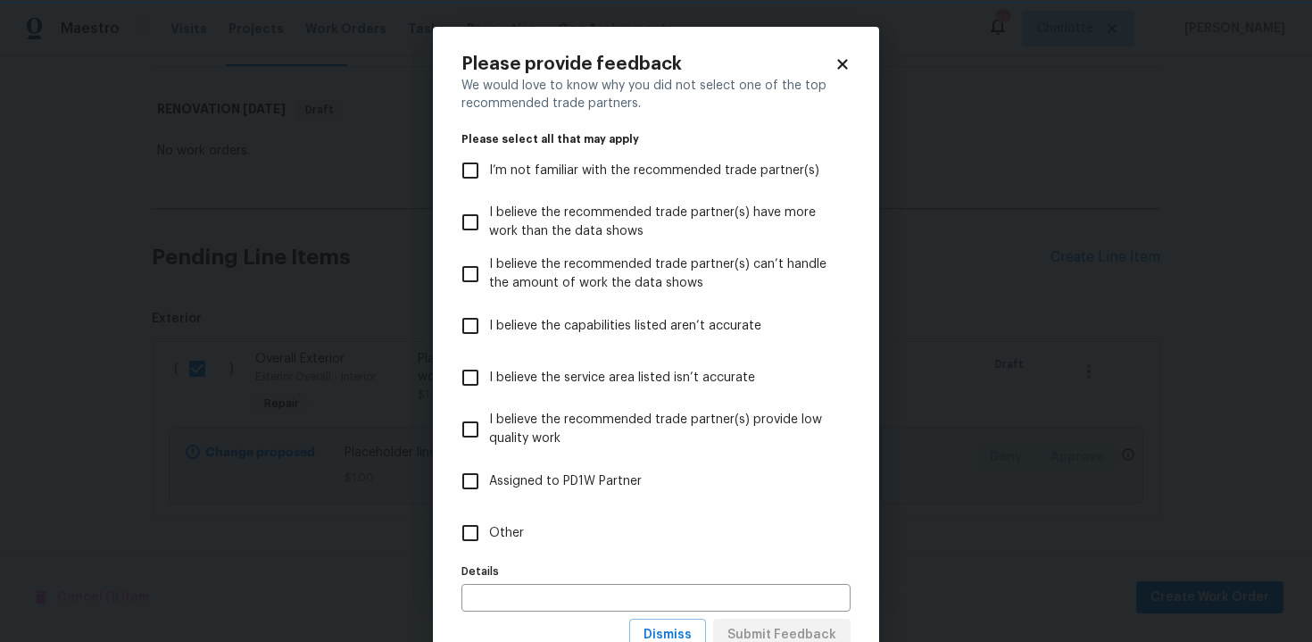
scroll to position [65, 0]
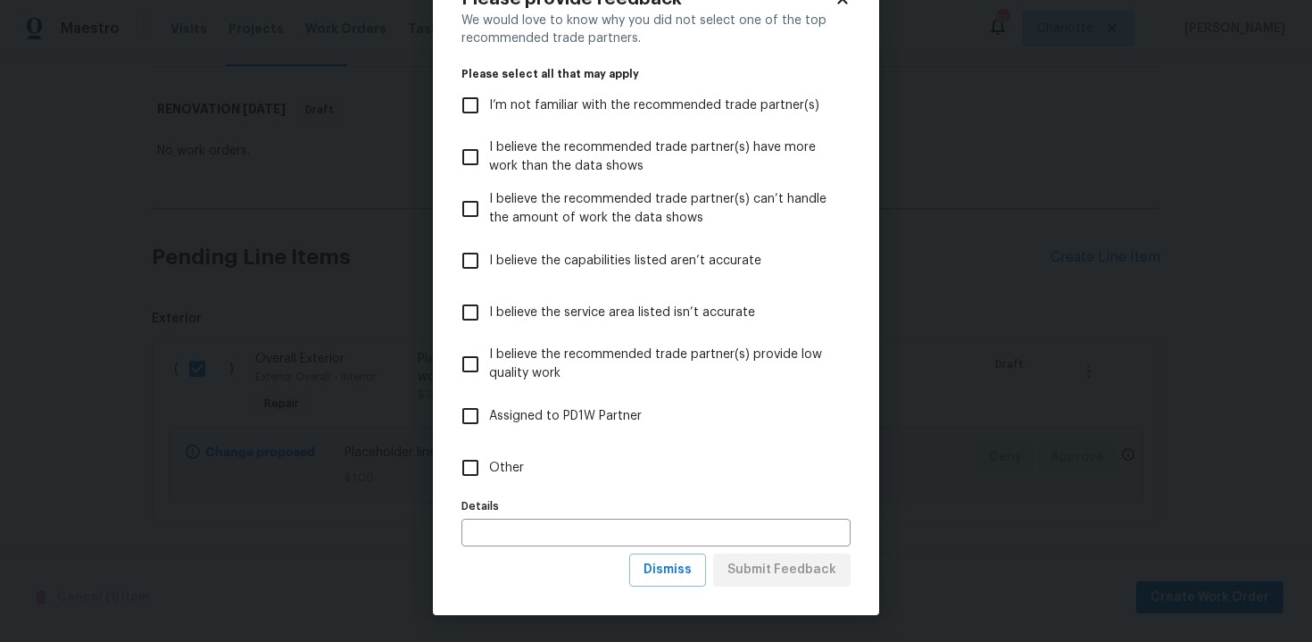
click at [490, 464] on span "Other" at bounding box center [506, 468] width 35 height 19
click at [489, 464] on input "Other" at bounding box center [470, 467] width 37 height 37
checkbox input "true"
click at [736, 561] on span "Submit Feedback" at bounding box center [782, 570] width 109 height 22
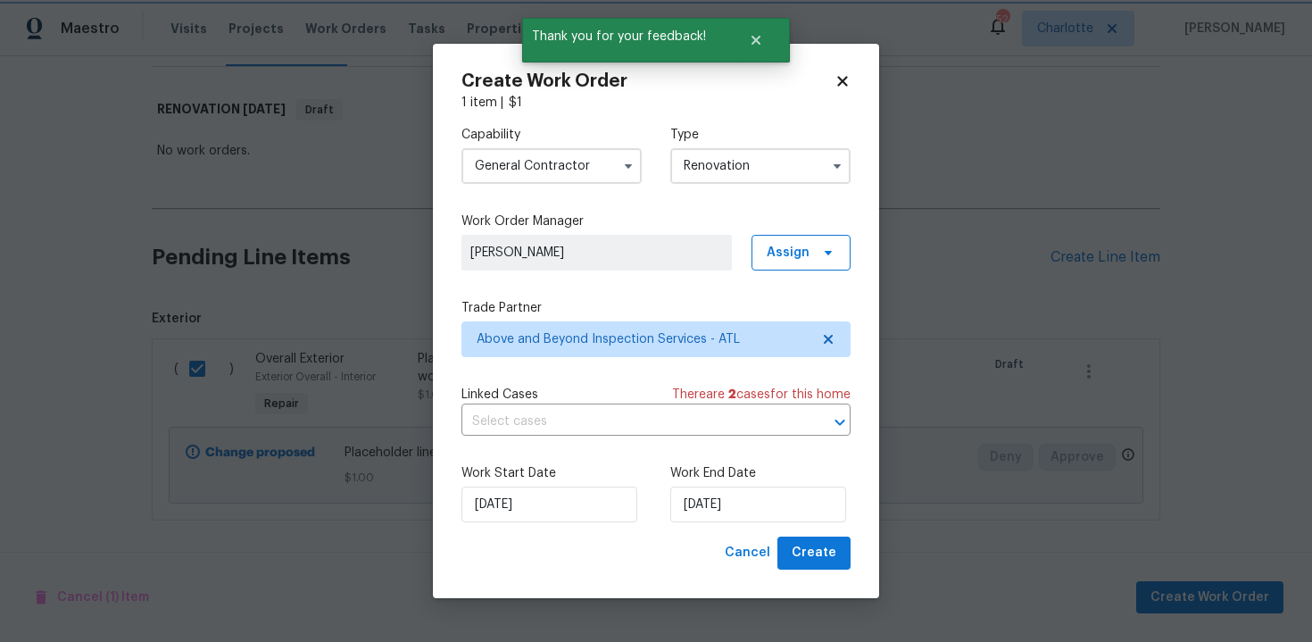
scroll to position [0, 0]
click at [766, 501] on input "15/10/2025" at bounding box center [758, 504] width 176 height 36
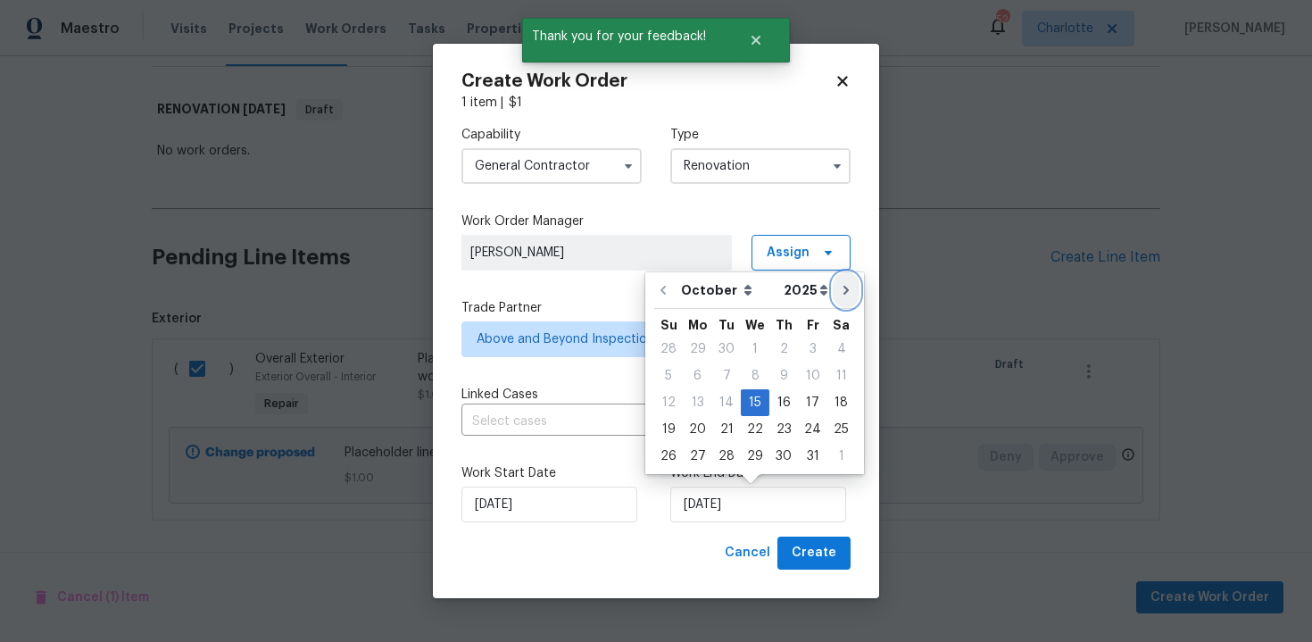
click at [844, 289] on icon "Go to next month" at bounding box center [846, 290] width 5 height 9
type input "15/11/2025"
select select "10"
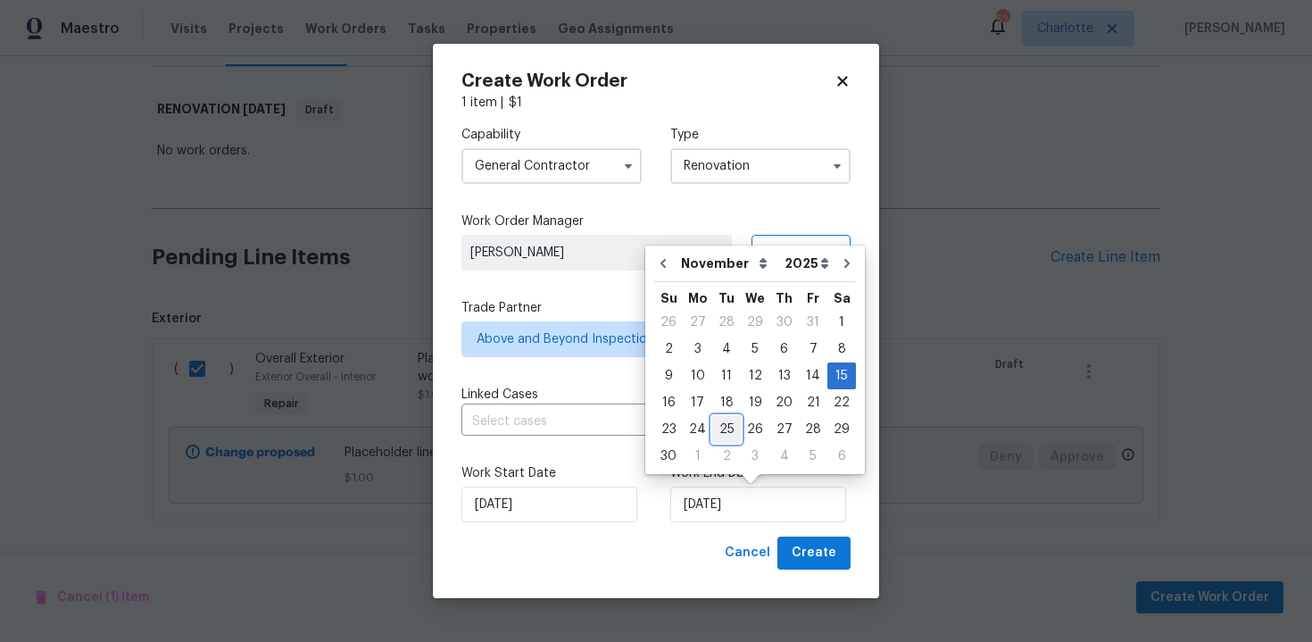
click at [721, 433] on div "25" at bounding box center [726, 429] width 29 height 25
type input "25/11/2025"
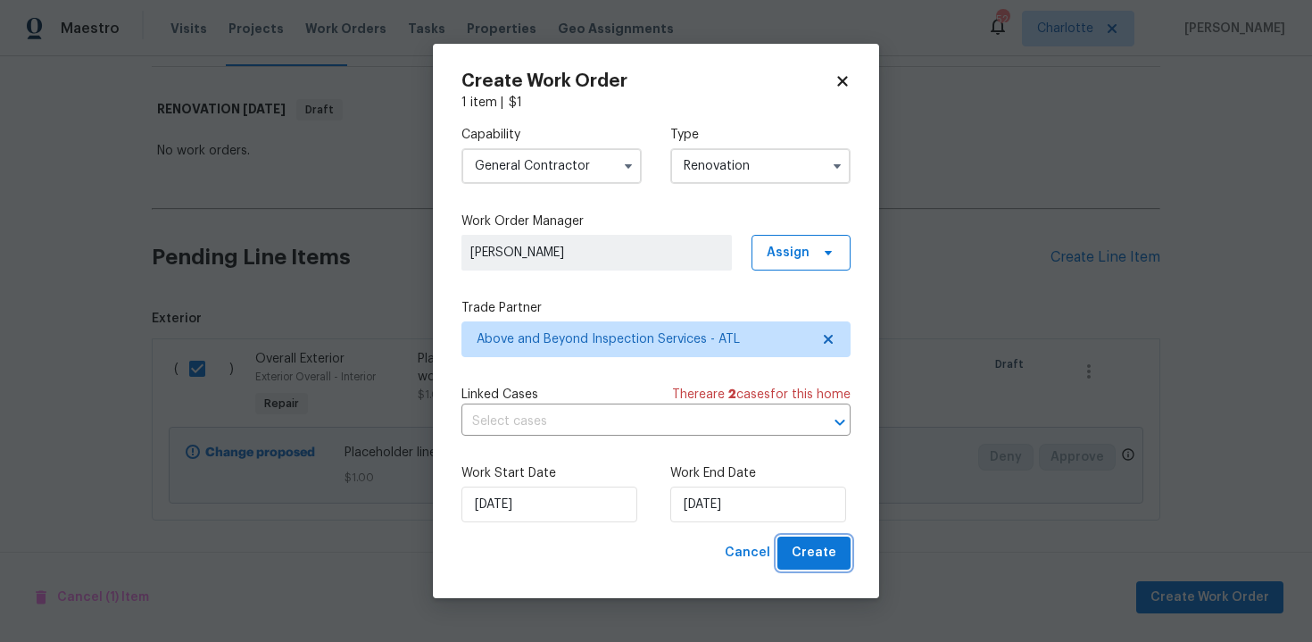
click at [806, 546] on span "Create" at bounding box center [814, 553] width 45 height 22
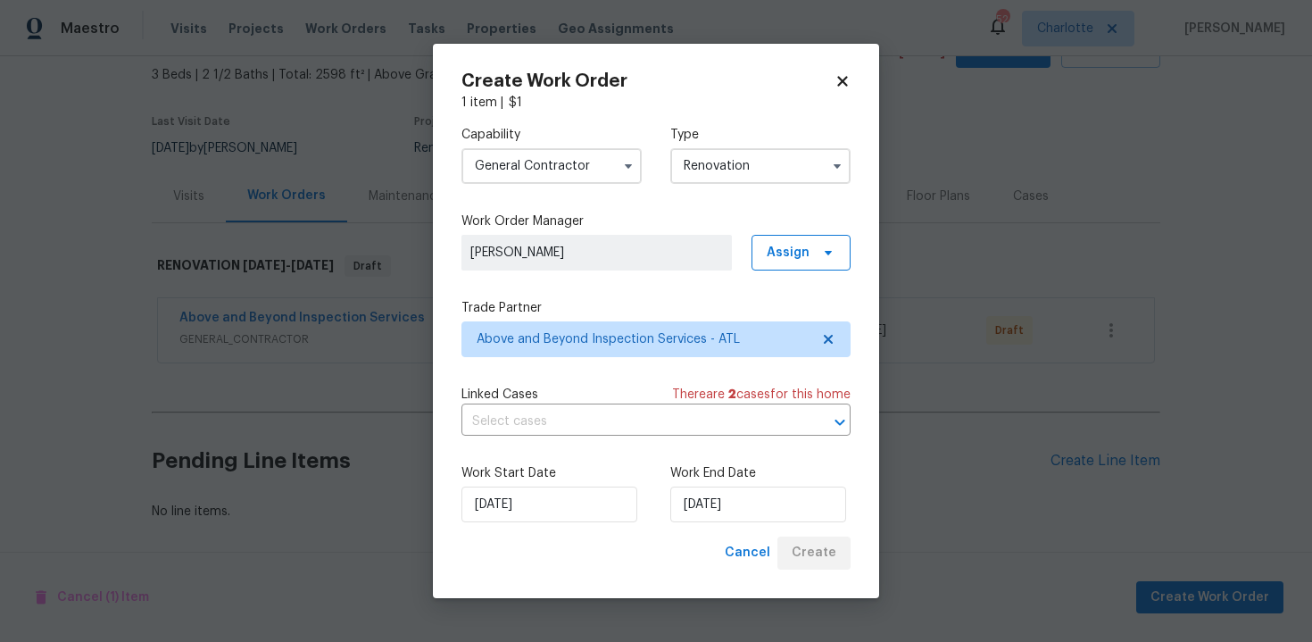
scroll to position [101, 0]
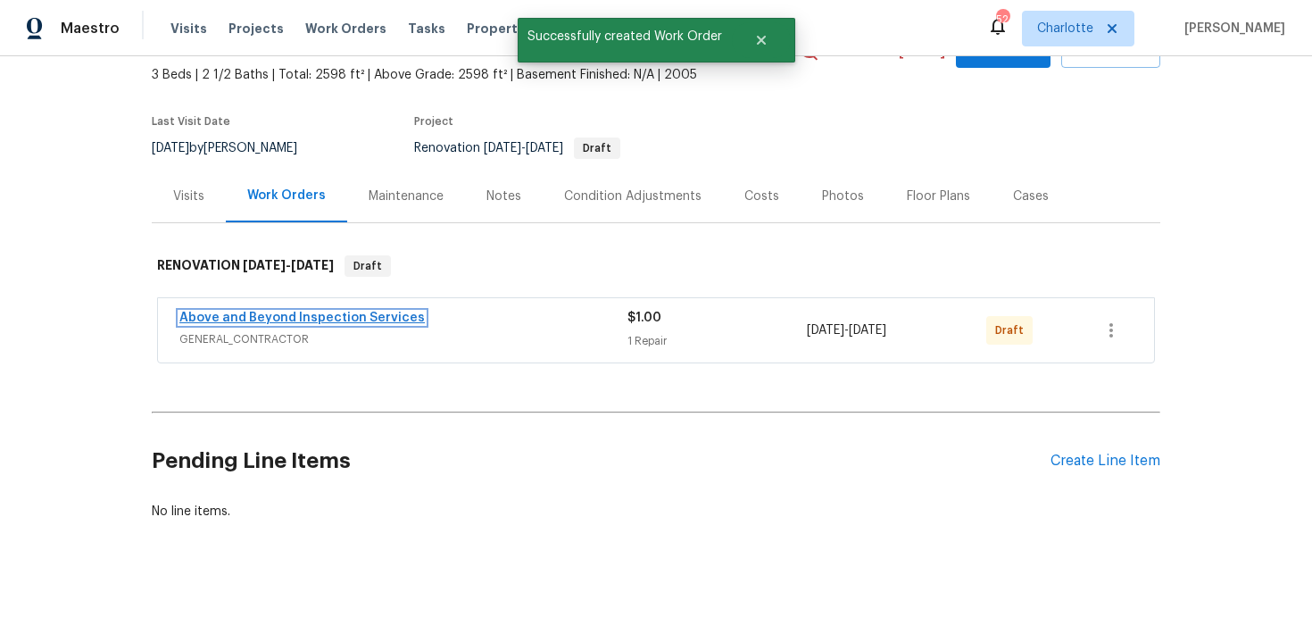
click at [353, 315] on link "Above and Beyond Inspection Services" at bounding box center [301, 318] width 245 height 12
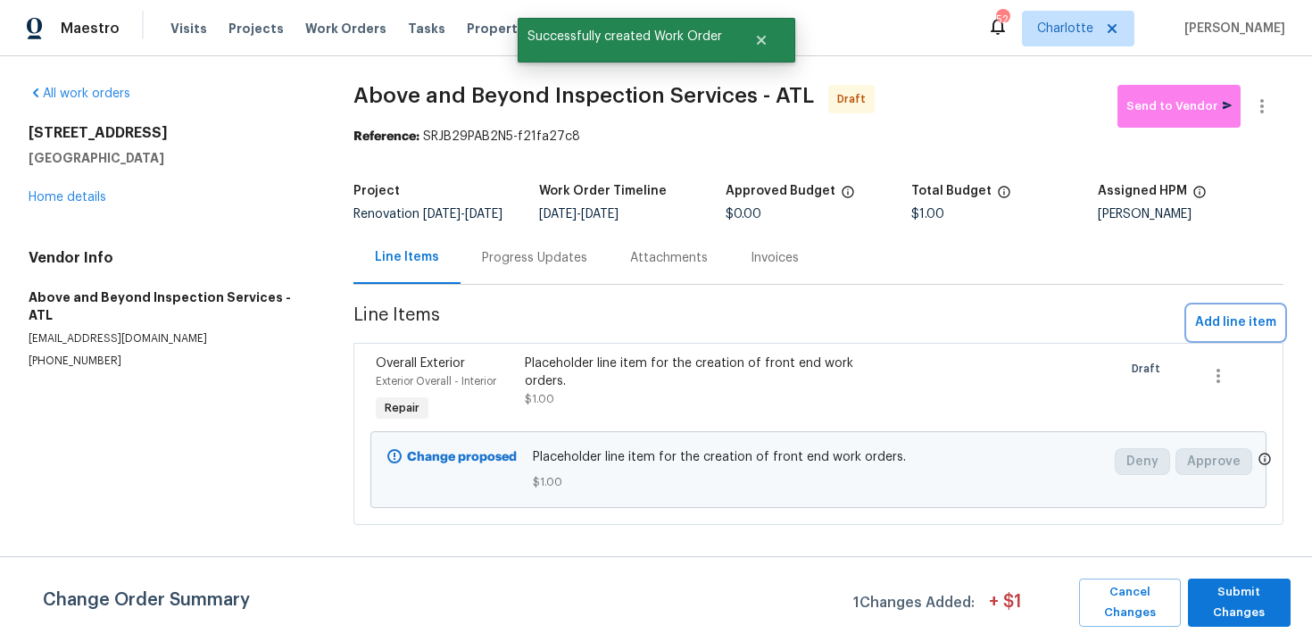
click at [1230, 334] on span "Add line item" at bounding box center [1235, 323] width 81 height 22
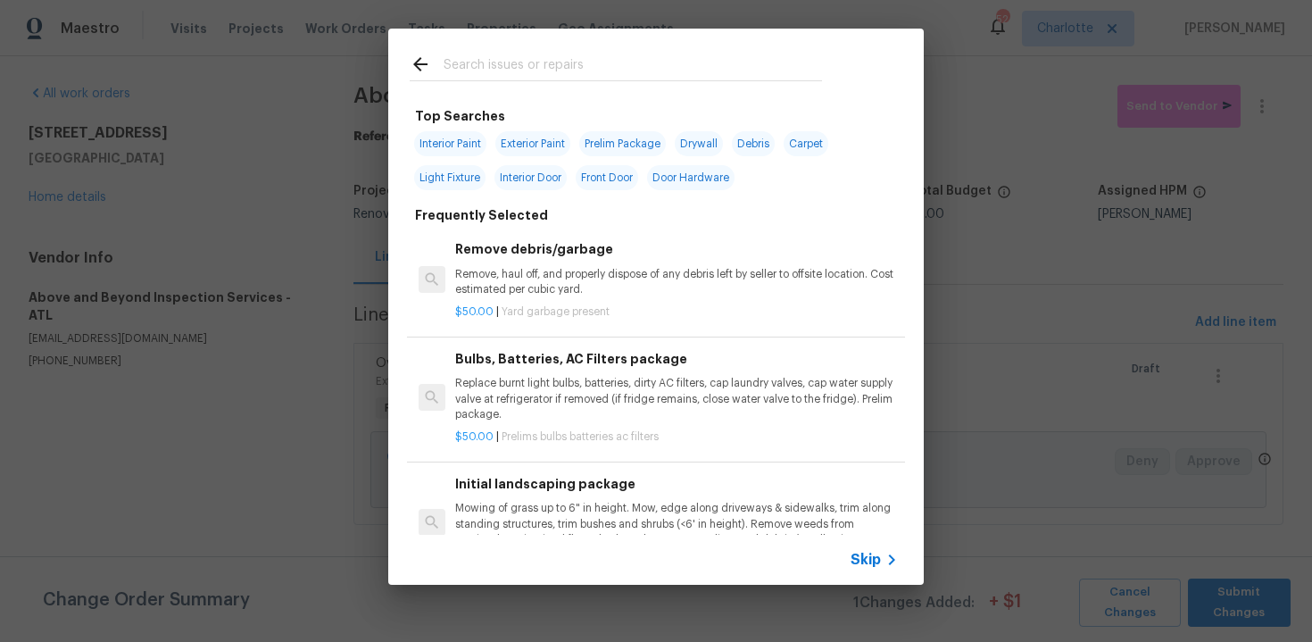
click at [864, 553] on span "Skip" at bounding box center [866, 560] width 30 height 18
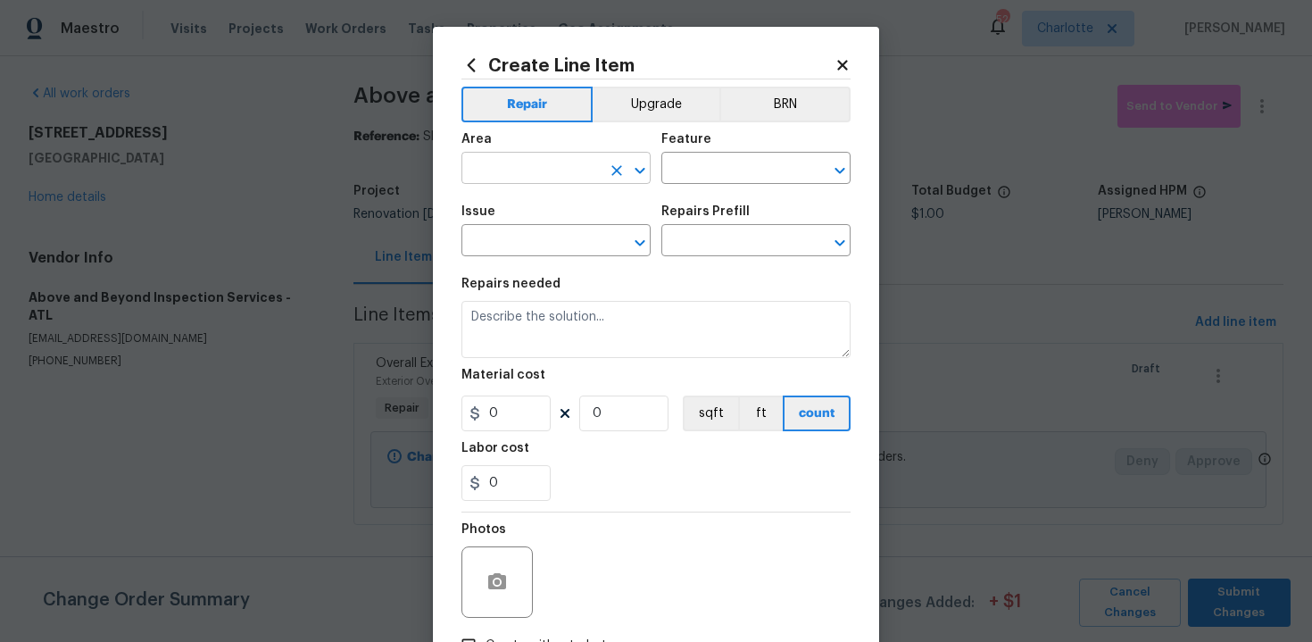
click at [567, 174] on input "text" at bounding box center [530, 170] width 139 height 28
click at [569, 237] on li "Exterior Overall" at bounding box center [555, 239] width 189 height 29
type input "Exterior Overall"
click at [723, 175] on input "text" at bounding box center [730, 170] width 139 height 28
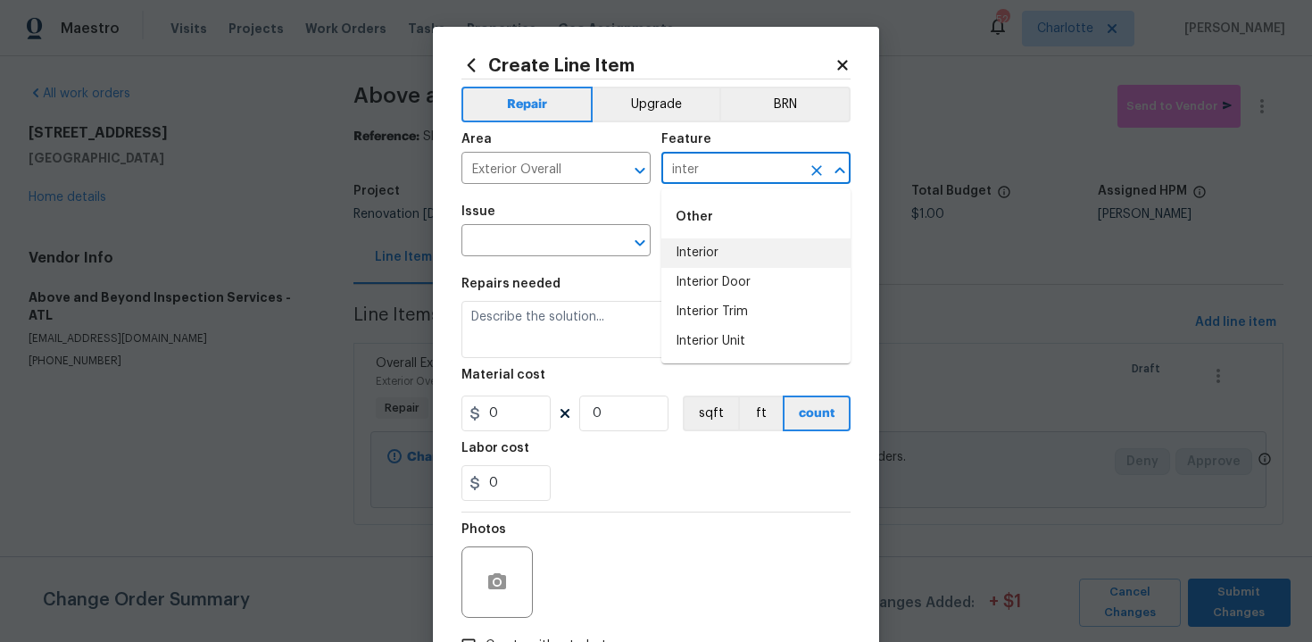
click at [715, 252] on li "Interior" at bounding box center [755, 252] width 189 height 29
type input "Interior"
click at [537, 247] on input "text" at bounding box center [530, 243] width 139 height 28
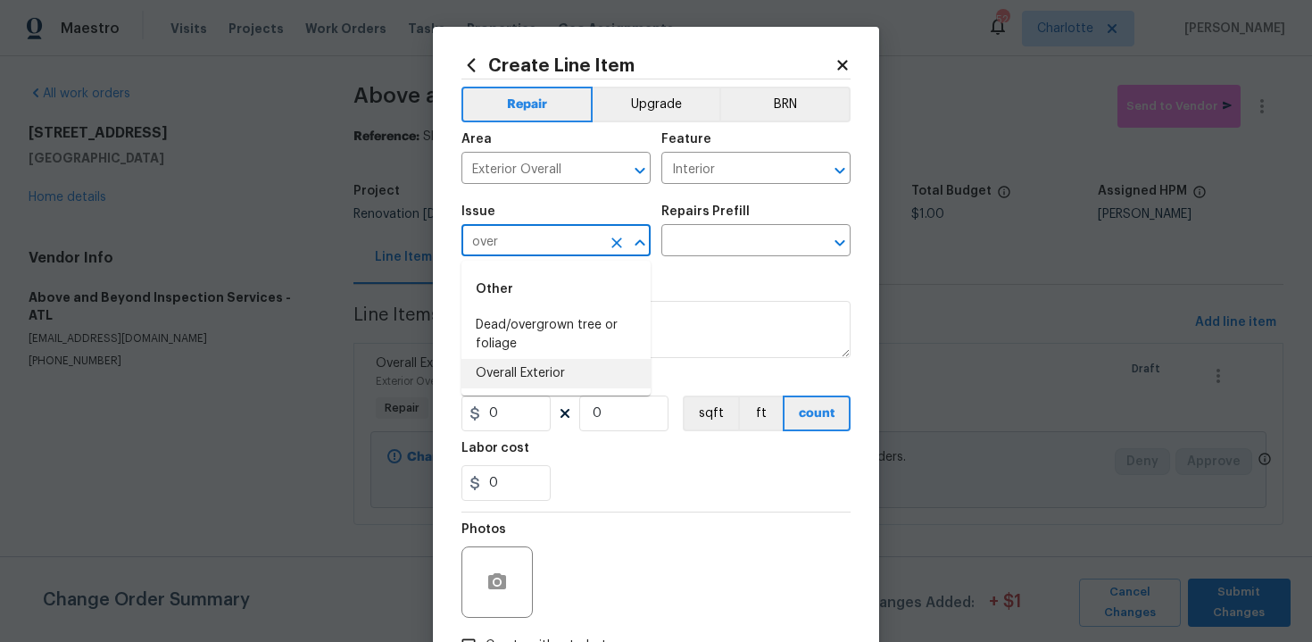
click at [556, 367] on li "Overall Exterior" at bounding box center [555, 373] width 189 height 29
type input "Overall Exterior"
click at [719, 237] on input "text" at bounding box center [730, 243] width 139 height 28
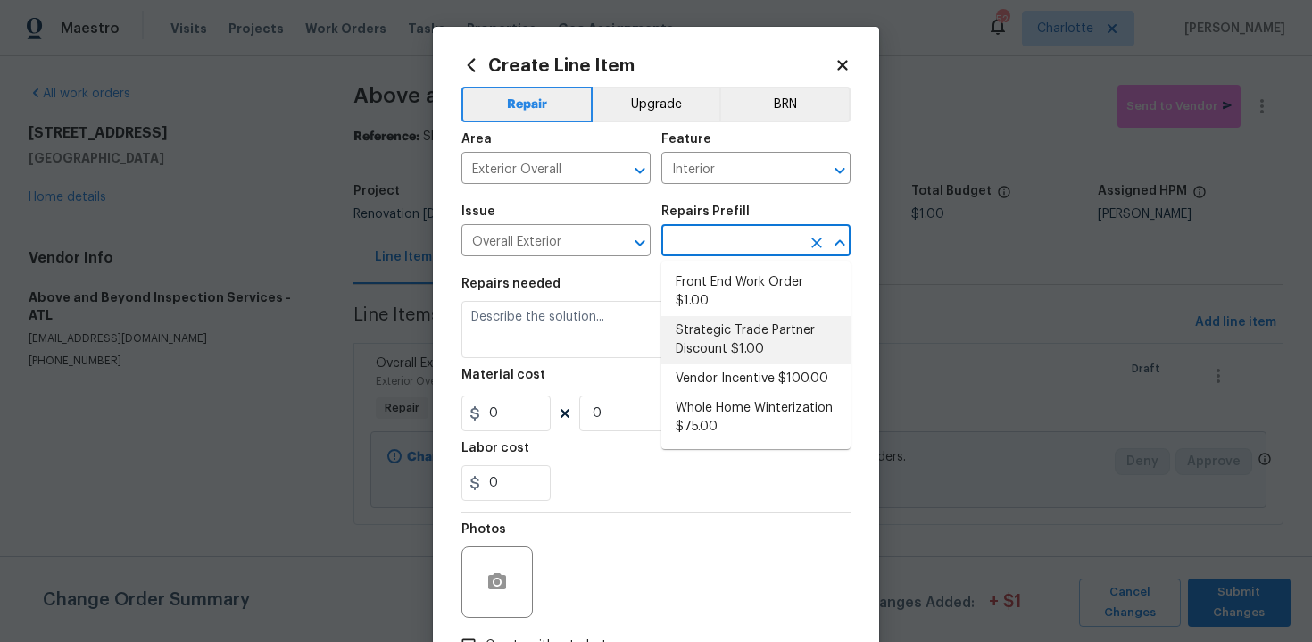
click at [727, 332] on li "Strategic Trade Partner Discount $1.00" at bounding box center [755, 340] width 189 height 48
type input "Strategic Trade Partner Discount $1.00"
type textarea "Calculate and apply 5% STPP discount to the total of the work order as a negati…"
type input "1"
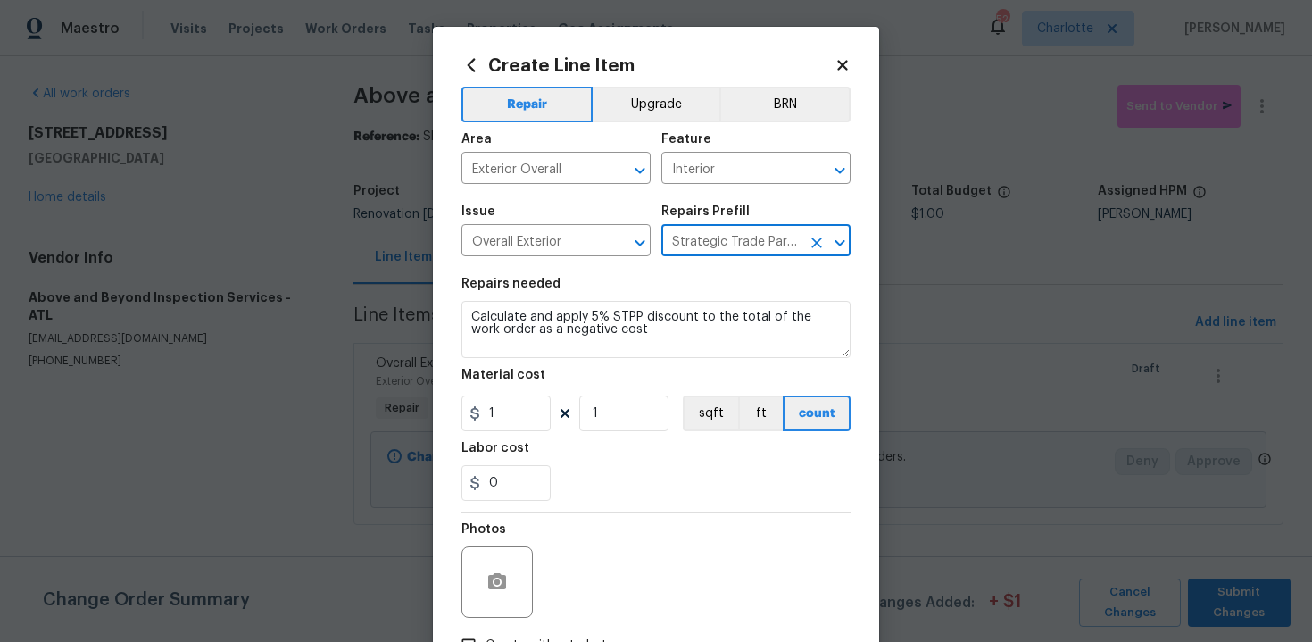
scroll to position [128, 0]
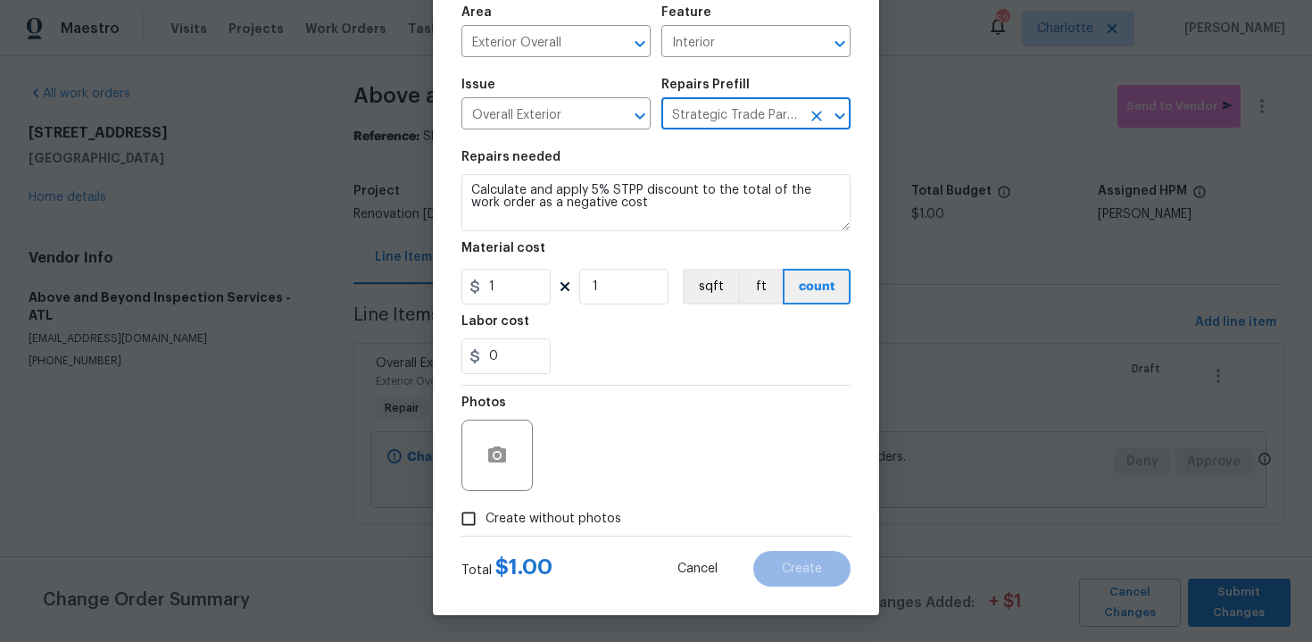
click at [565, 524] on span "Create without photos" at bounding box center [554, 519] width 136 height 19
click at [486, 524] on input "Create without photos" at bounding box center [469, 519] width 34 height 34
checkbox input "true"
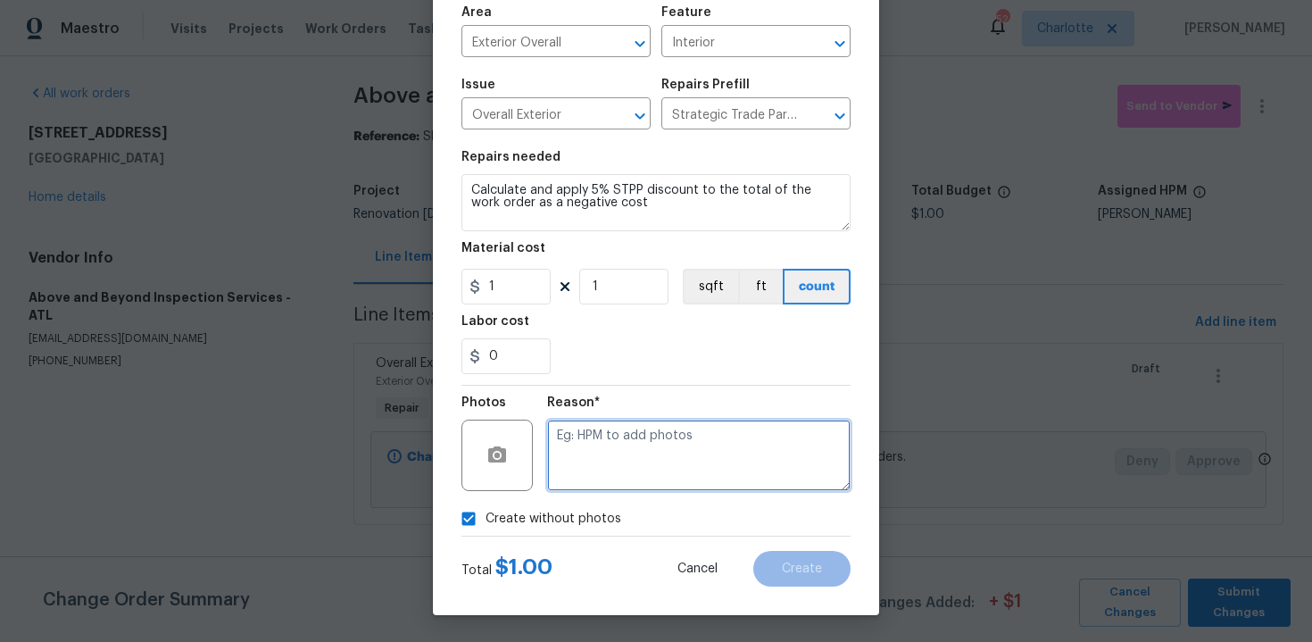
click at [619, 478] on textarea at bounding box center [698, 455] width 303 height 71
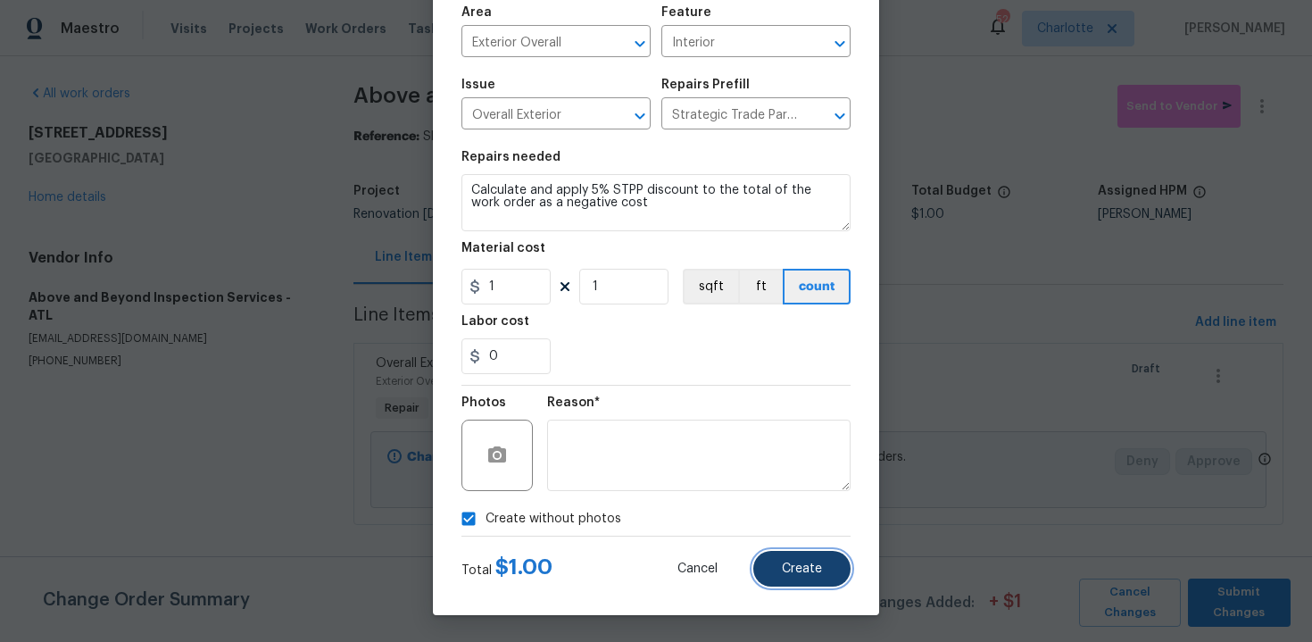
click at [798, 574] on span "Create" at bounding box center [802, 568] width 40 height 13
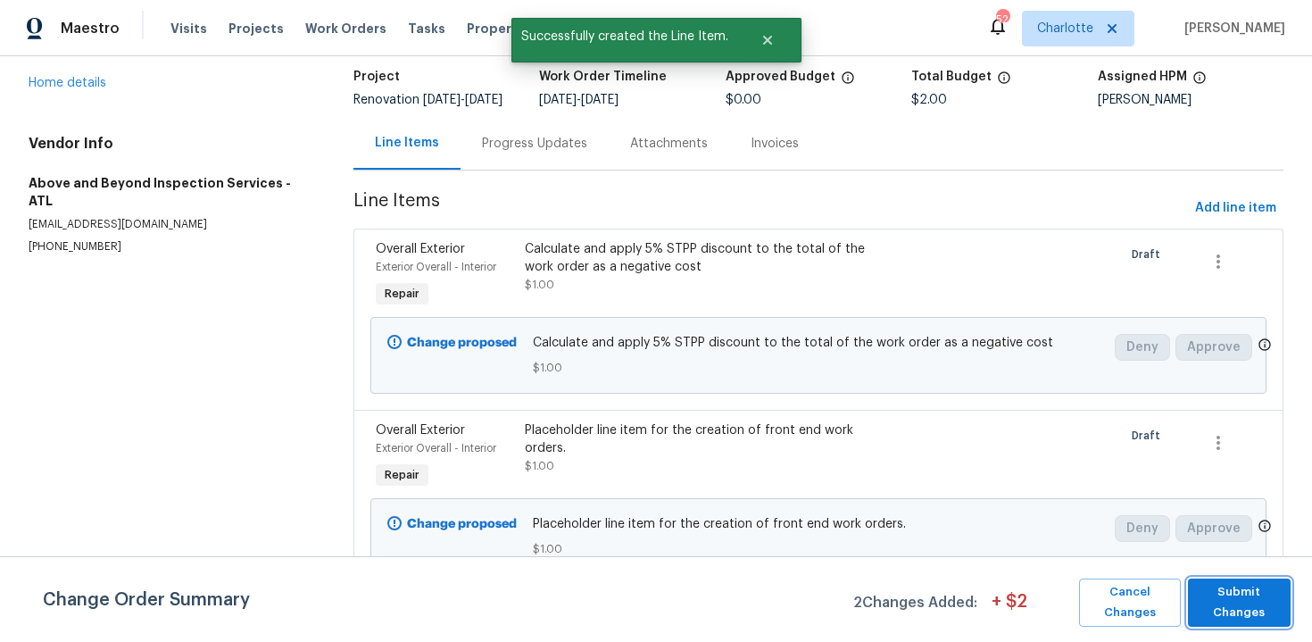
click at [1234, 595] on span "Submit Changes" at bounding box center [1239, 602] width 85 height 41
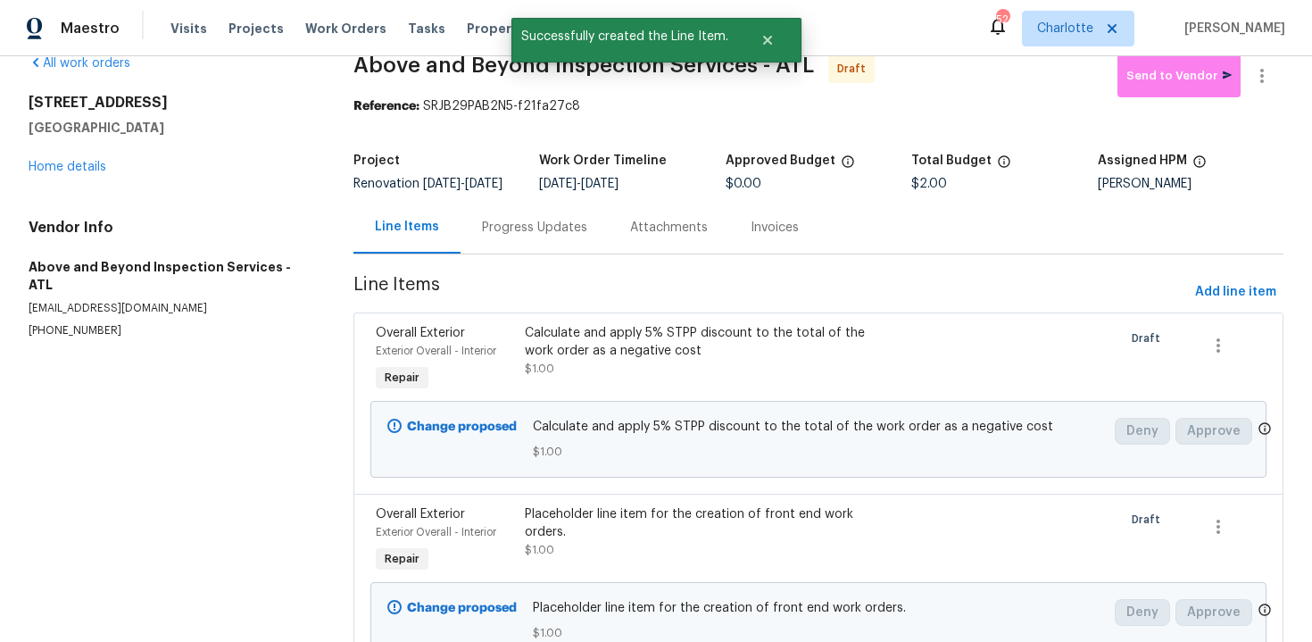
scroll to position [0, 0]
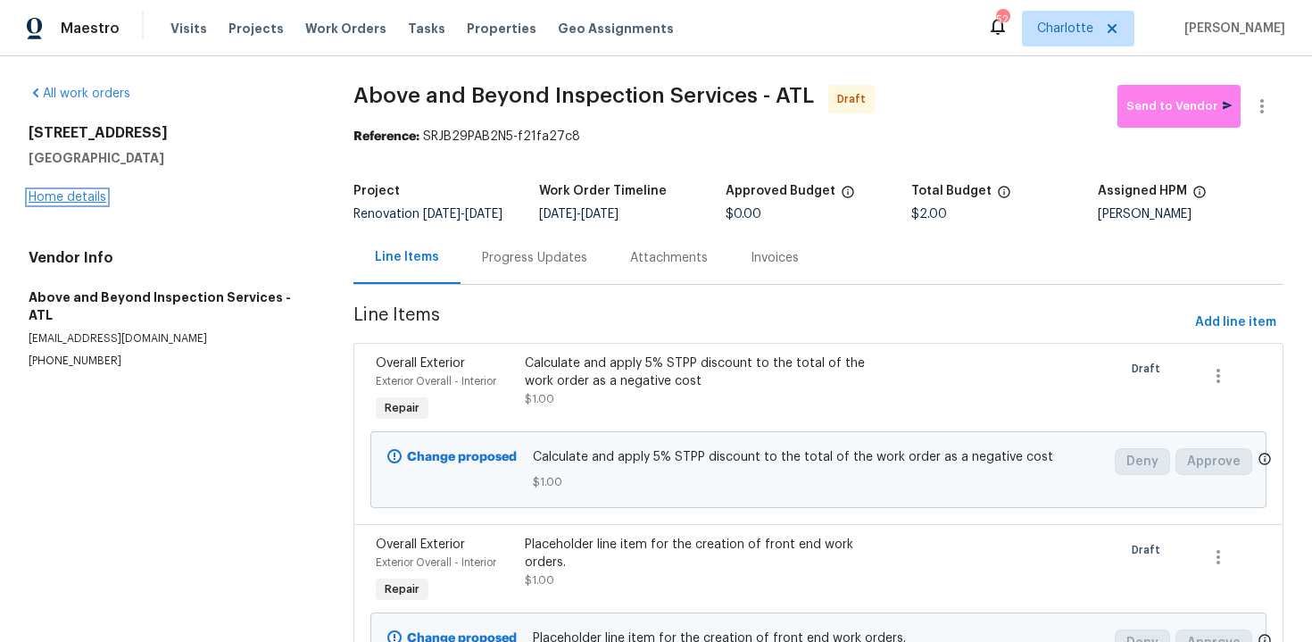
click at [90, 200] on link "Home details" at bounding box center [68, 197] width 78 height 12
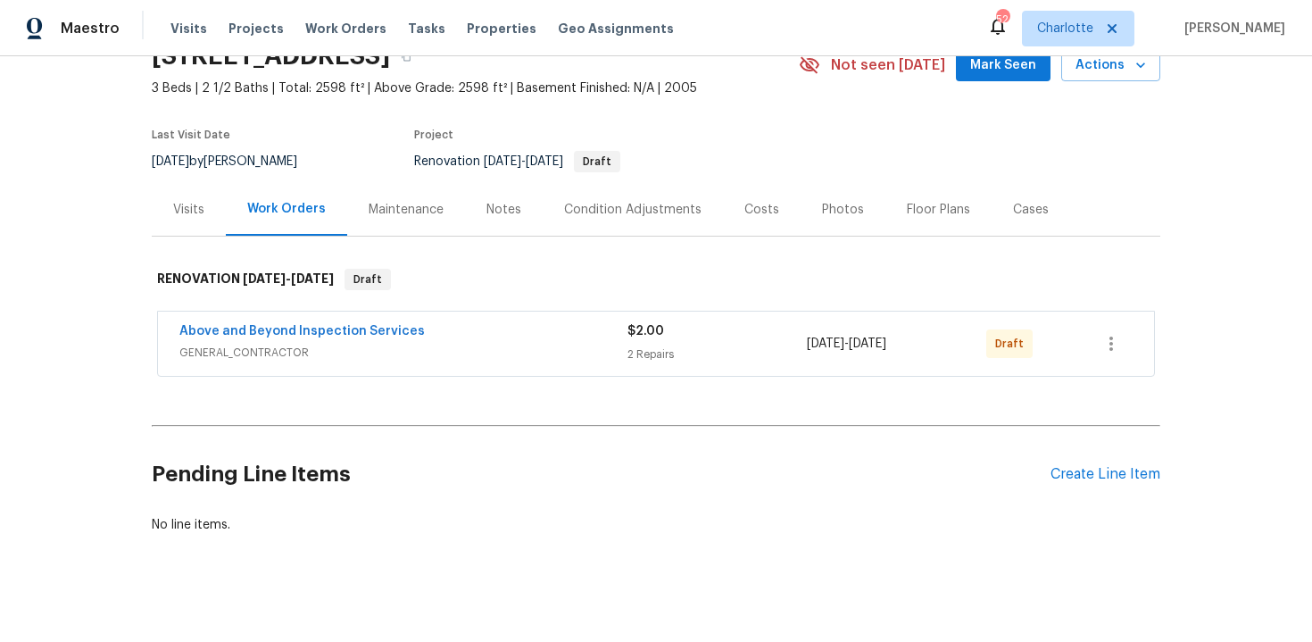
scroll to position [101, 0]
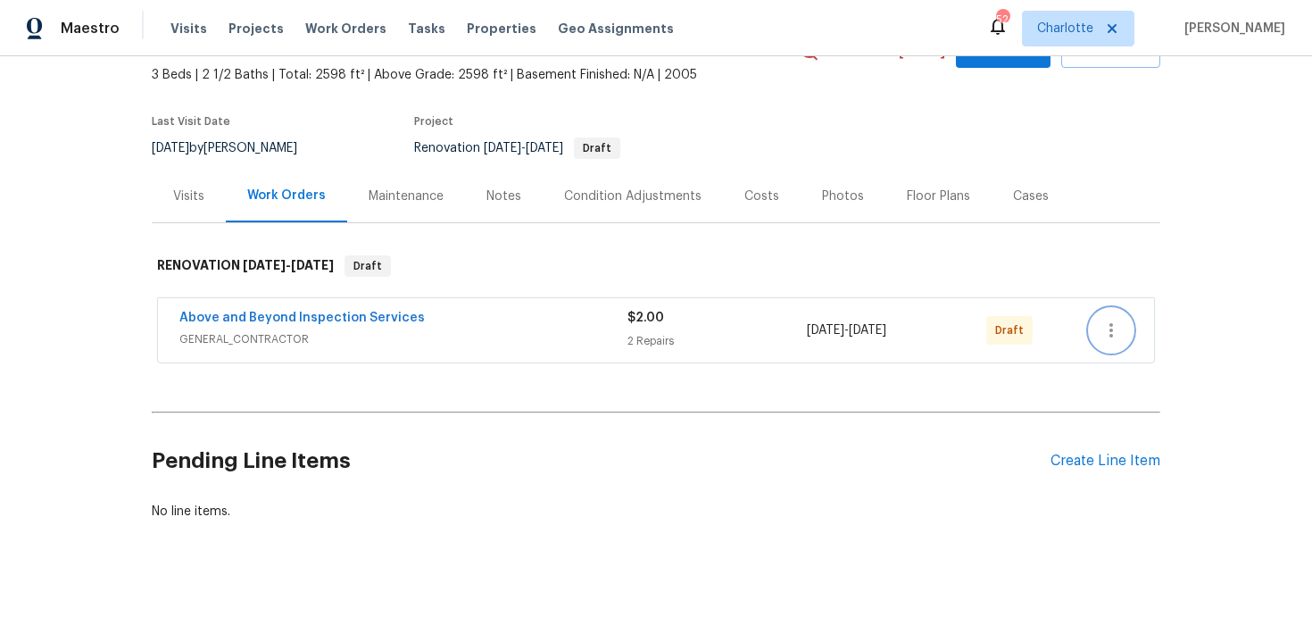
click at [1116, 329] on icon "button" at bounding box center [1111, 330] width 21 height 21
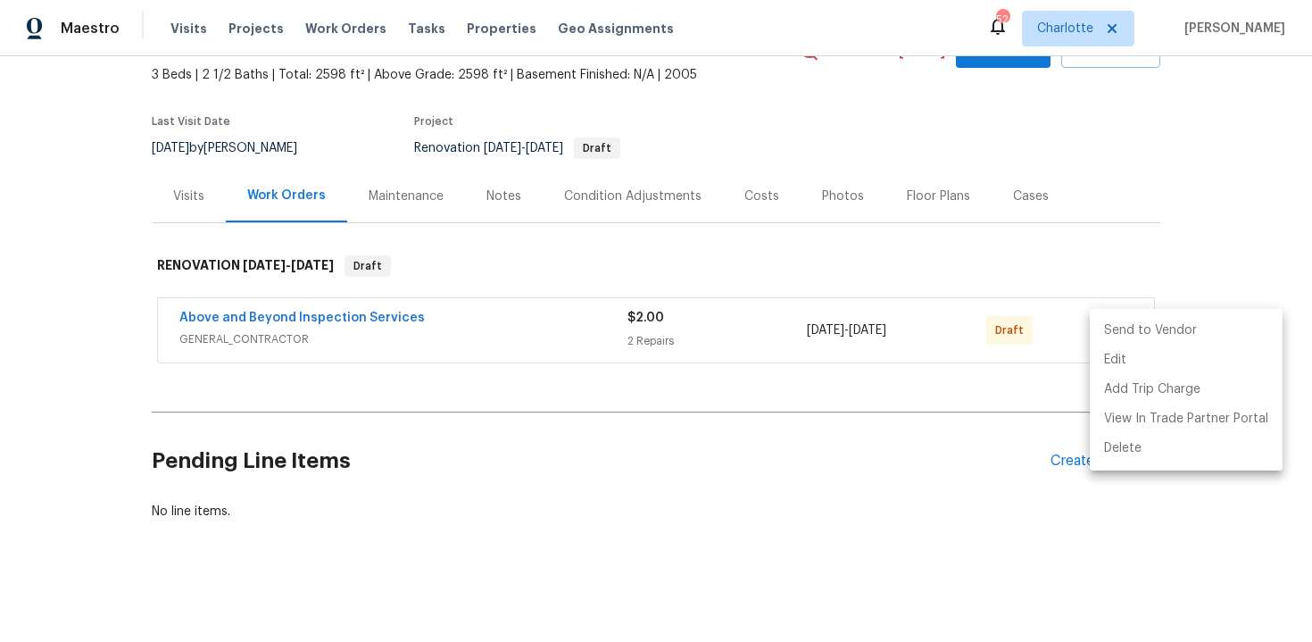
click at [1178, 331] on li "Send to Vendor" at bounding box center [1186, 330] width 193 height 29
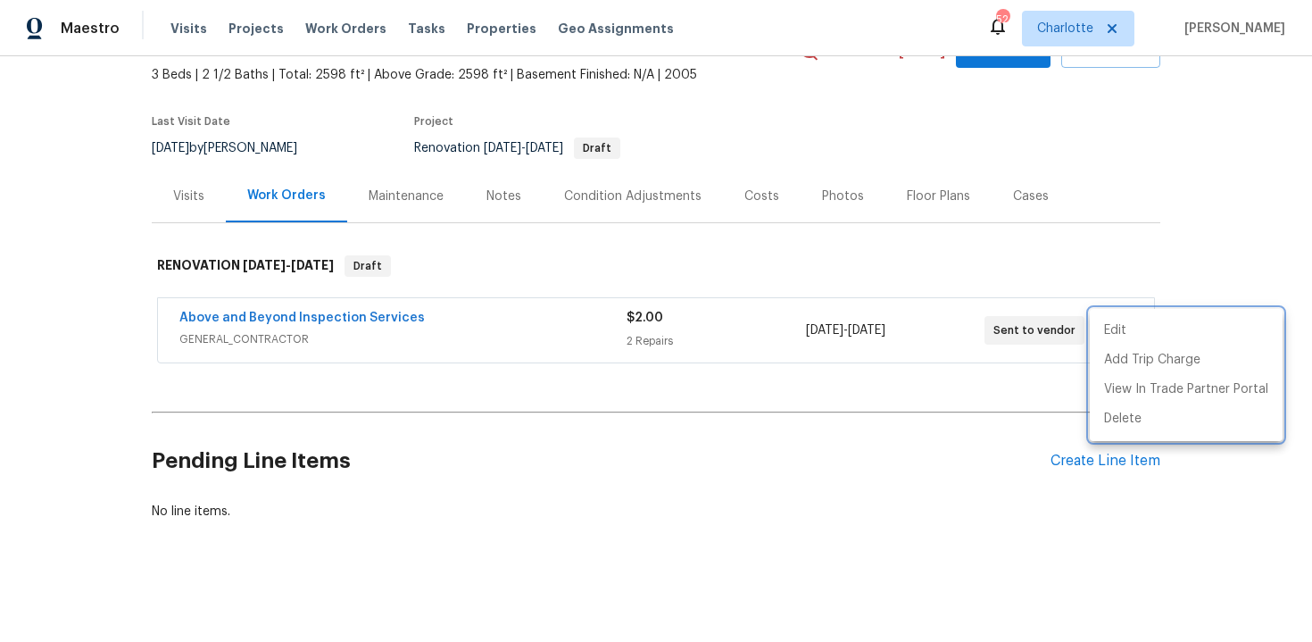
click at [1240, 181] on div at bounding box center [656, 321] width 1312 height 642
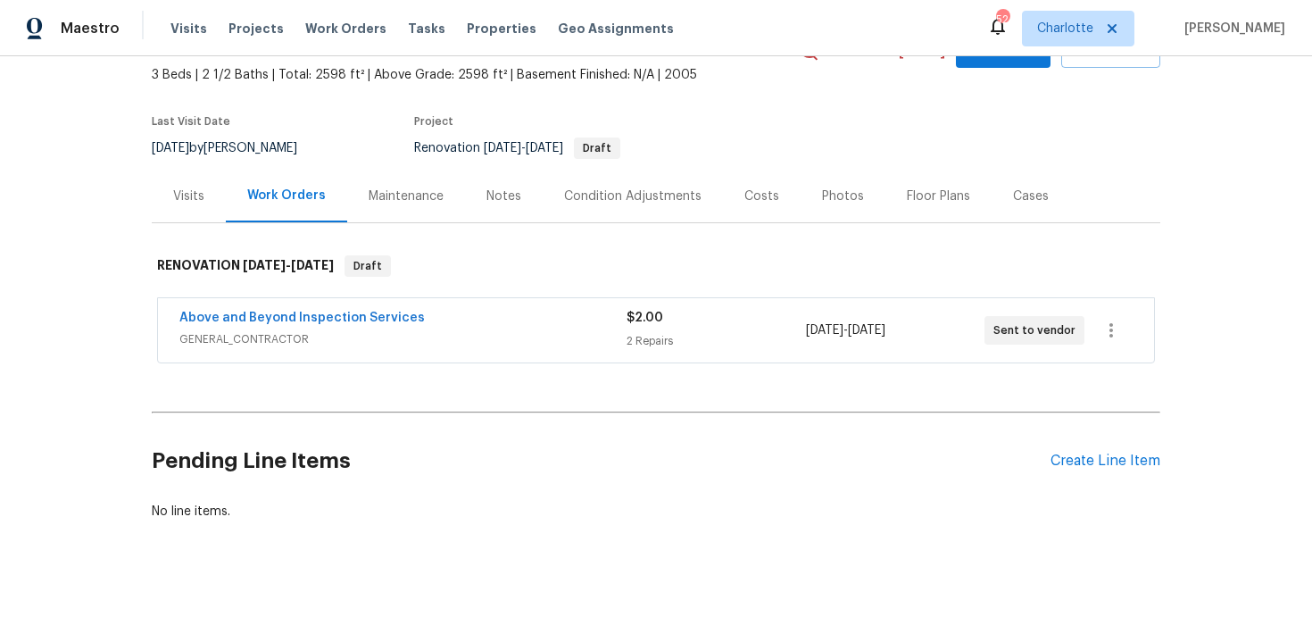
click at [1240, 181] on div "Edit Add Trip Charge View In Trade Partner Portal Delete" at bounding box center [656, 321] width 1312 height 642
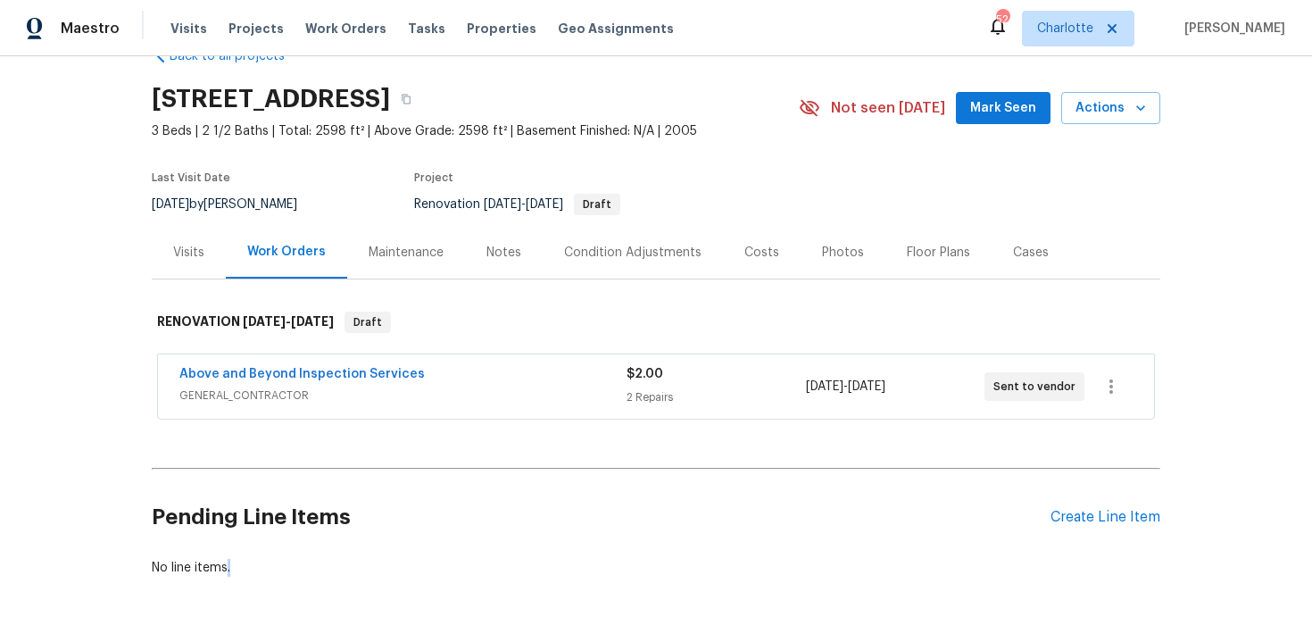
scroll to position [0, 0]
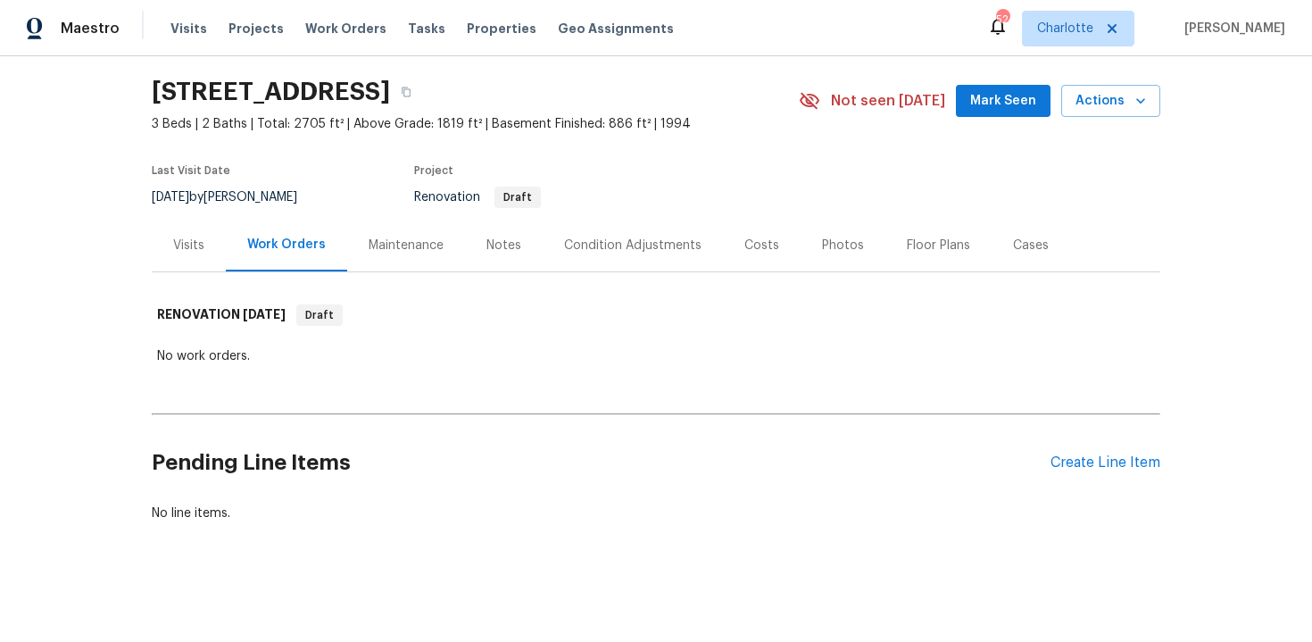
scroll to position [54, 0]
click at [1077, 467] on div "Create Line Item" at bounding box center [1106, 461] width 110 height 17
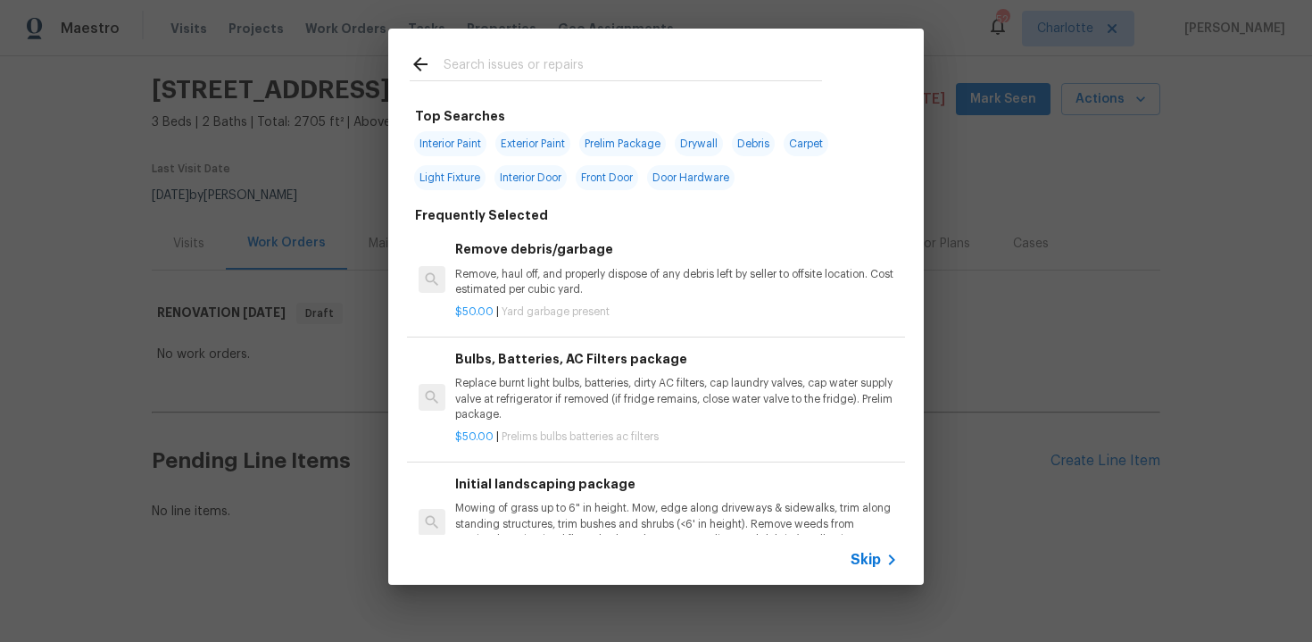
click at [871, 550] on div "Skip" at bounding box center [877, 559] width 52 height 21
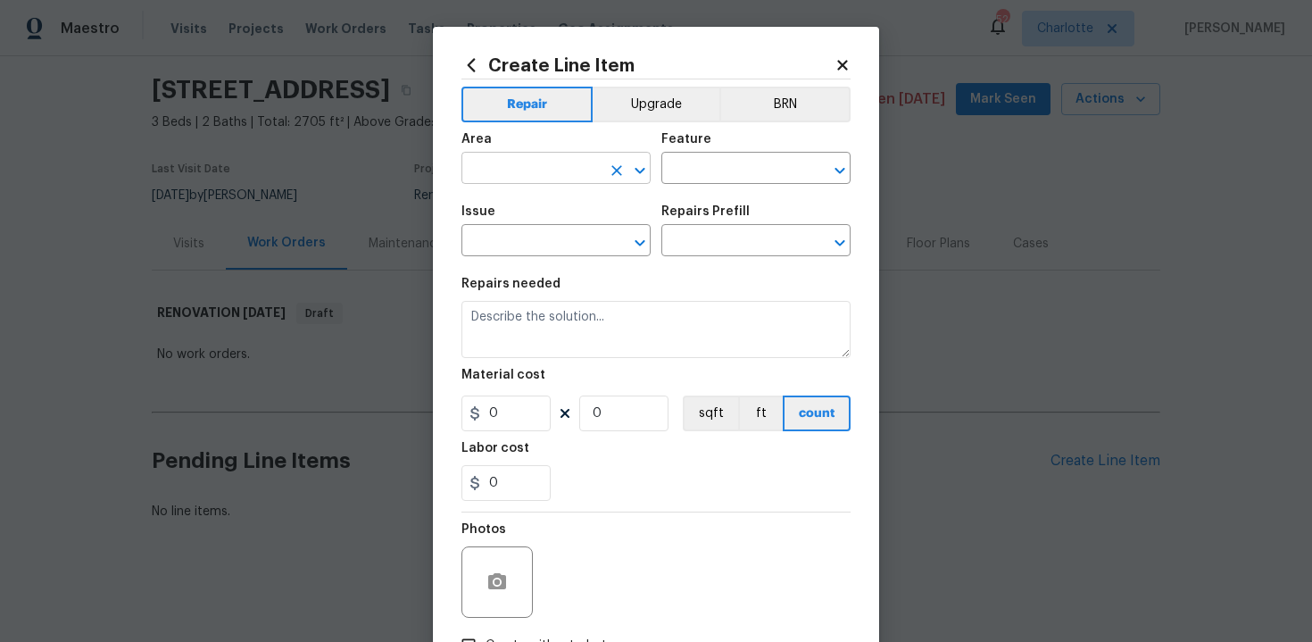
click at [578, 162] on input "text" at bounding box center [530, 170] width 139 height 28
click at [578, 240] on li "Exterior Overall" at bounding box center [555, 239] width 189 height 29
type input "Exterior Overall"
click at [716, 173] on input "text" at bounding box center [730, 170] width 139 height 28
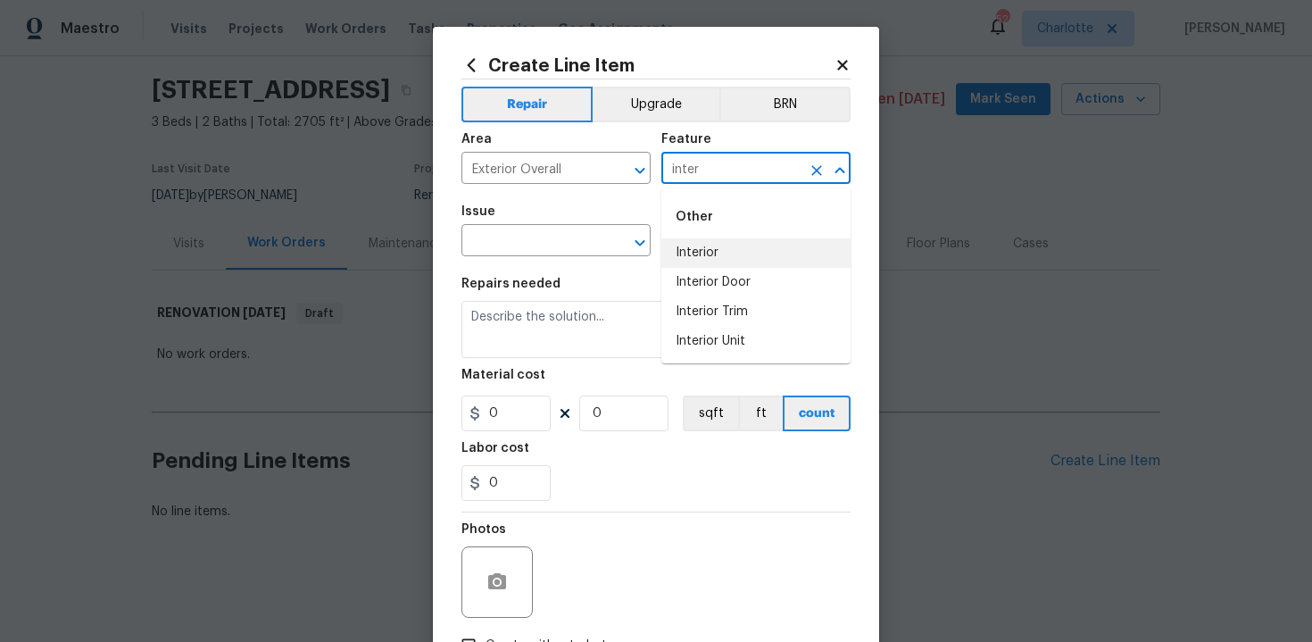
click at [719, 245] on li "Interior" at bounding box center [755, 252] width 189 height 29
type input "Interior"
click at [576, 243] on input "text" at bounding box center [530, 243] width 139 height 28
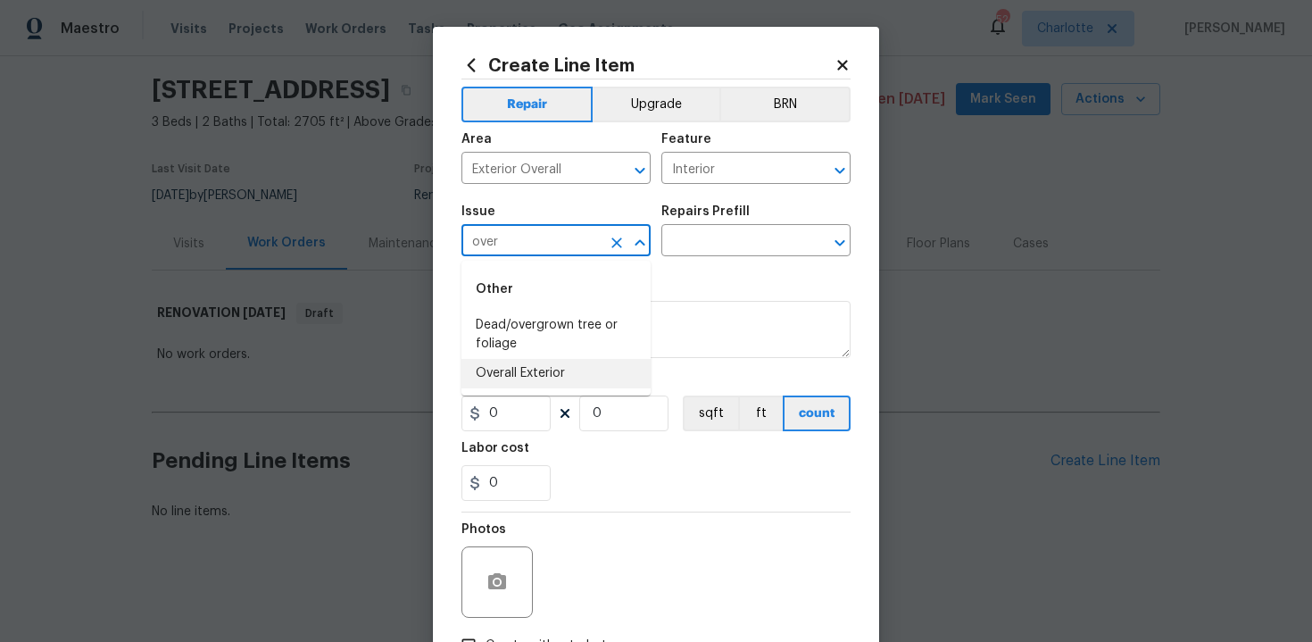
click at [583, 381] on li "Overall Exterior" at bounding box center [555, 373] width 189 height 29
type input "Overall Exterior"
click at [713, 248] on input "text" at bounding box center [730, 243] width 139 height 28
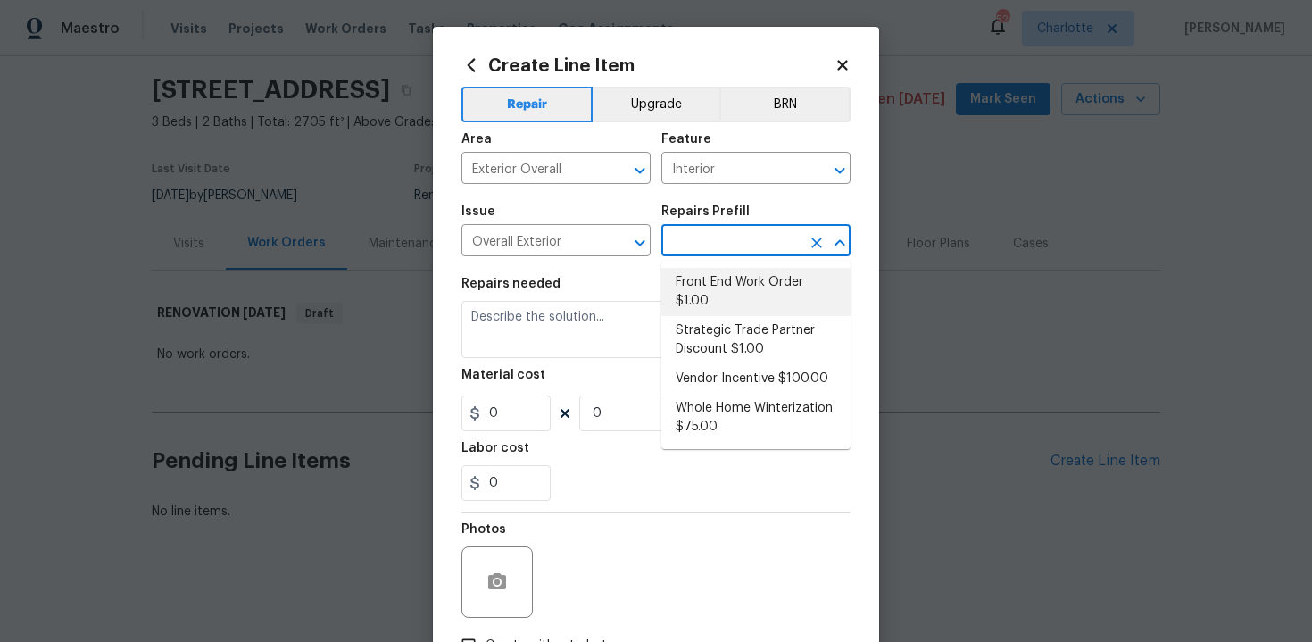
click at [719, 285] on li "Front End Work Order $1.00" at bounding box center [755, 292] width 189 height 48
type input "Front End Work Order $1.00"
type textarea "Placeholder line item for the creation of front end work orders."
type input "1"
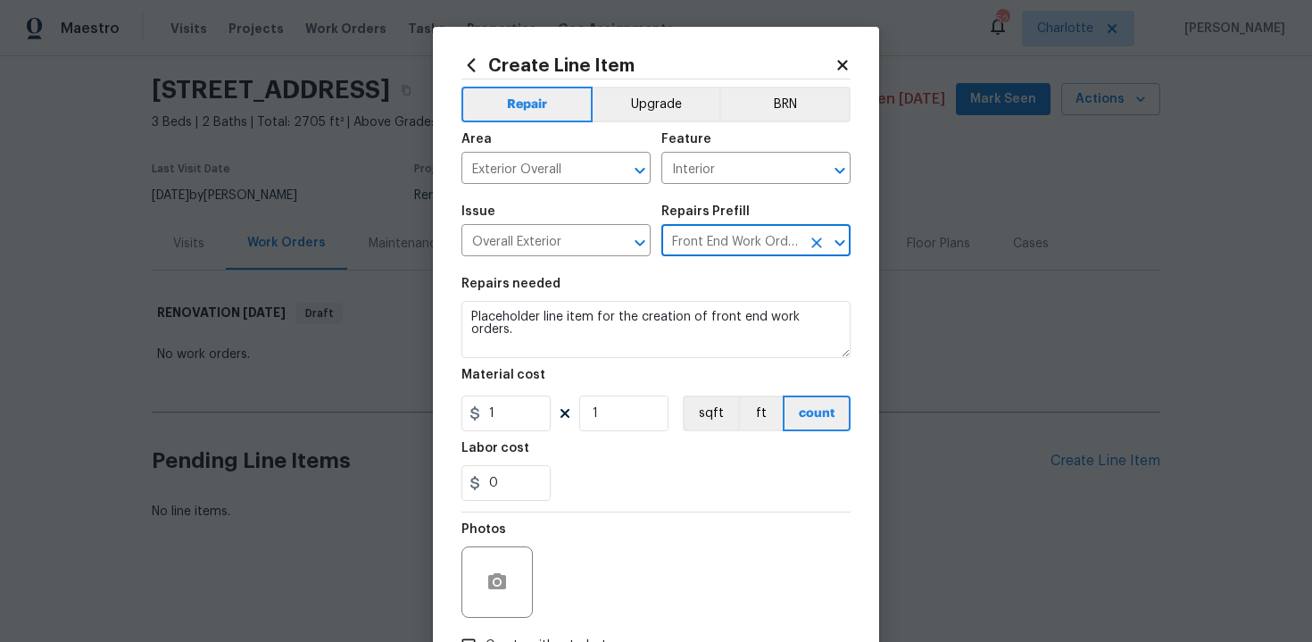
scroll to position [128, 0]
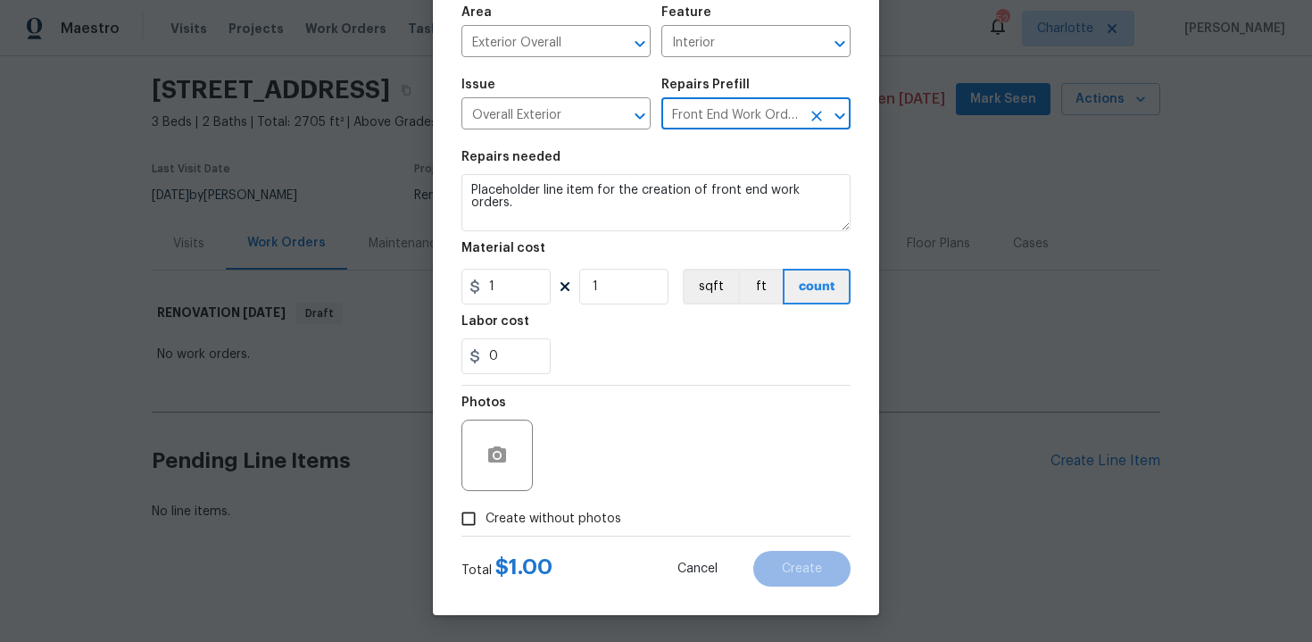
click at [561, 522] on span "Create without photos" at bounding box center [554, 519] width 136 height 19
click at [486, 522] on input "Create without photos" at bounding box center [469, 519] width 34 height 34
checkbox input "true"
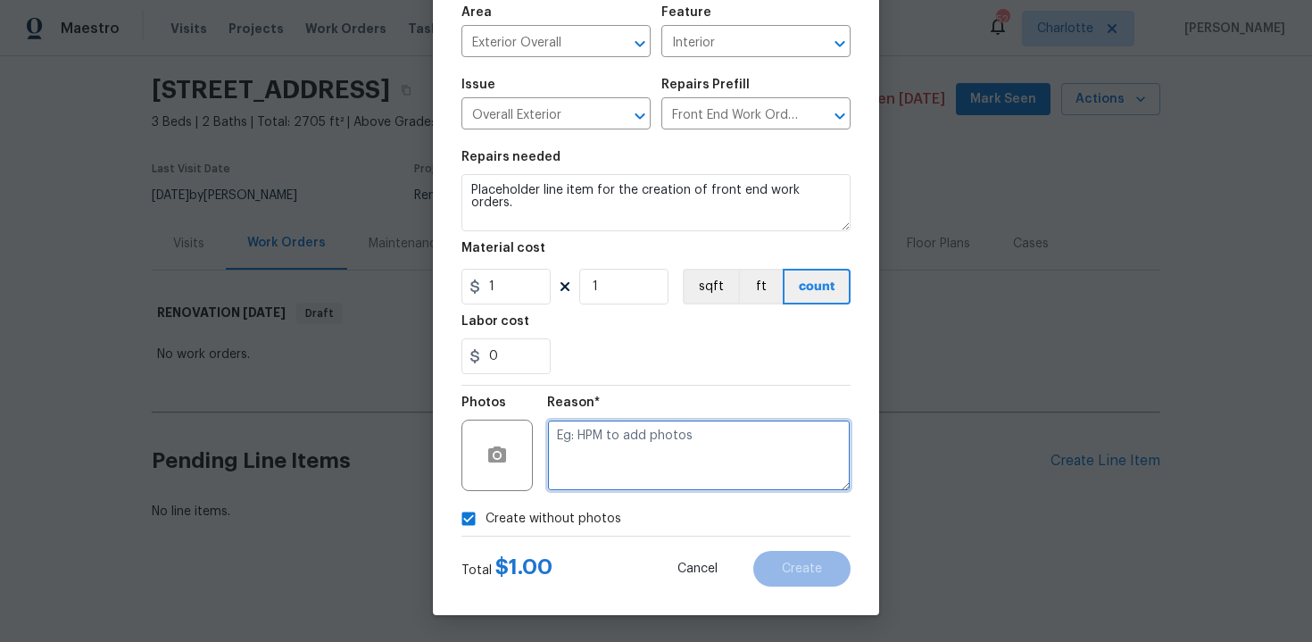
click at [617, 479] on textarea at bounding box center [698, 455] width 303 height 71
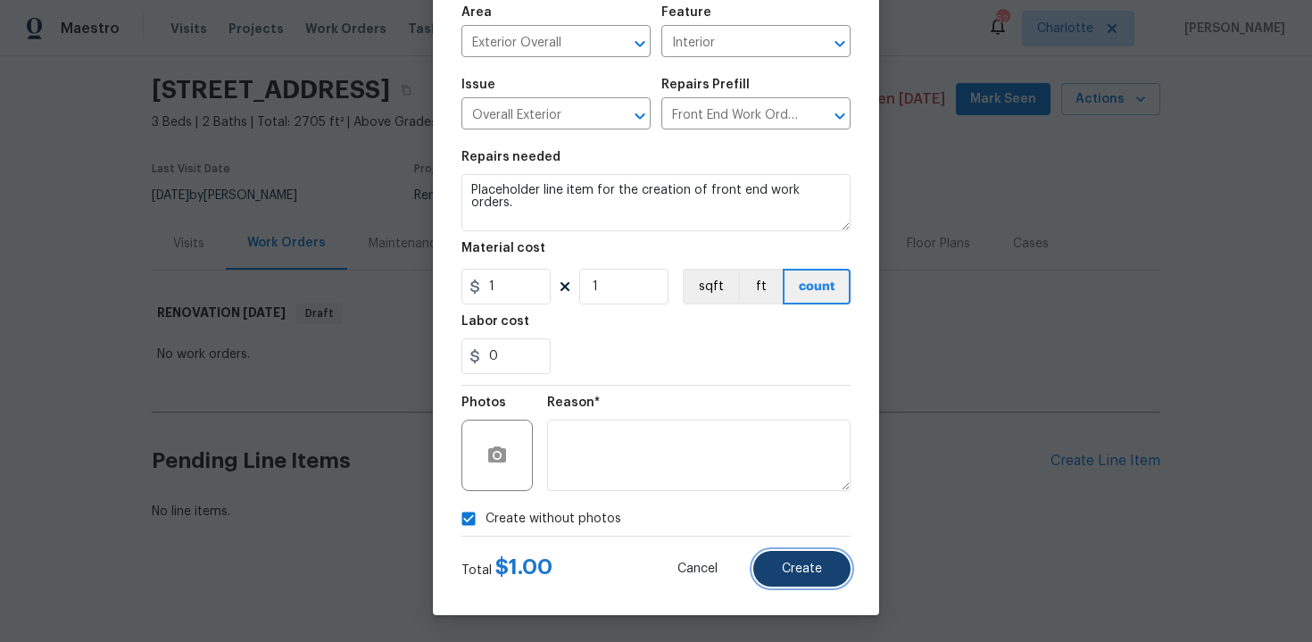
click at [782, 563] on button "Create" at bounding box center [801, 569] width 97 height 36
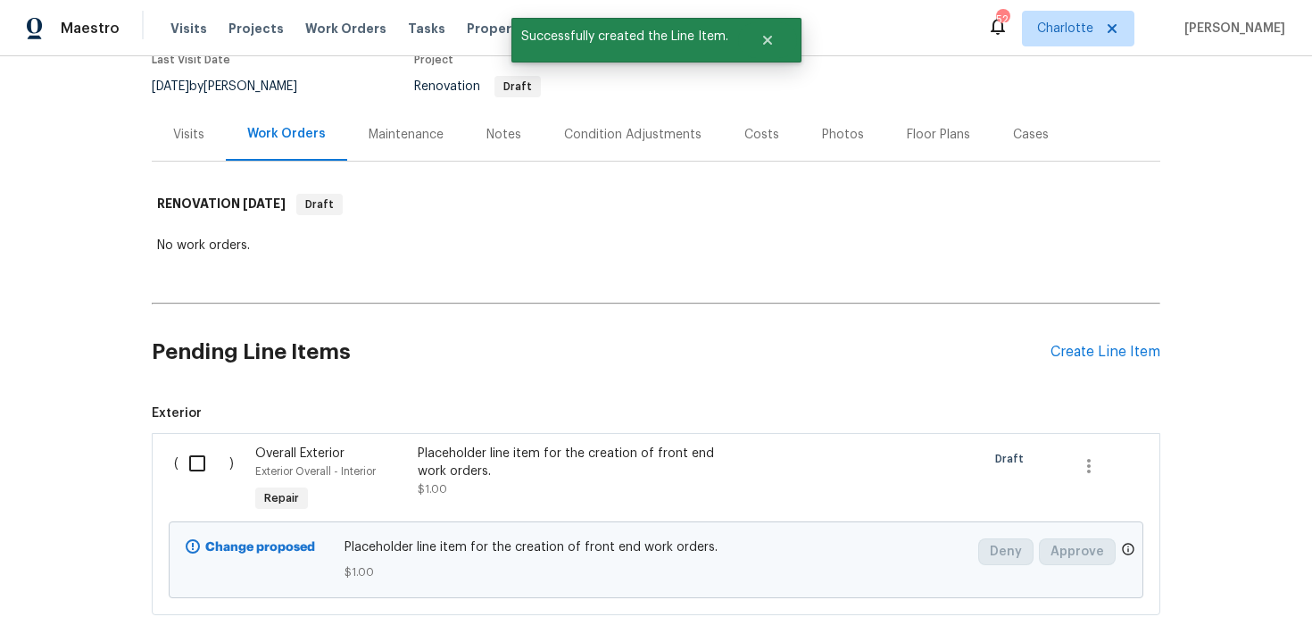
scroll to position [257, 0]
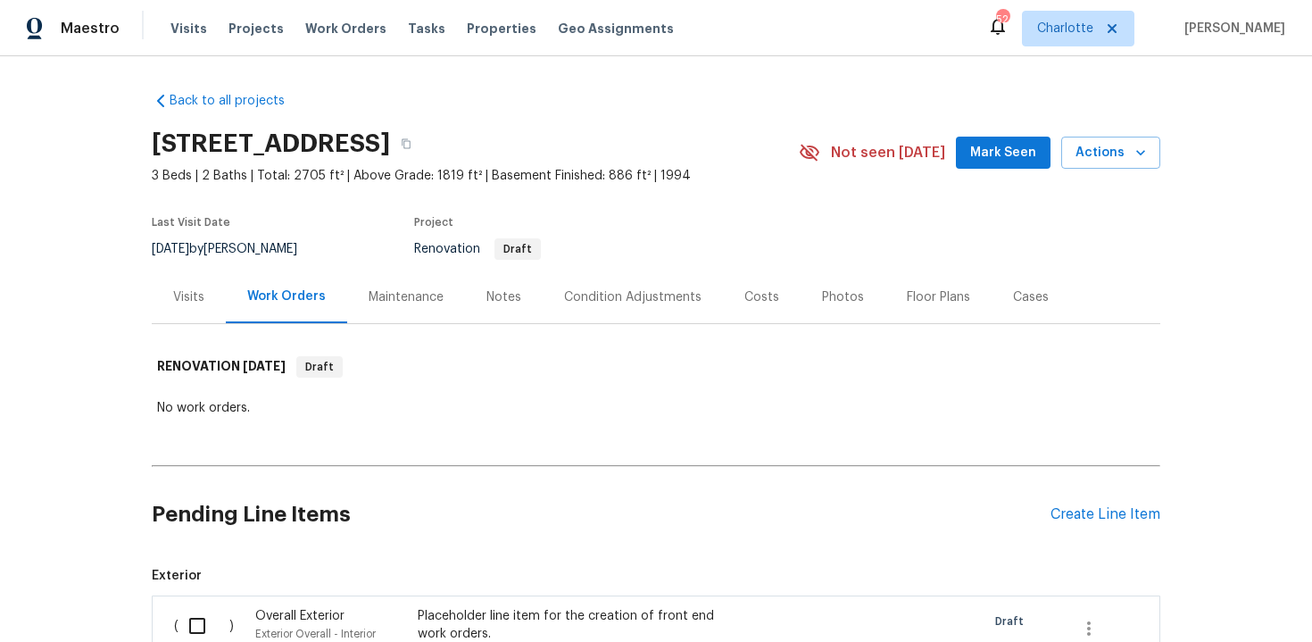
scroll to position [257, 0]
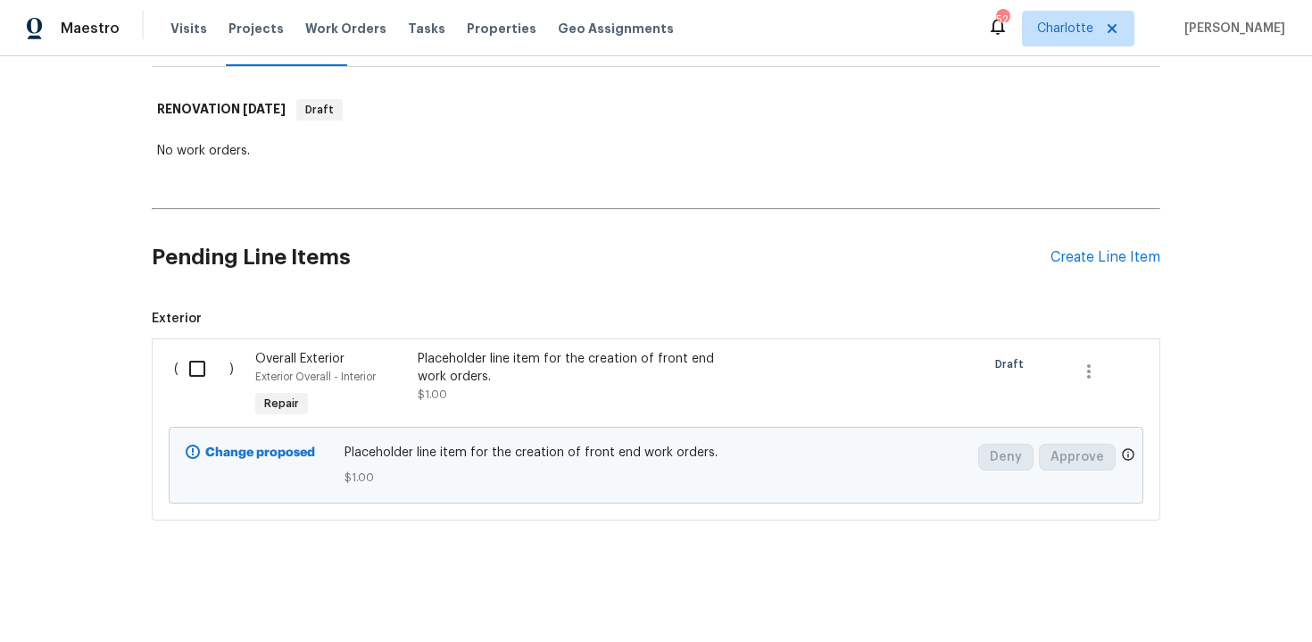
click at [187, 371] on input "checkbox" at bounding box center [204, 368] width 51 height 37
checkbox input "true"
click at [1214, 609] on button "Create Work Order" at bounding box center [1209, 597] width 147 height 33
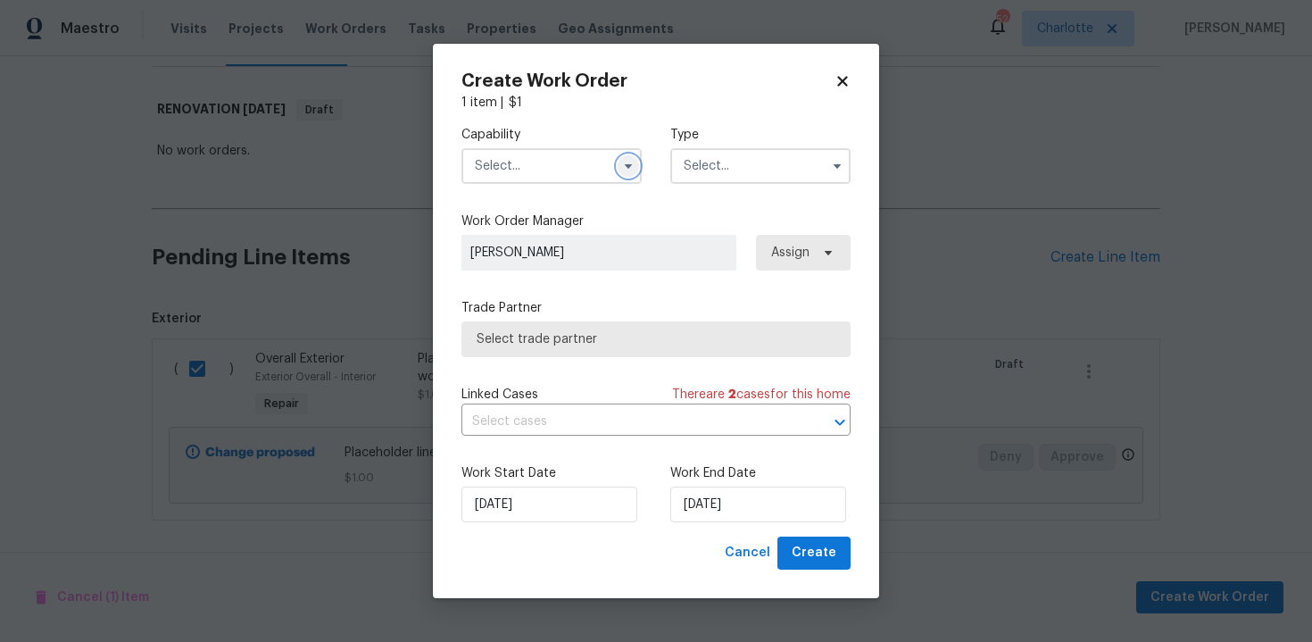
click at [629, 170] on icon "button" at bounding box center [628, 166] width 14 height 14
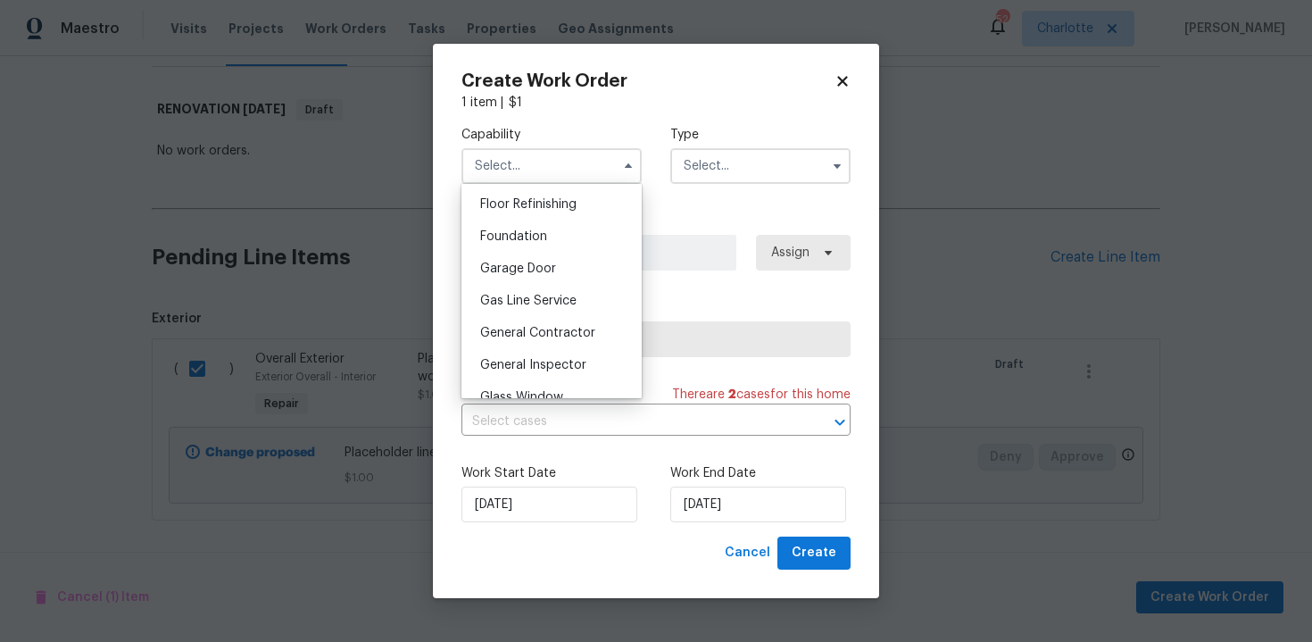
scroll to position [731, 0]
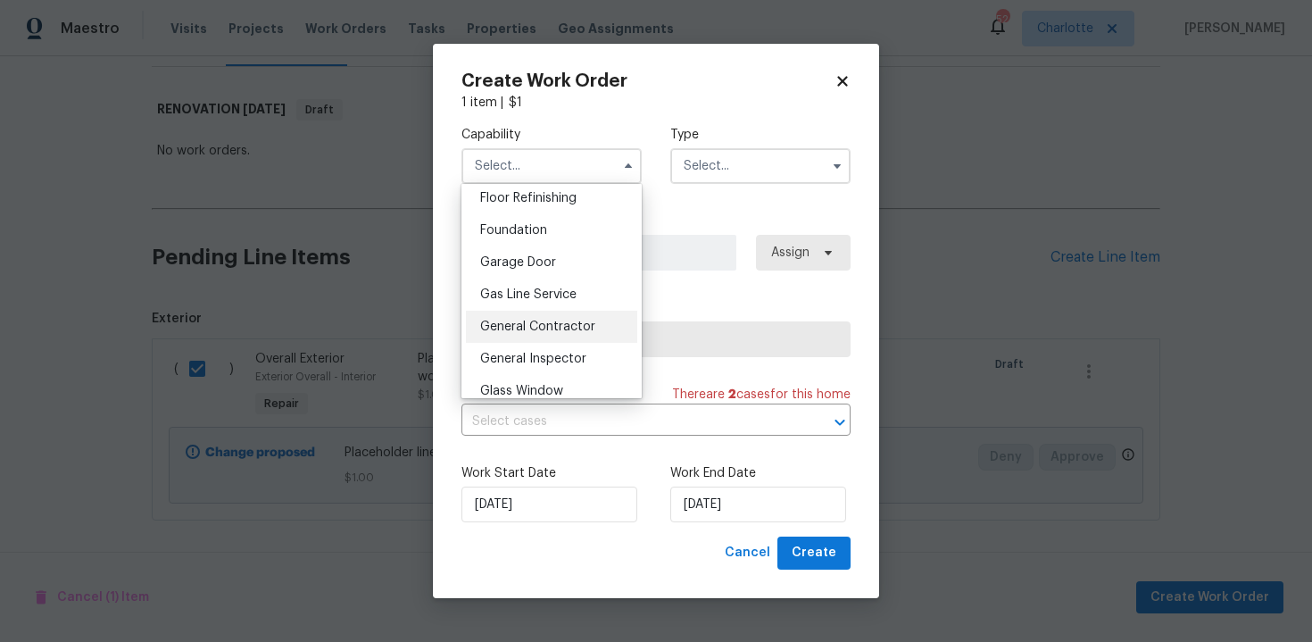
click at [536, 320] on div "General Contractor" at bounding box center [551, 327] width 171 height 32
type input "General Contractor"
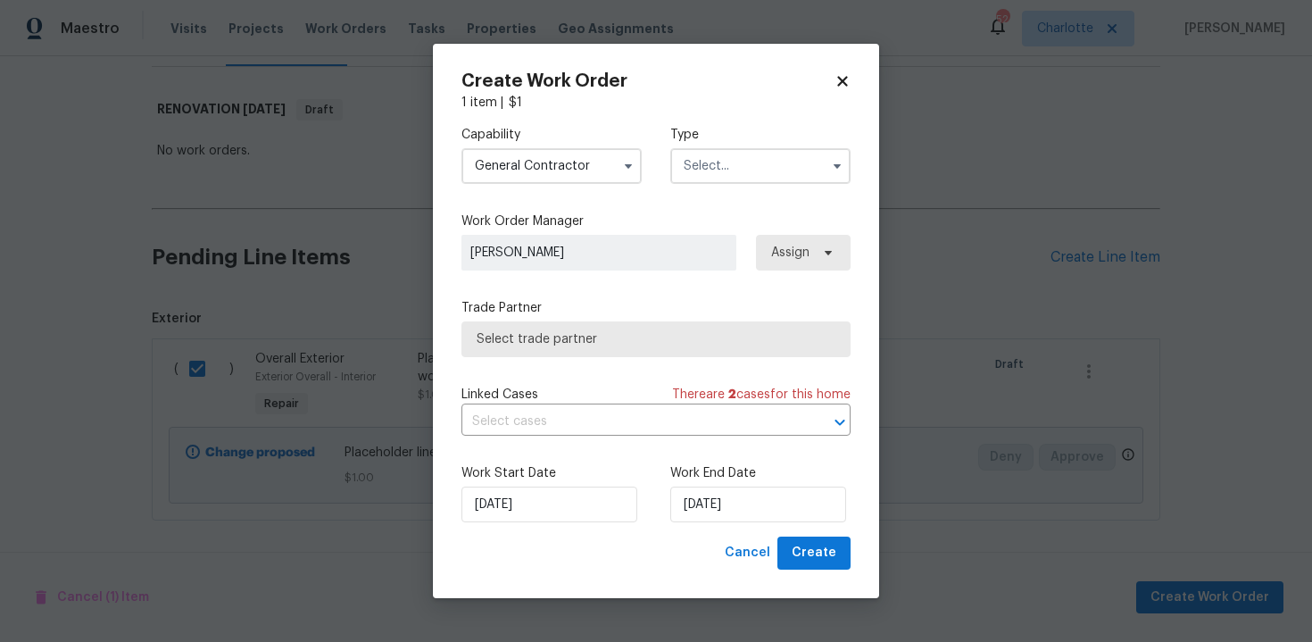
click at [768, 164] on input "text" at bounding box center [760, 166] width 180 height 36
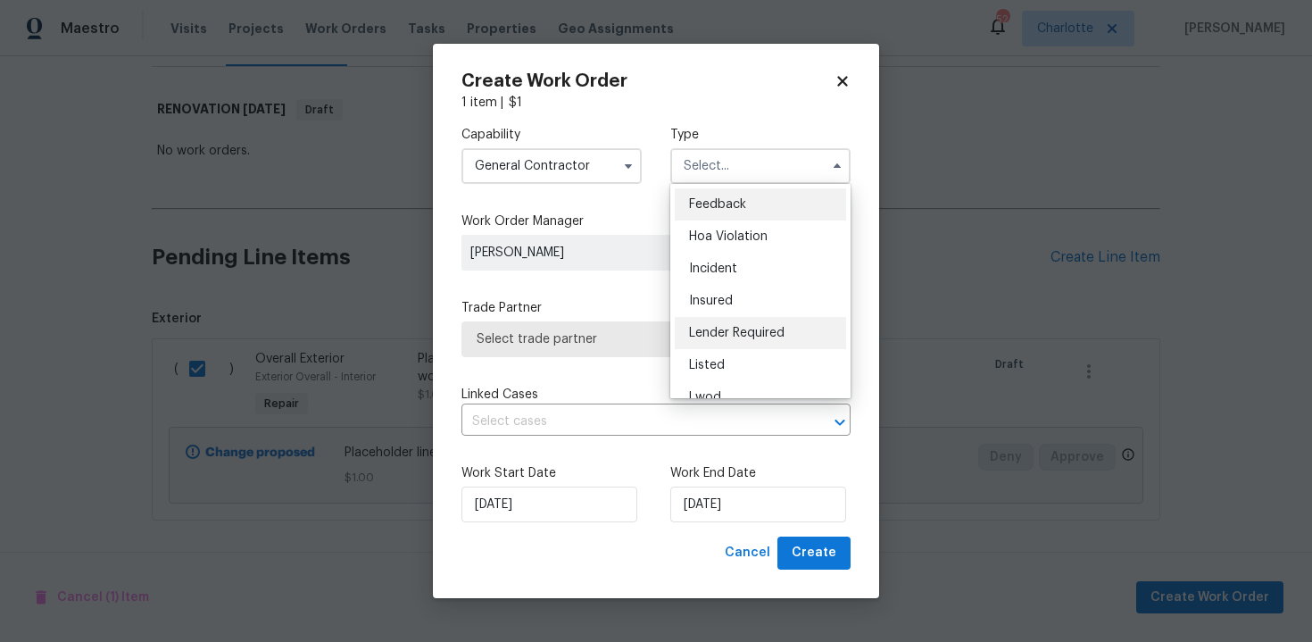
scroll to position [212, 0]
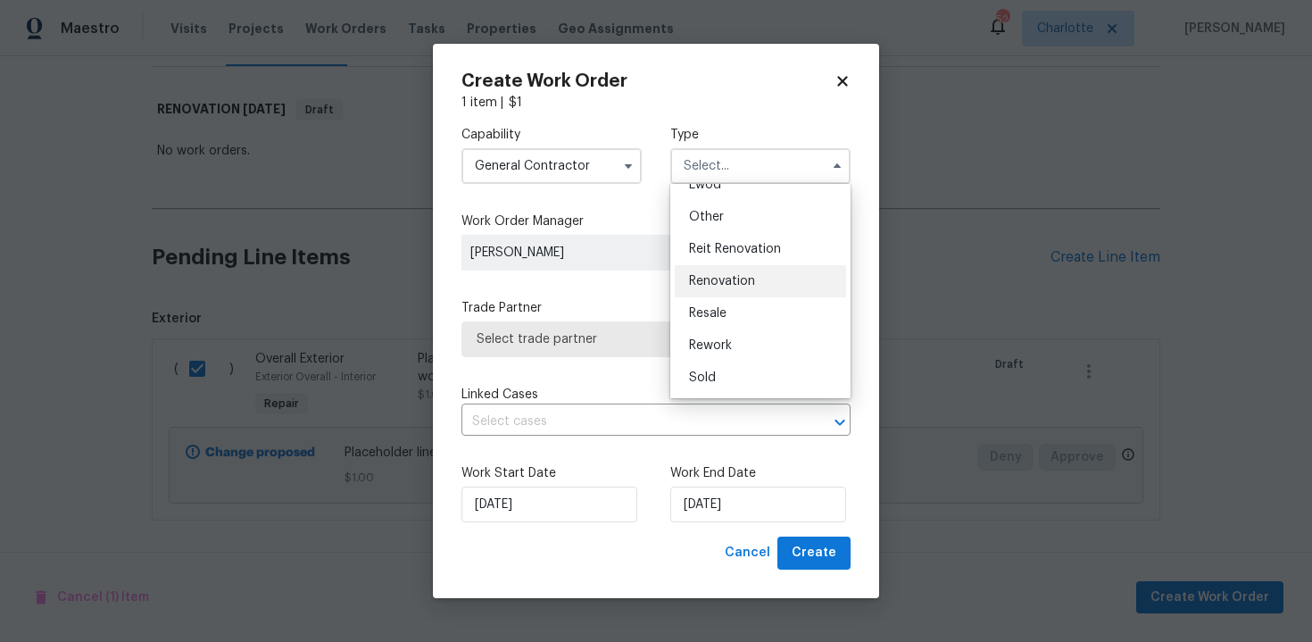
click at [753, 277] on span "Renovation" at bounding box center [722, 281] width 66 height 12
type input "Renovation"
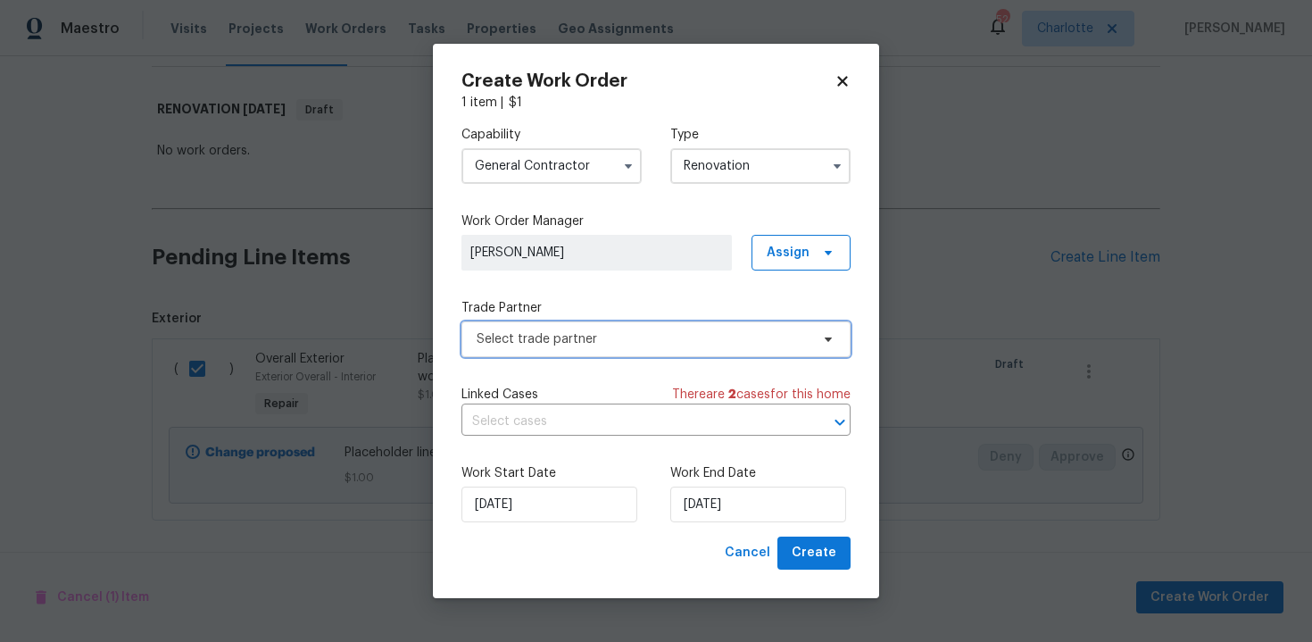
click at [658, 337] on span "Select trade partner" at bounding box center [643, 339] width 333 height 18
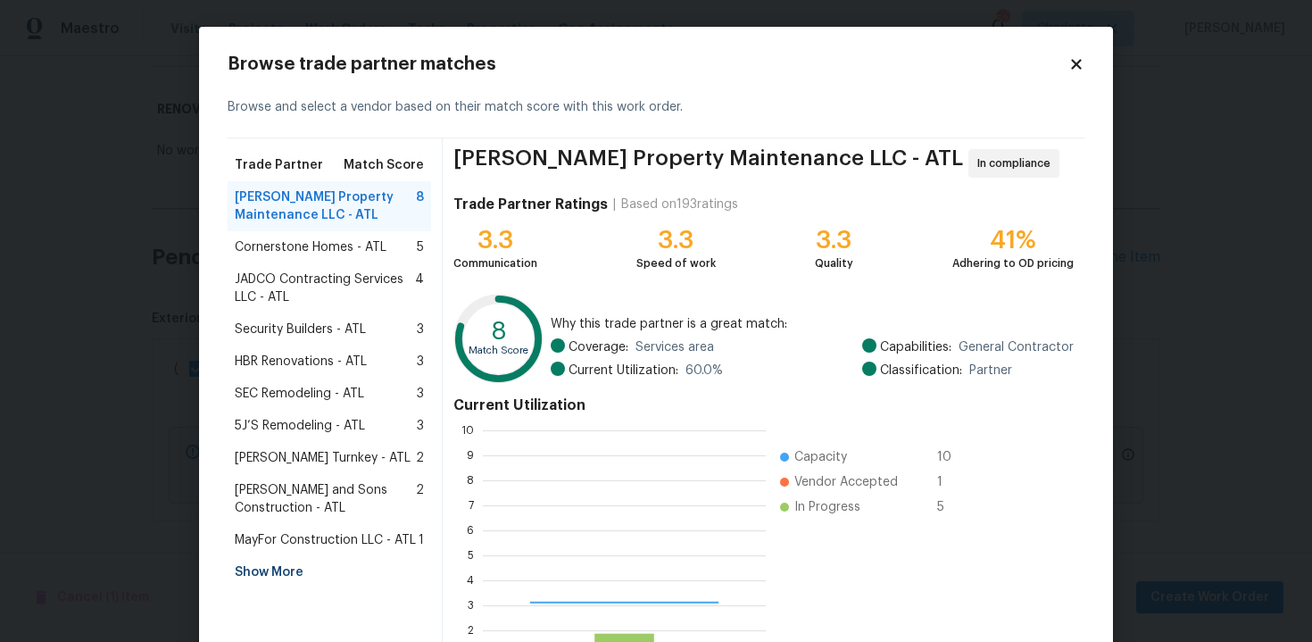
scroll to position [250, 283]
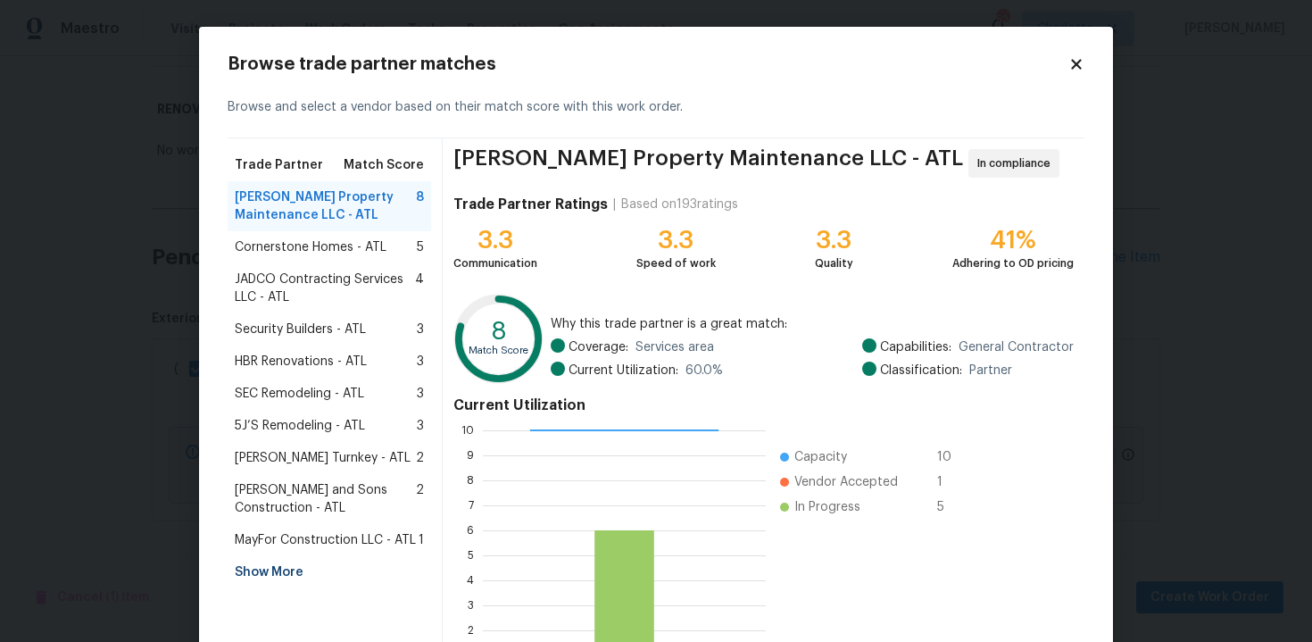
click at [278, 576] on div "Show More" at bounding box center [330, 572] width 204 height 32
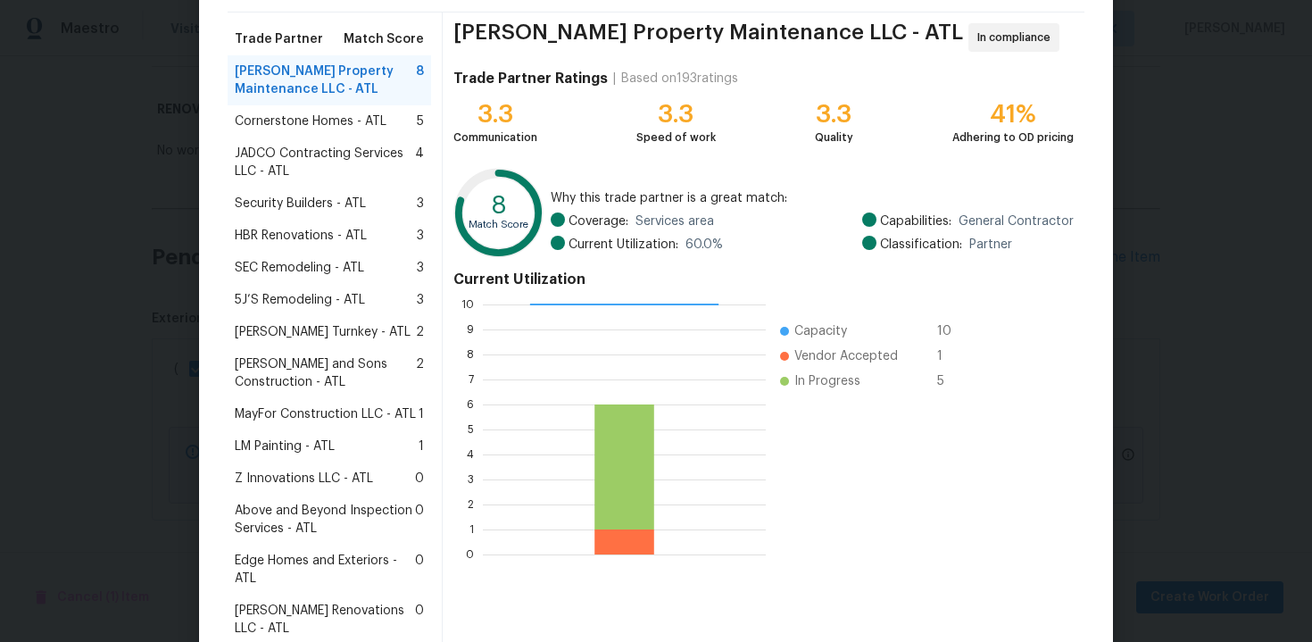
scroll to position [184, 0]
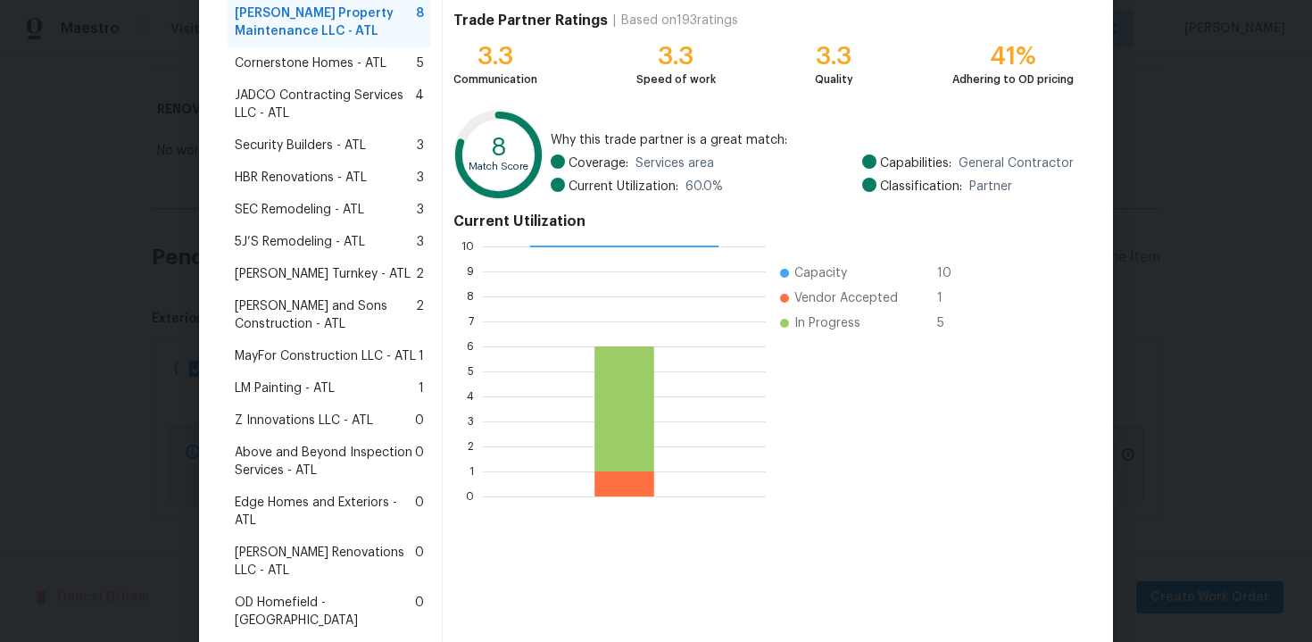
click at [332, 470] on span "Above and Beyond Inspection Services - ATL" at bounding box center [325, 462] width 180 height 36
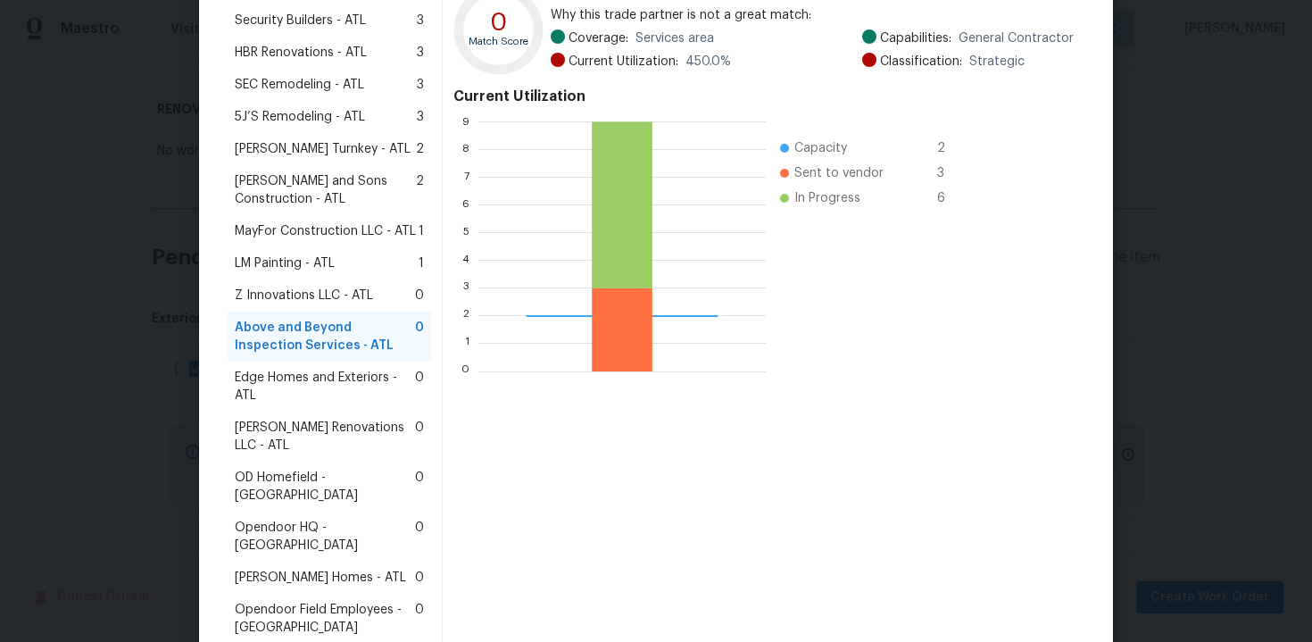
scroll to position [437, 0]
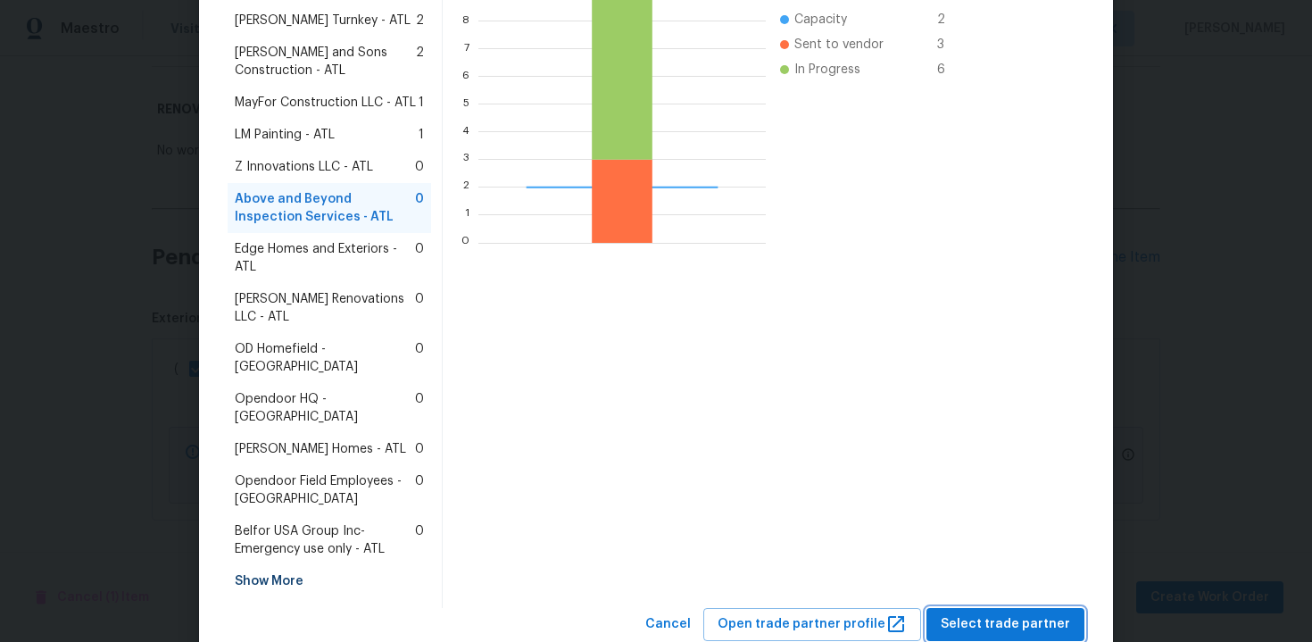
click at [971, 613] on span "Select trade partner" at bounding box center [1005, 624] width 129 height 22
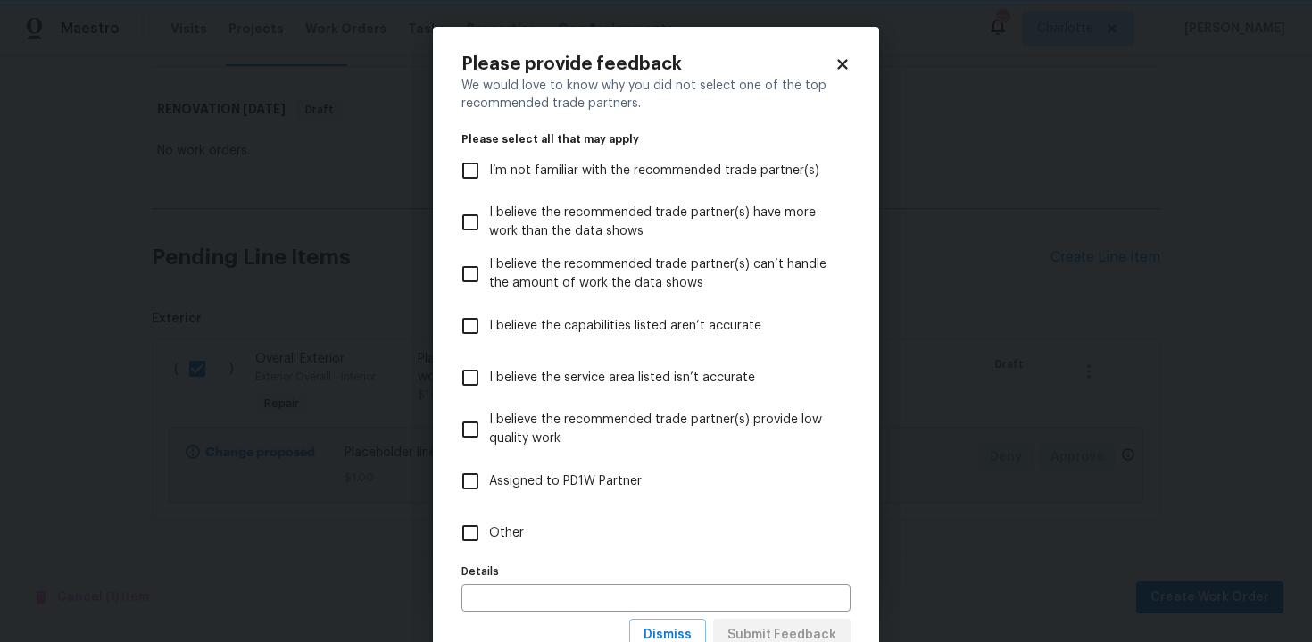
scroll to position [65, 0]
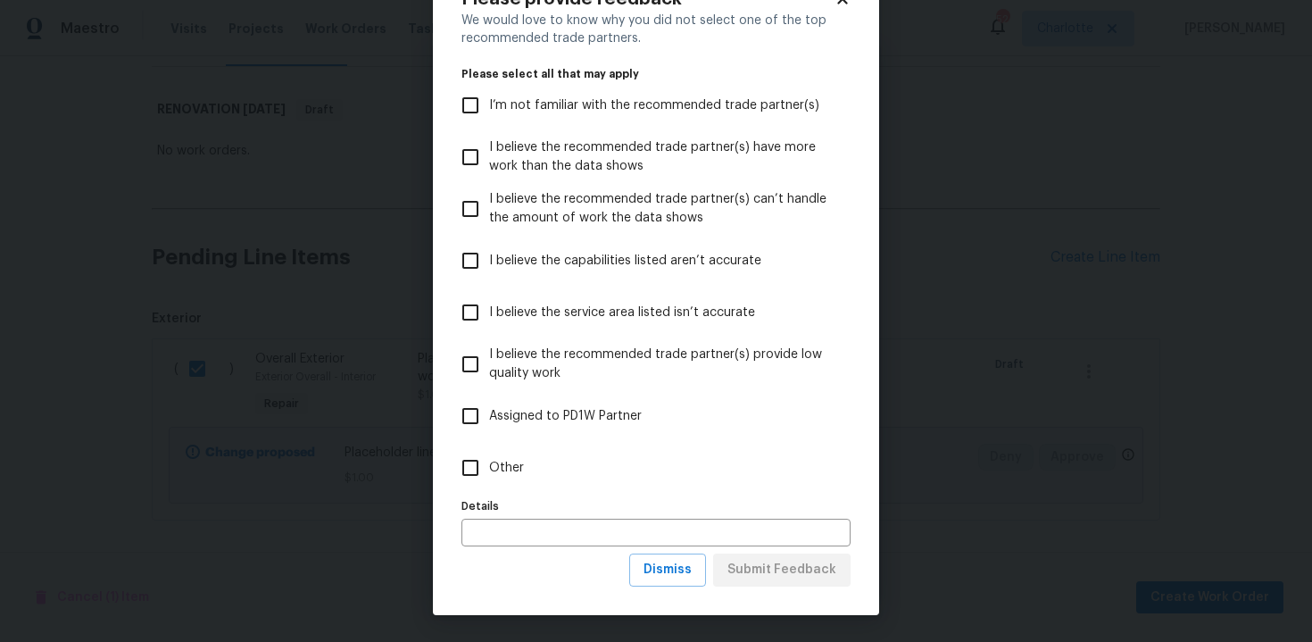
click at [509, 461] on span "Other" at bounding box center [506, 468] width 35 height 19
click at [489, 461] on input "Other" at bounding box center [470, 467] width 37 height 37
checkbox input "true"
click at [744, 567] on span "Submit Feedback" at bounding box center [782, 570] width 109 height 22
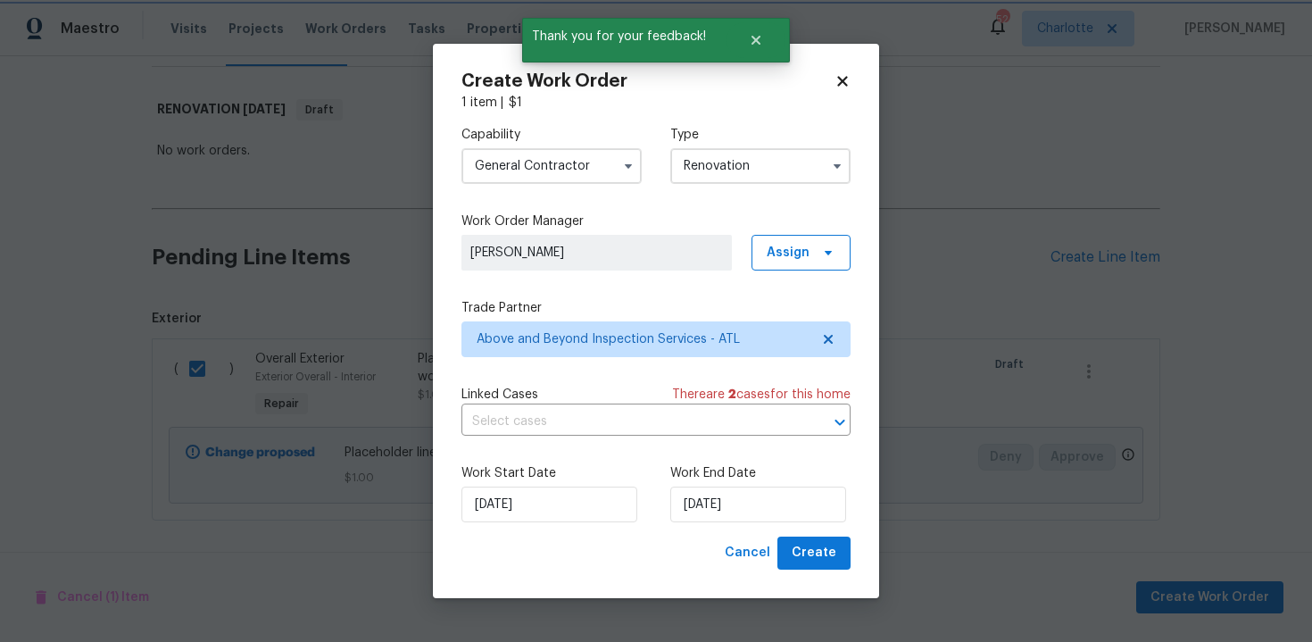
scroll to position [0, 0]
click at [773, 510] on input "13/10/2025" at bounding box center [758, 504] width 176 height 36
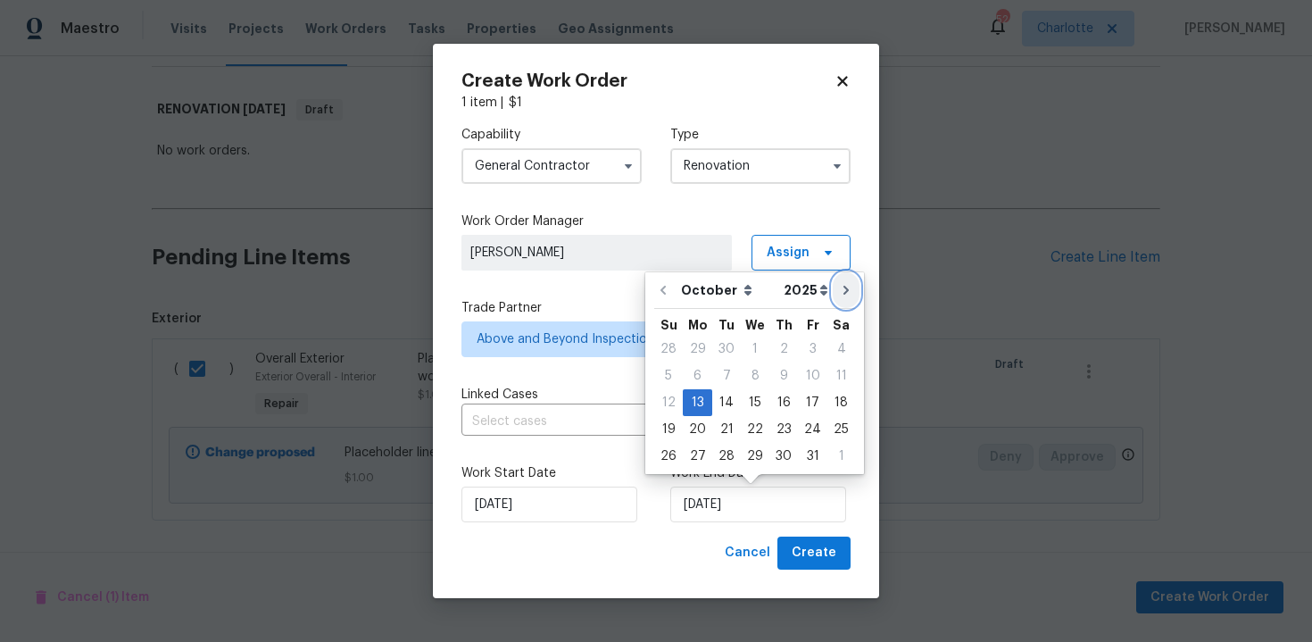
click at [844, 291] on icon "Go to next month" at bounding box center [846, 290] width 5 height 9
type input "13/11/2025"
select select "10"
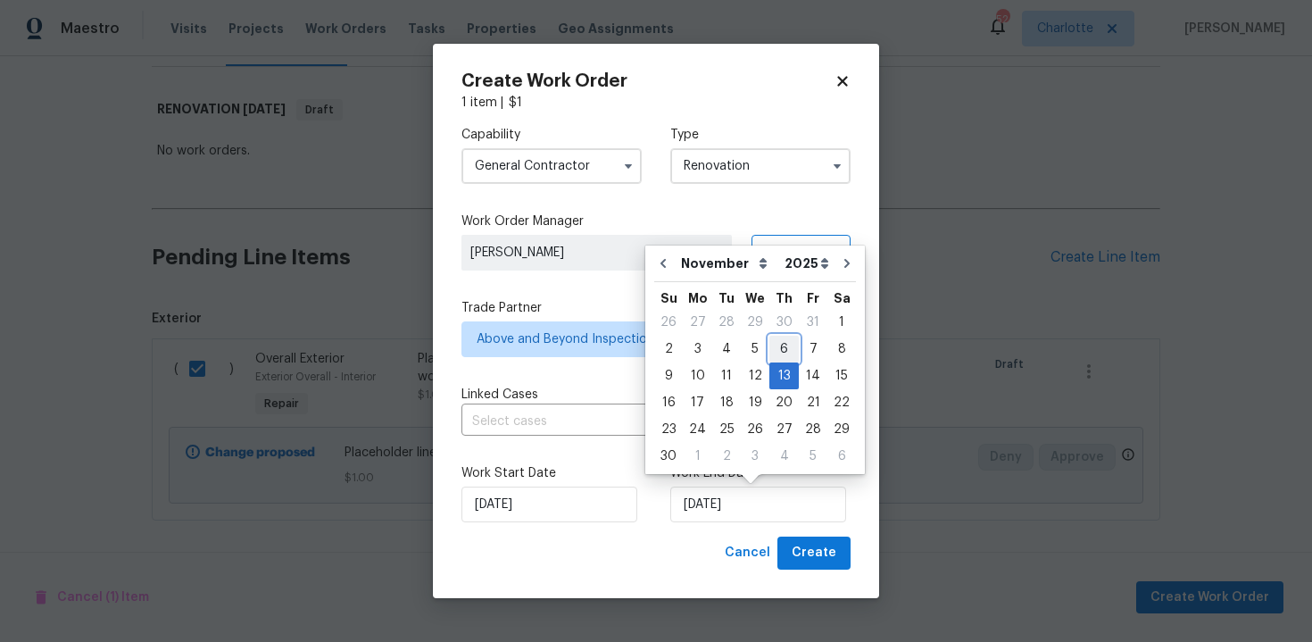
click at [780, 347] on div "6" at bounding box center [783, 349] width 29 height 25
type input "06/11/2025"
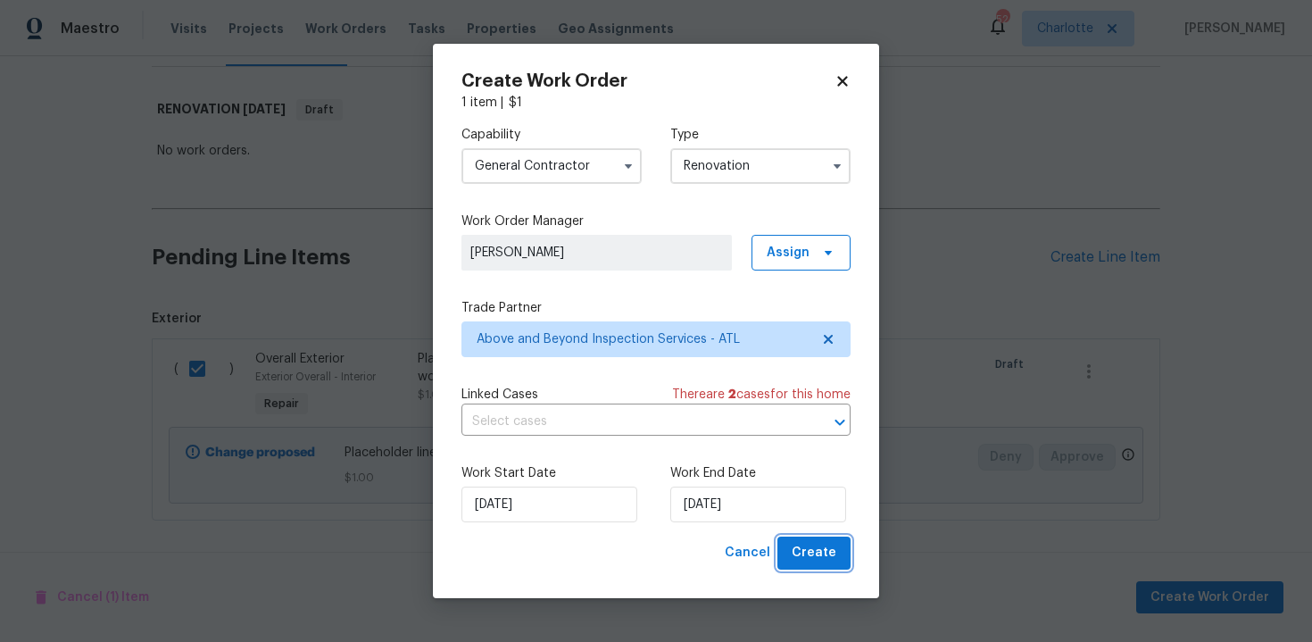
click at [812, 554] on span "Create" at bounding box center [814, 553] width 45 height 22
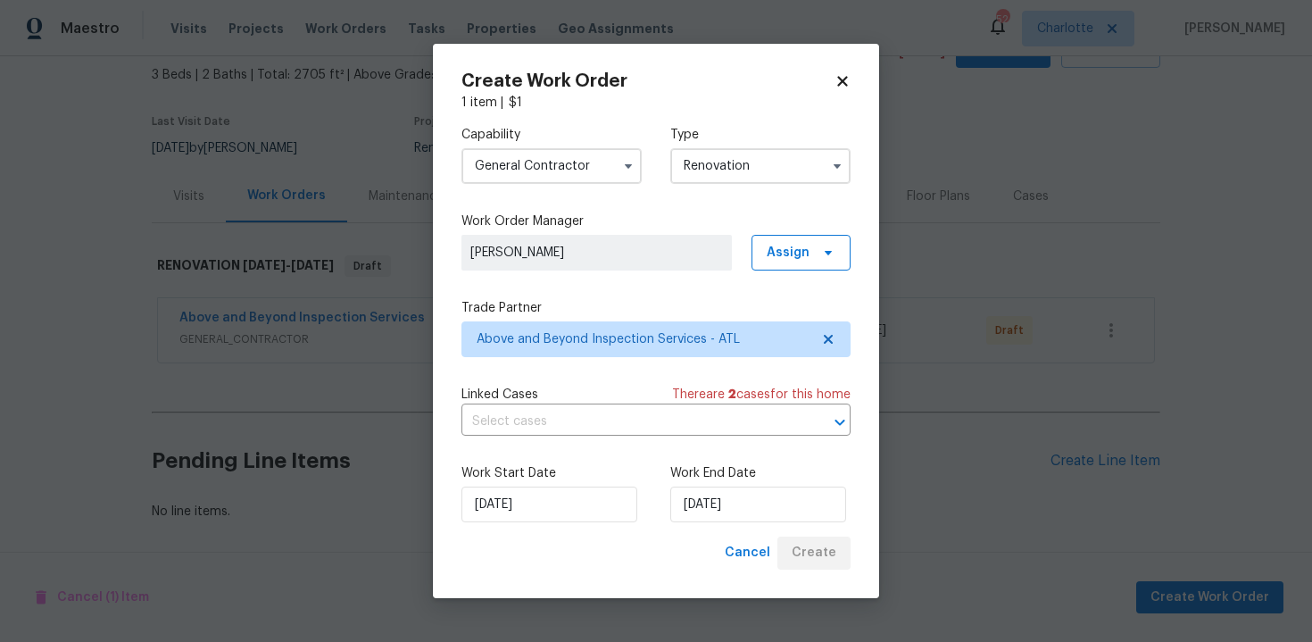
scroll to position [101, 0]
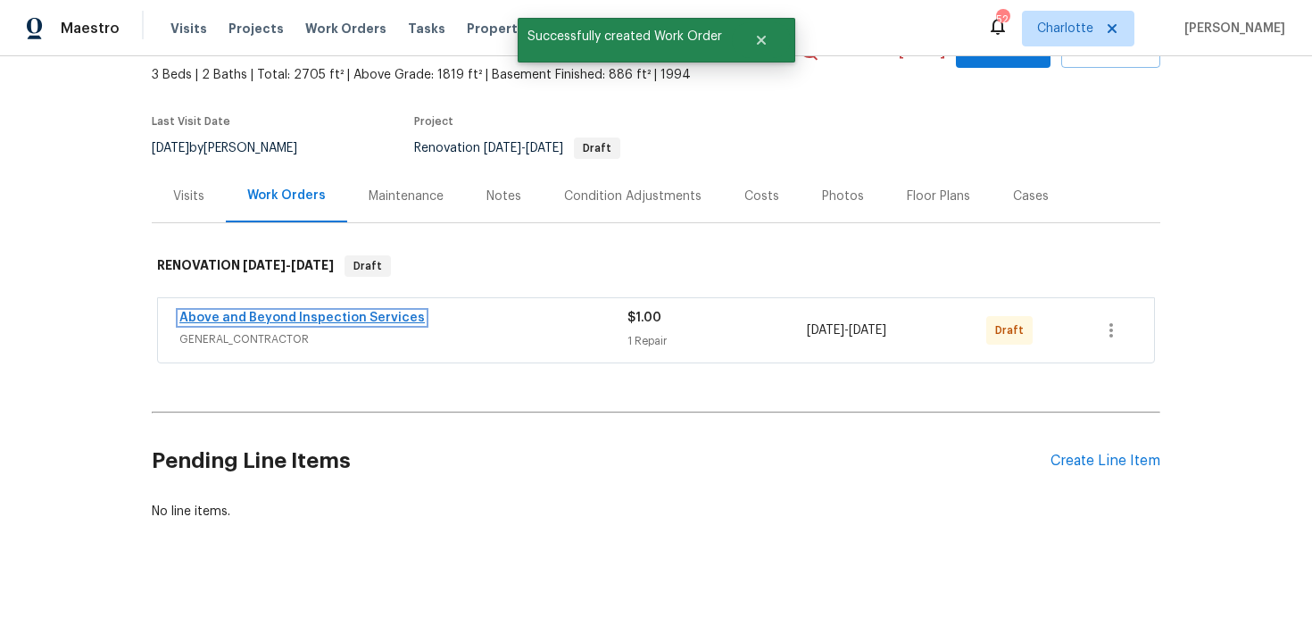
click at [347, 320] on link "Above and Beyond Inspection Services" at bounding box center [301, 318] width 245 height 12
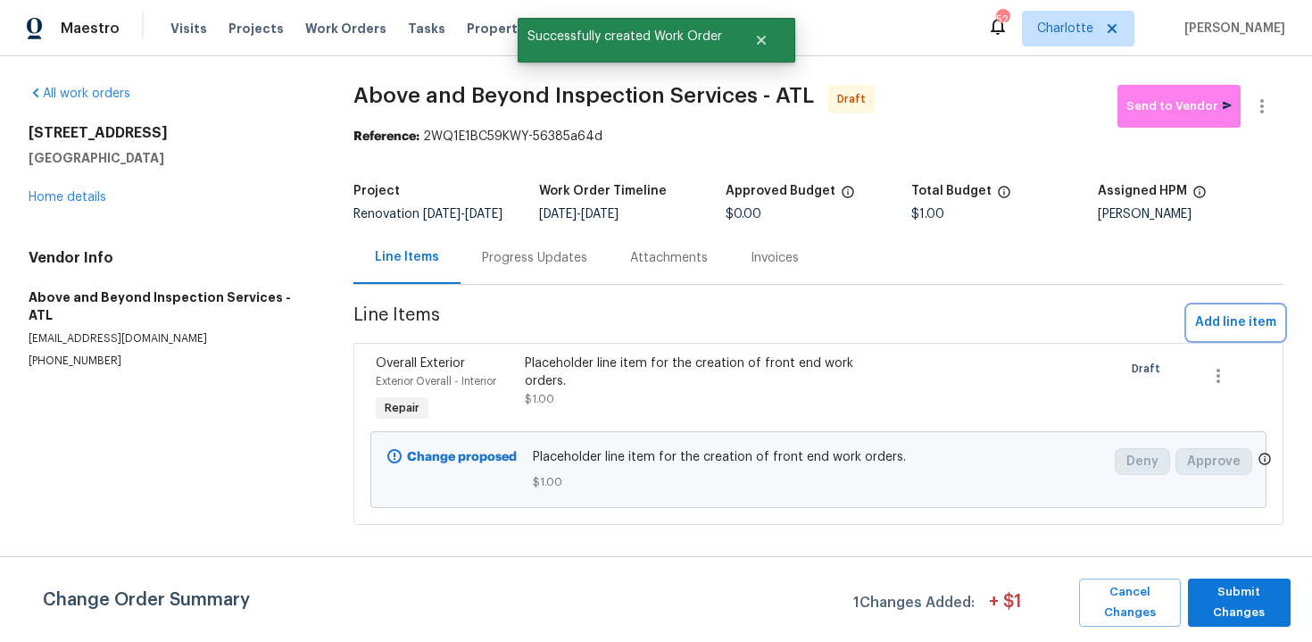
click at [1231, 334] on span "Add line item" at bounding box center [1235, 323] width 81 height 22
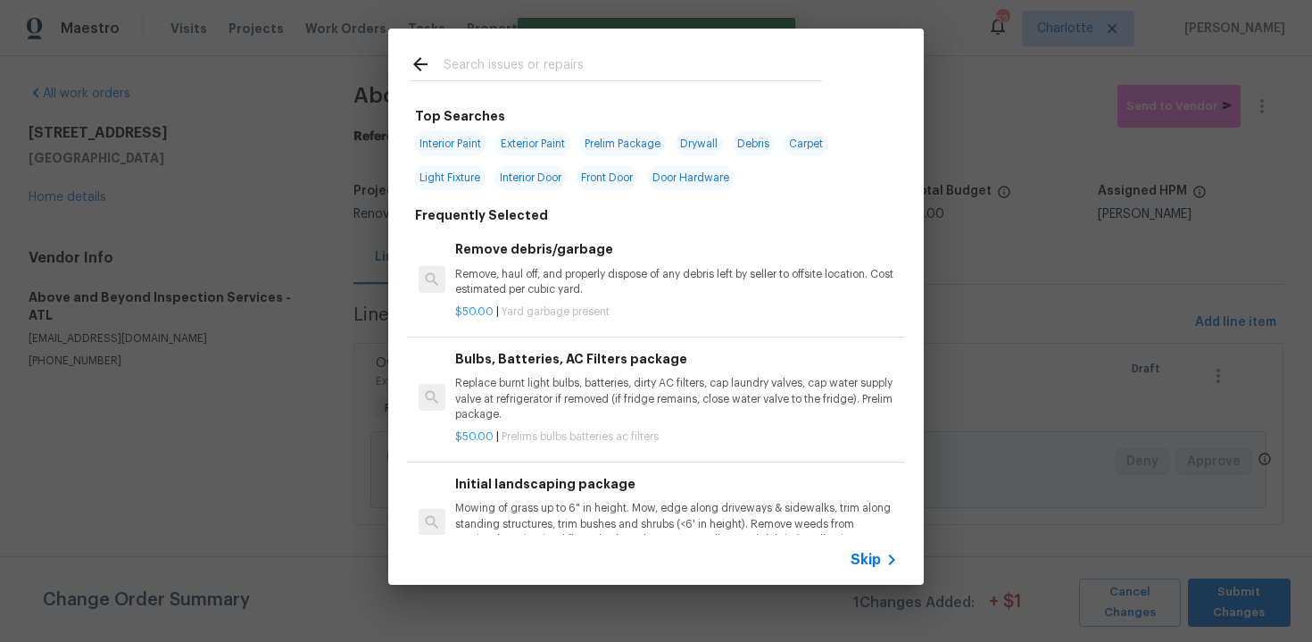
click at [869, 559] on span "Skip" at bounding box center [866, 560] width 30 height 18
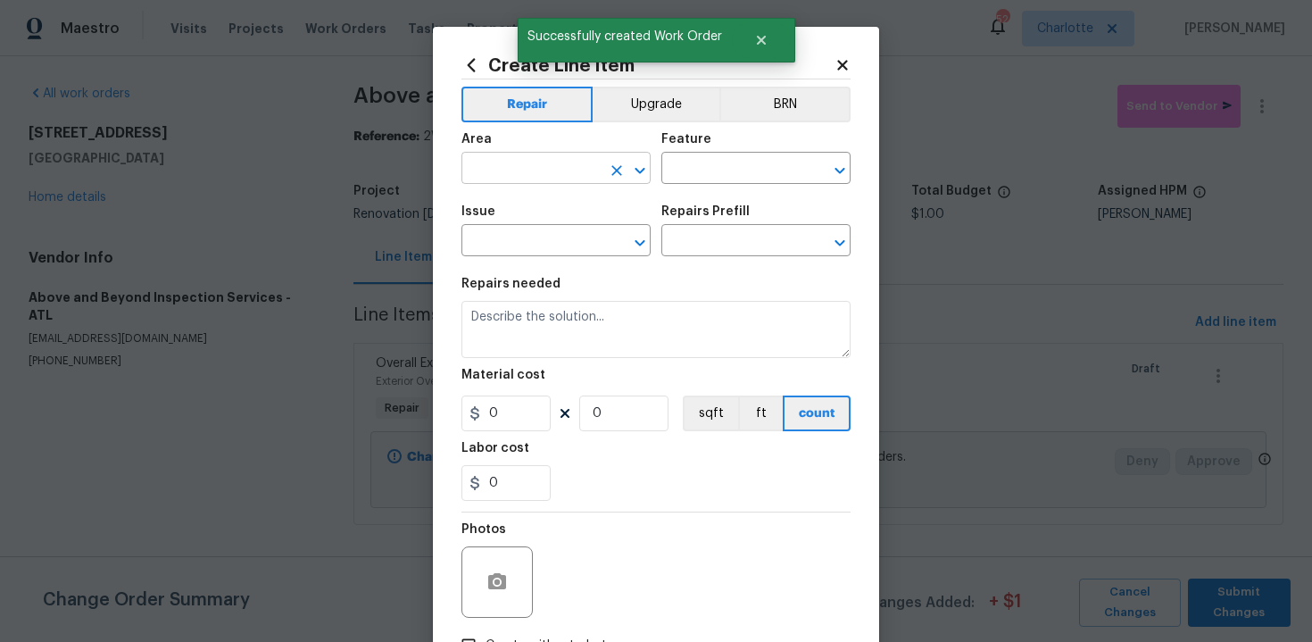
click at [548, 169] on input "text" at bounding box center [530, 170] width 139 height 28
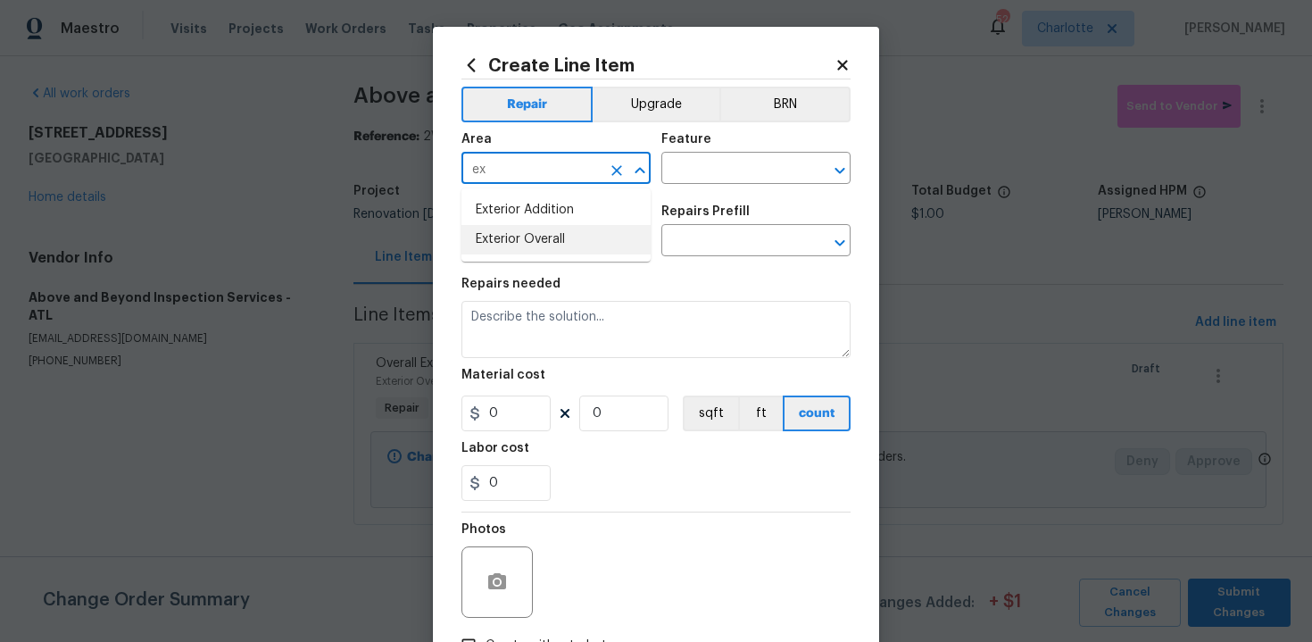
click at [548, 233] on li "Exterior Overall" at bounding box center [555, 239] width 189 height 29
type input "Exterior Overall"
click at [711, 166] on input "text" at bounding box center [730, 170] width 139 height 28
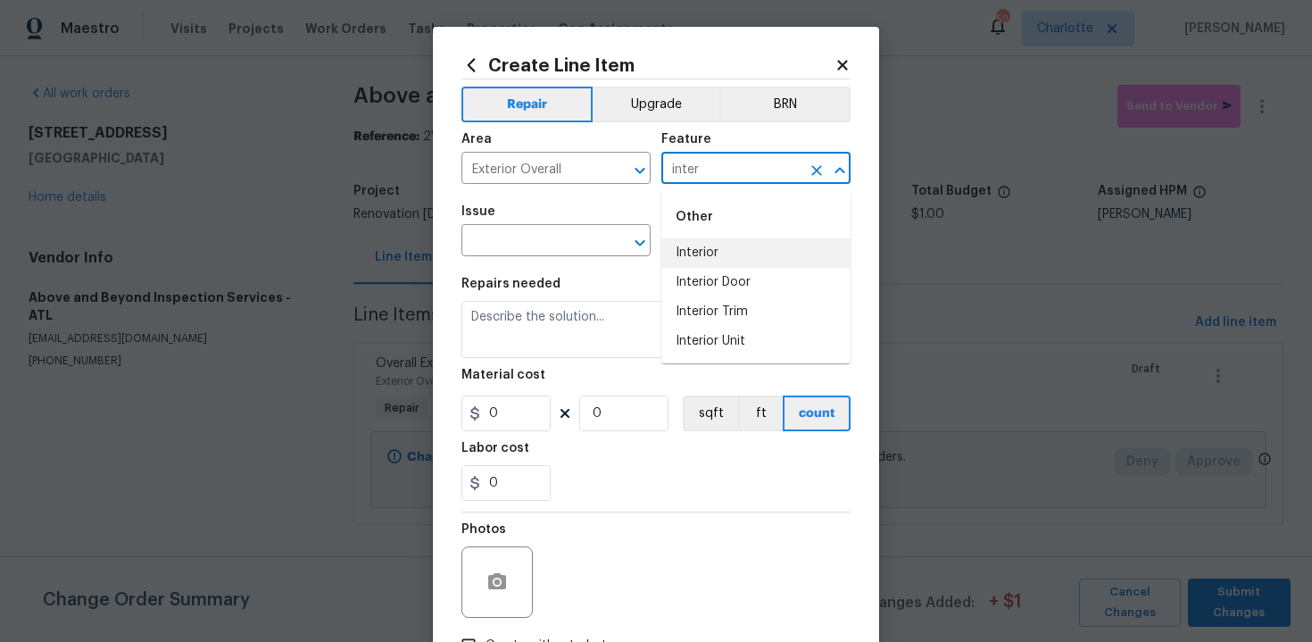
click at [711, 251] on li "Interior" at bounding box center [755, 252] width 189 height 29
type input "Interior"
click at [551, 254] on input "text" at bounding box center [530, 243] width 139 height 28
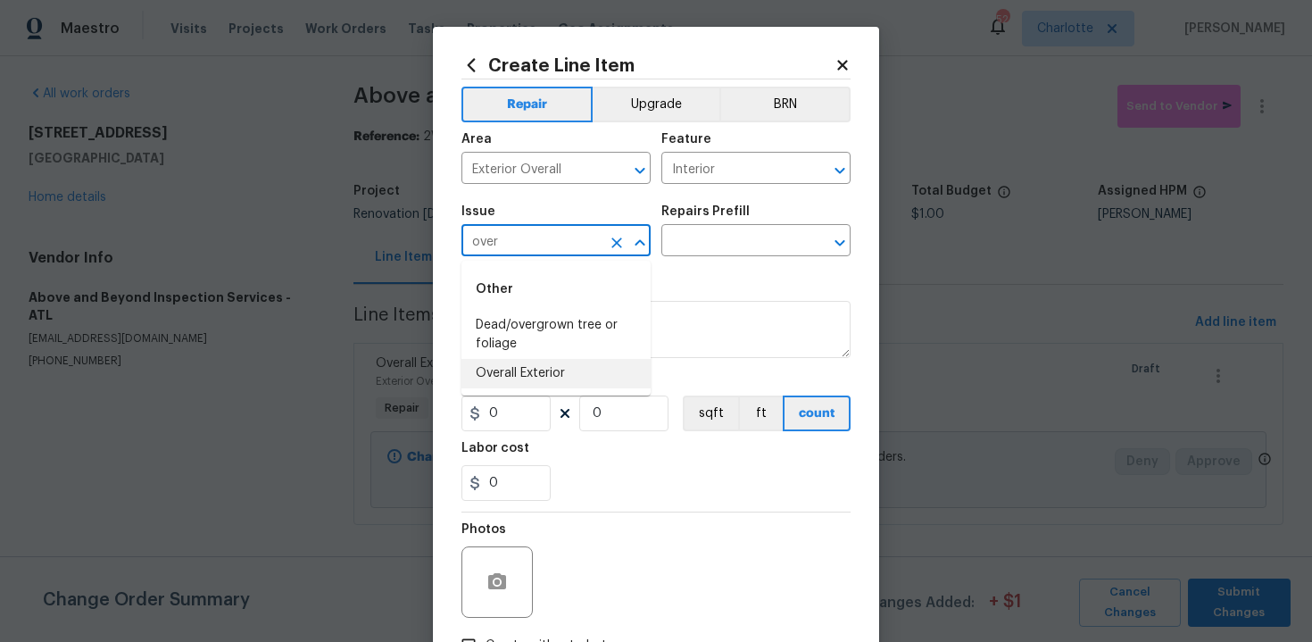
click at [555, 380] on li "Overall Exterior" at bounding box center [555, 373] width 189 height 29
type input "Overall Exterior"
click at [731, 242] on input "text" at bounding box center [730, 243] width 139 height 28
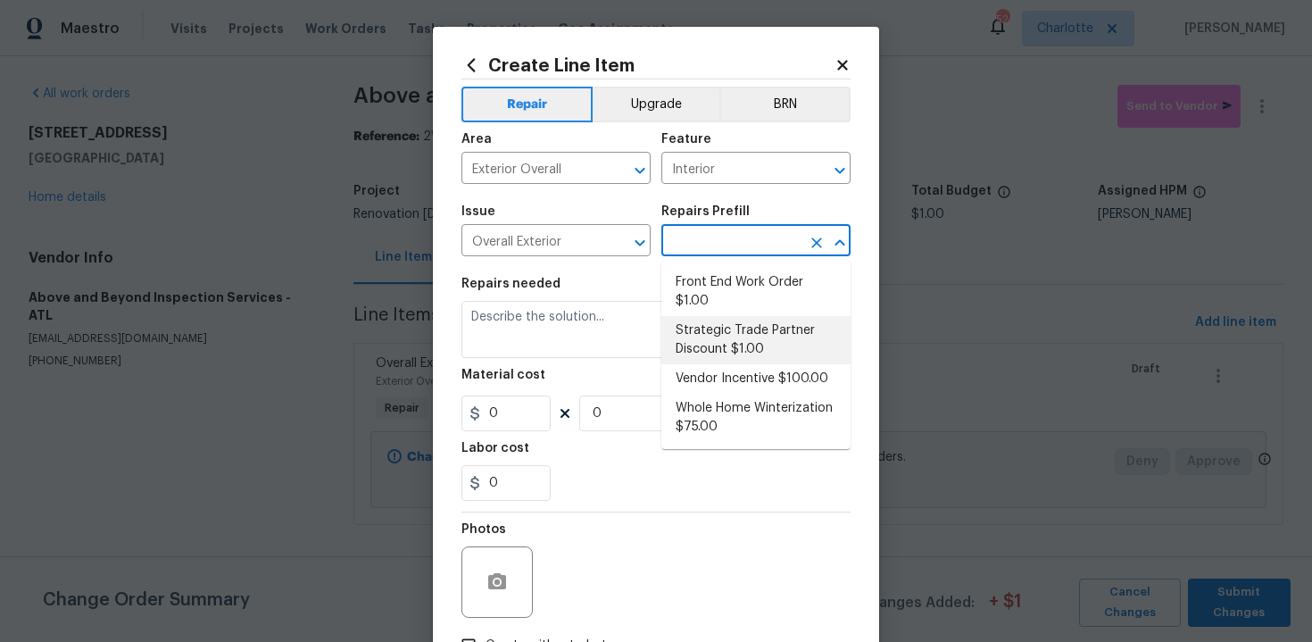
click at [729, 338] on li "Strategic Trade Partner Discount $1.00" at bounding box center [755, 340] width 189 height 48
type input "Strategic Trade Partner Discount $1.00"
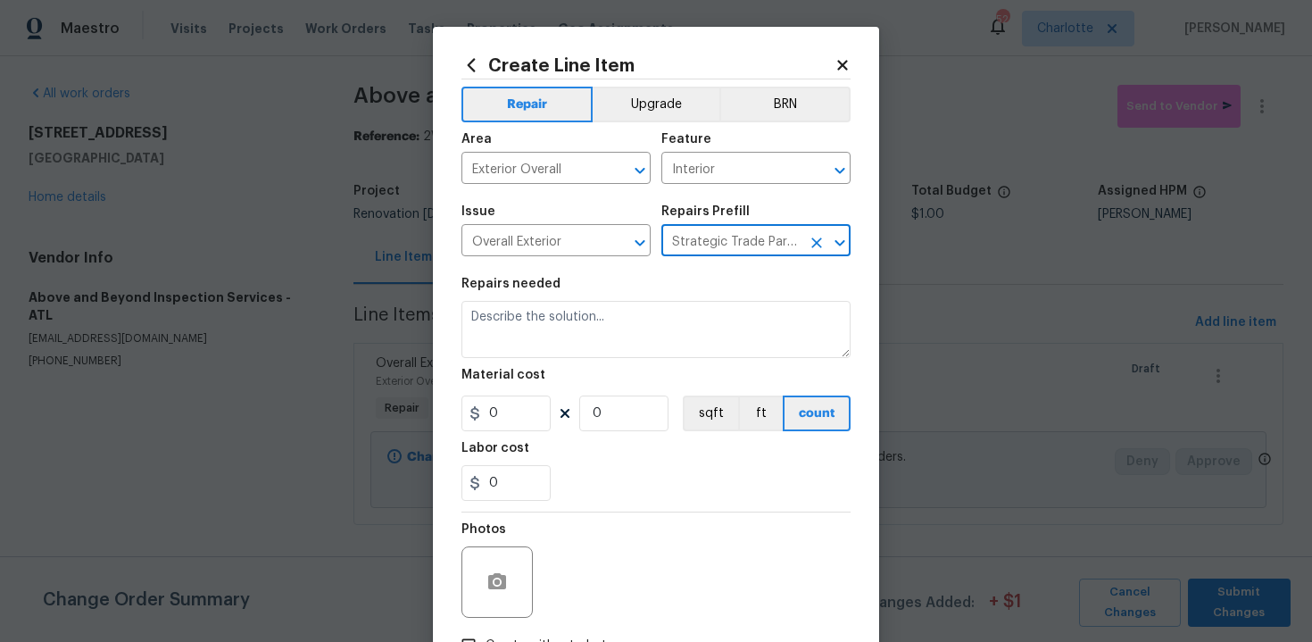
type textarea "Calculate and apply 5% STPP discount to the total of the work order as a negati…"
type input "1"
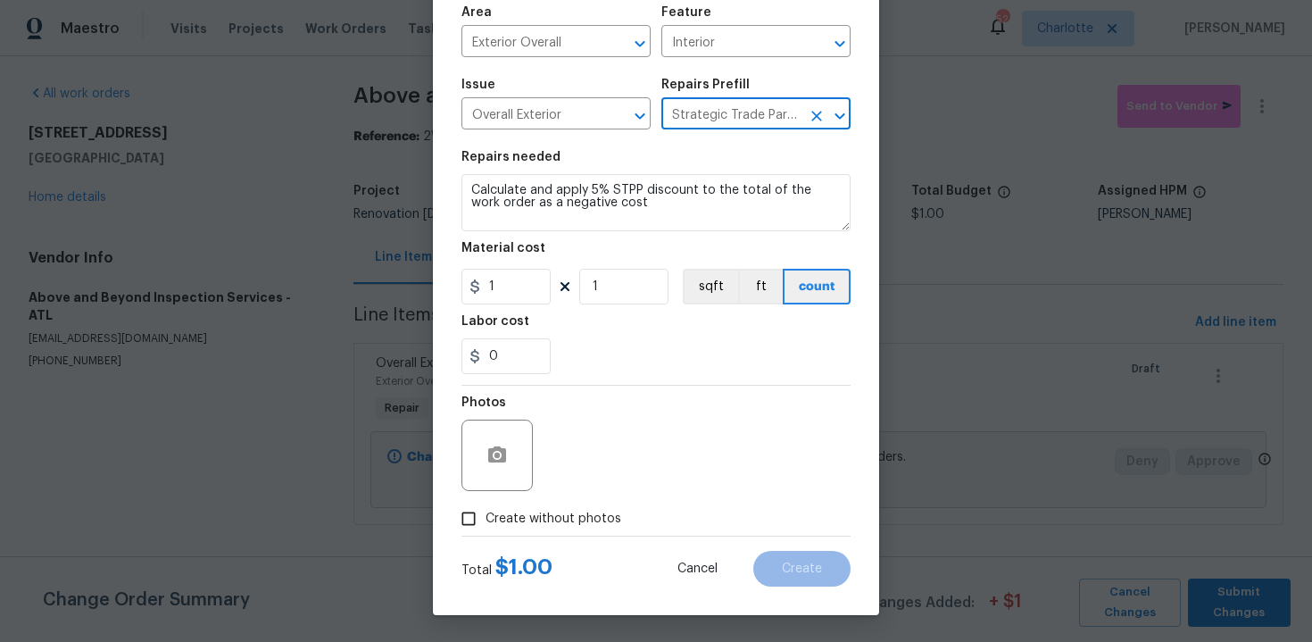
click at [555, 516] on span "Create without photos" at bounding box center [554, 519] width 136 height 19
click at [486, 516] on input "Create without photos" at bounding box center [469, 519] width 34 height 34
checkbox input "true"
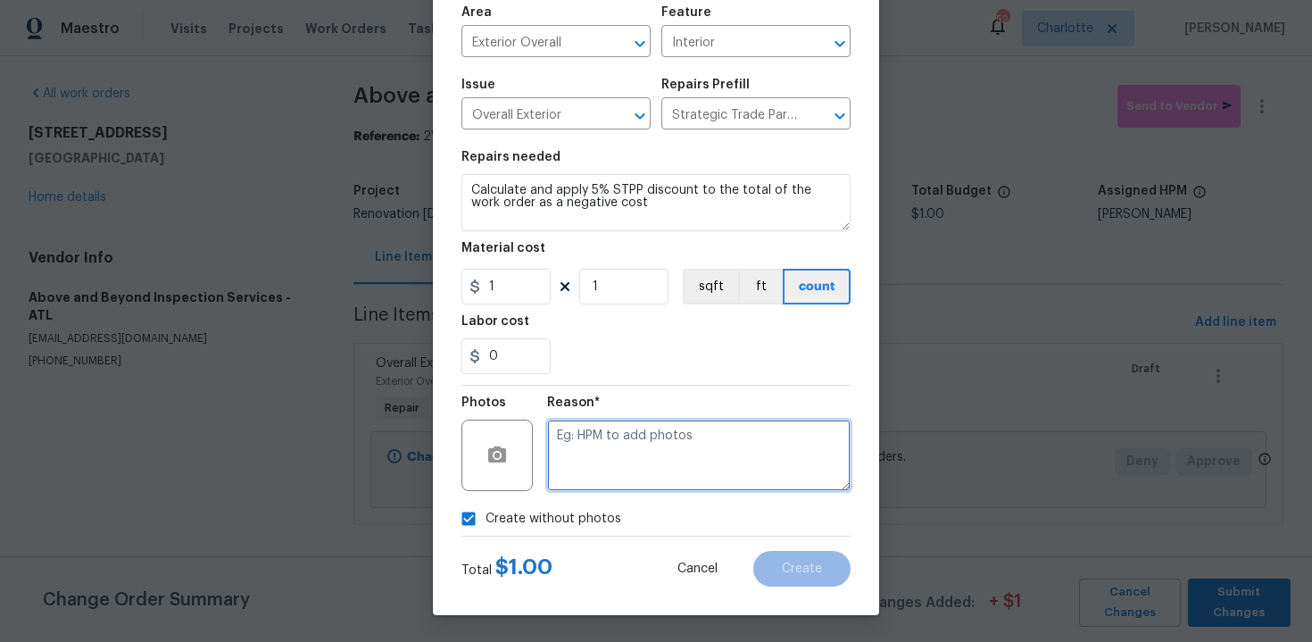
click at [625, 461] on textarea at bounding box center [698, 455] width 303 height 71
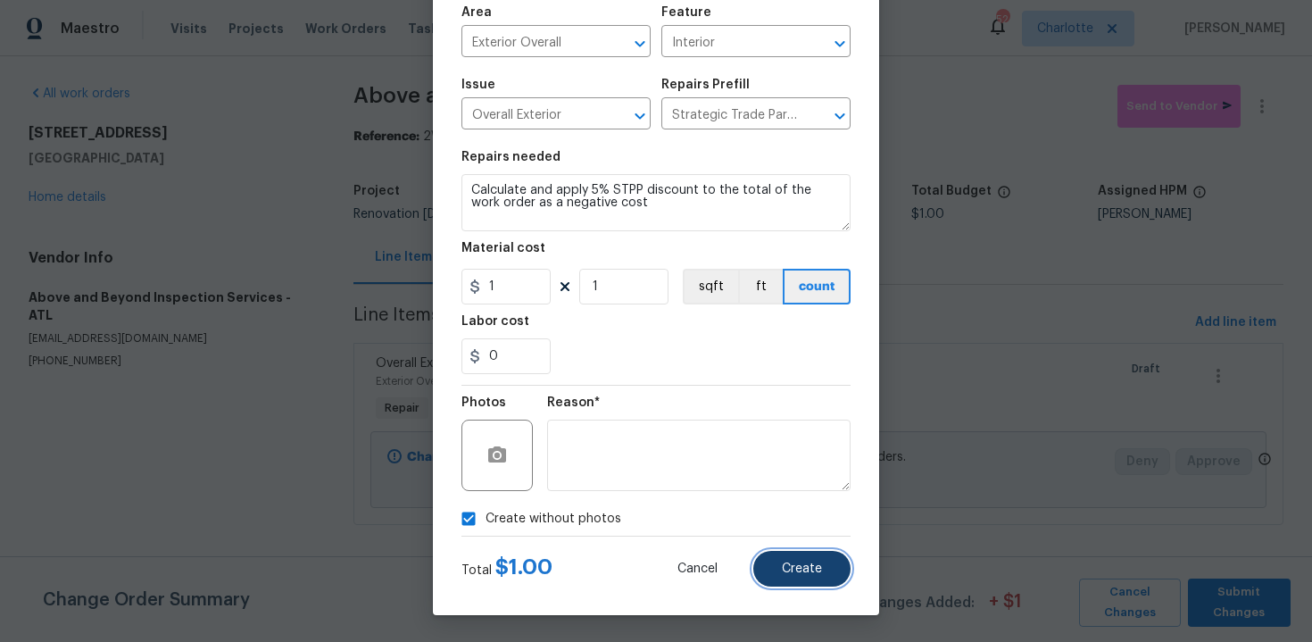
click at [775, 573] on button "Create" at bounding box center [801, 569] width 97 height 36
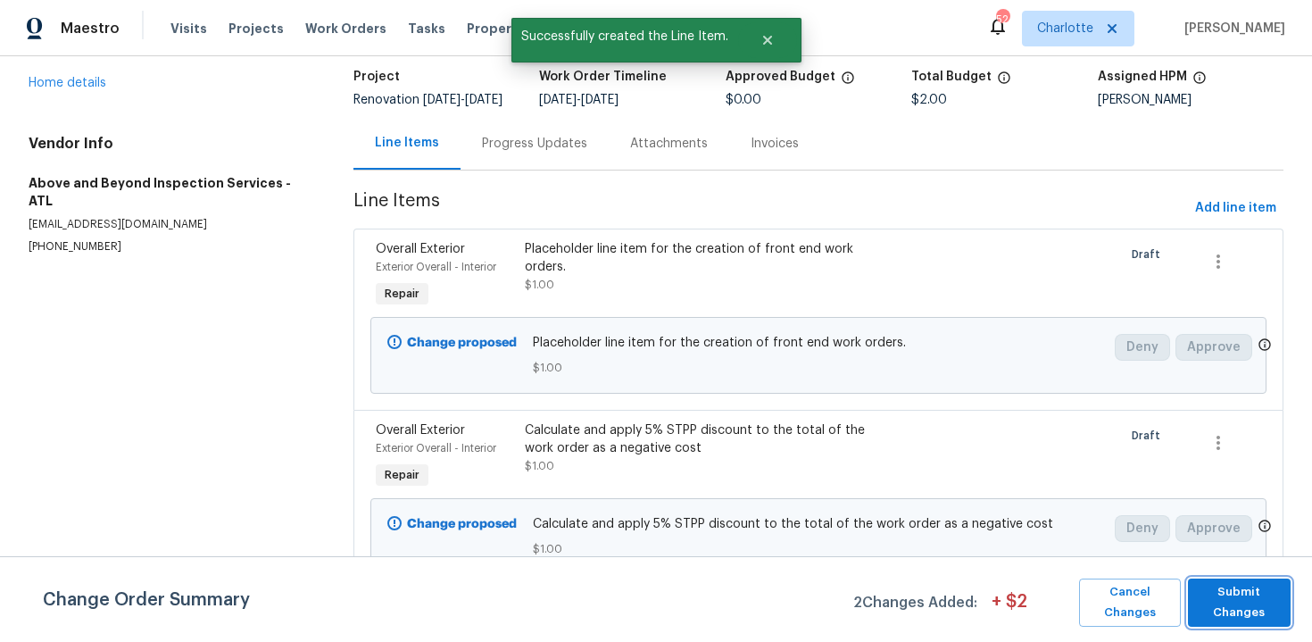
click at [1253, 604] on span "Submit Changes" at bounding box center [1239, 602] width 85 height 41
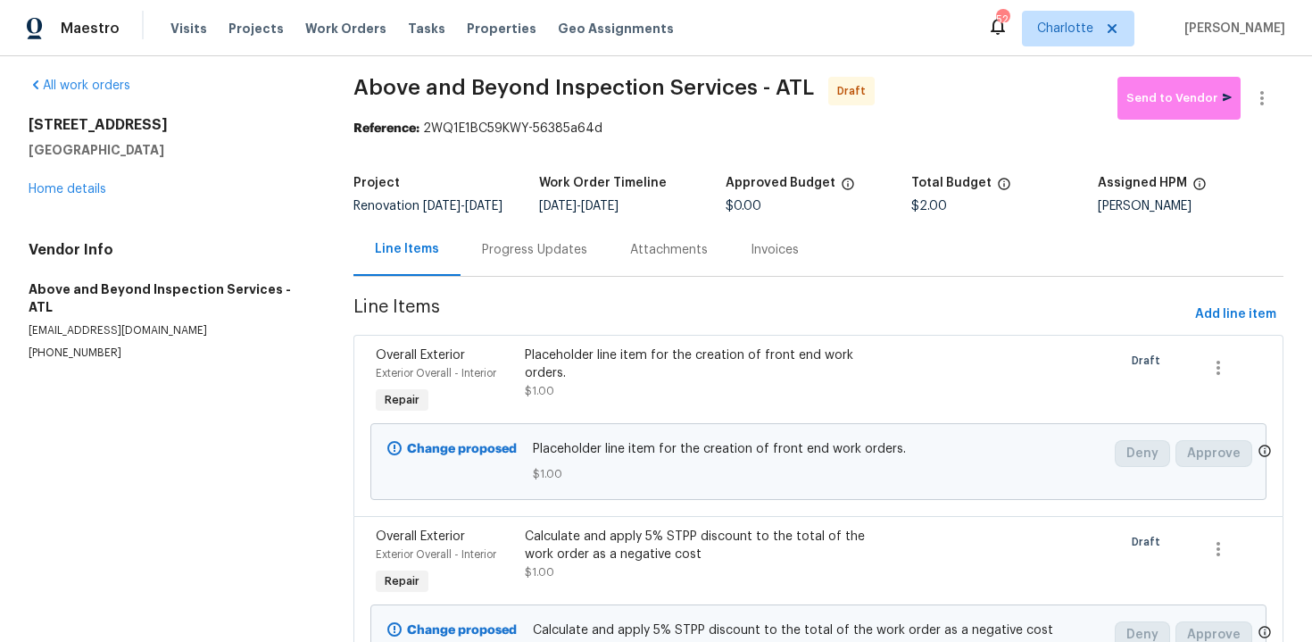
scroll to position [0, 0]
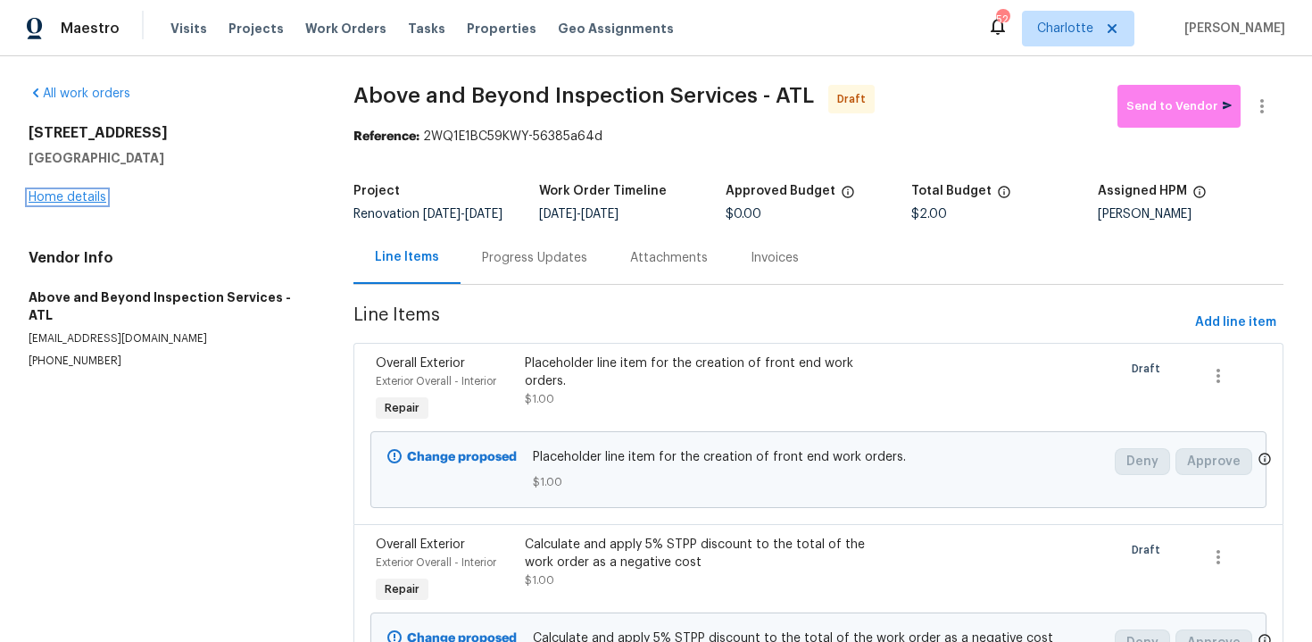
click at [87, 195] on link "Home details" at bounding box center [68, 197] width 78 height 12
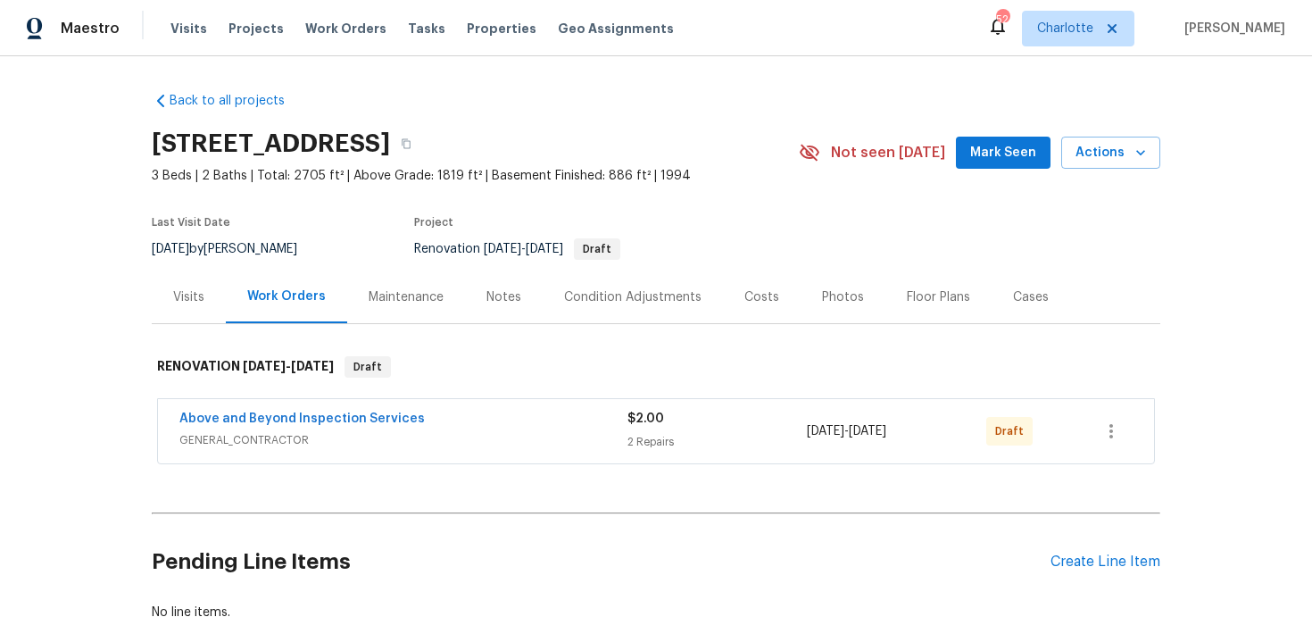
scroll to position [101, 0]
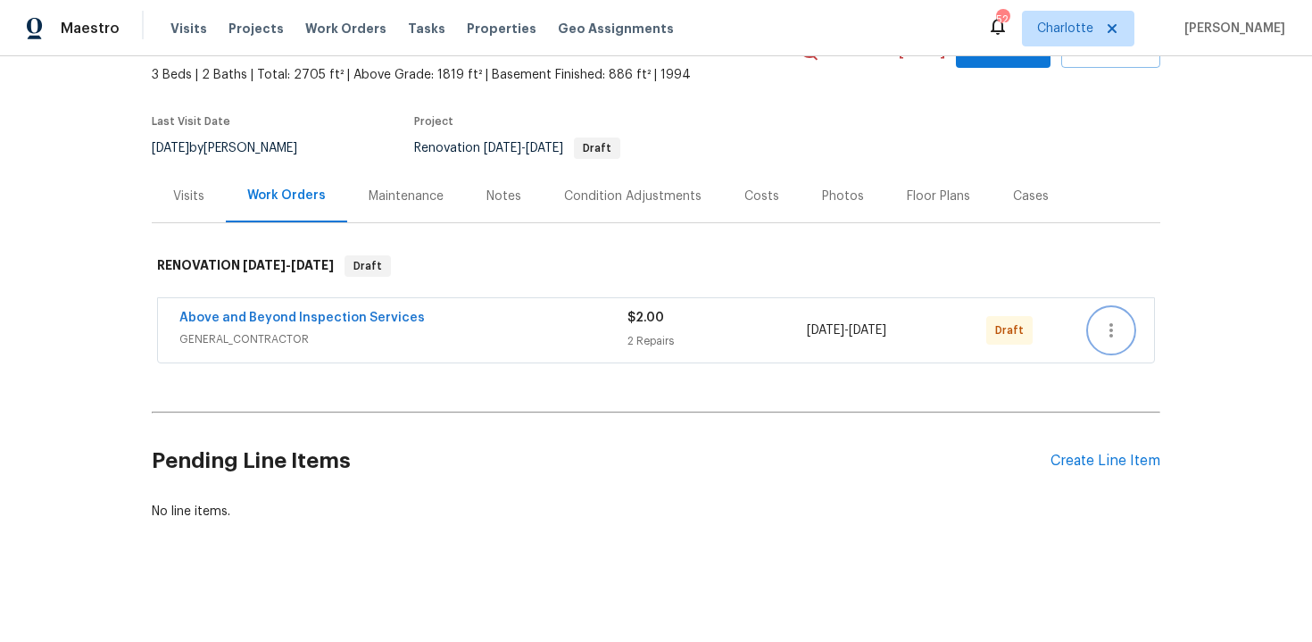
click at [1116, 328] on icon "button" at bounding box center [1111, 330] width 21 height 21
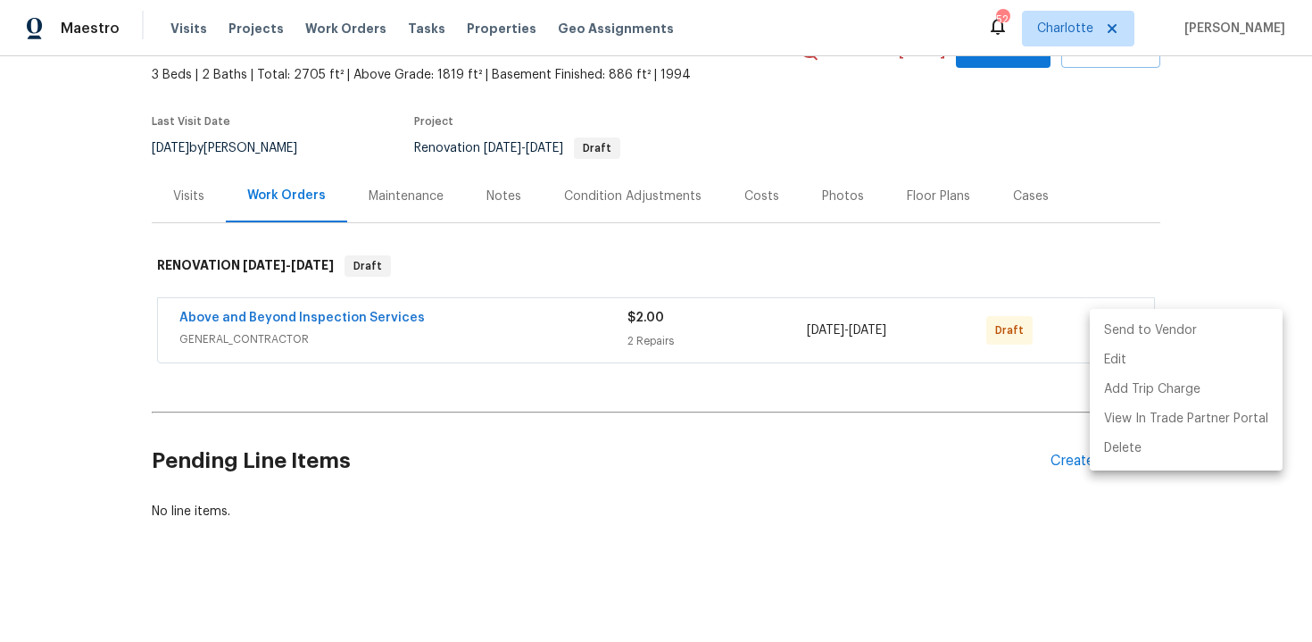
click at [1162, 328] on li "Send to Vendor" at bounding box center [1186, 330] width 193 height 29
click at [1226, 223] on div at bounding box center [656, 321] width 1312 height 642
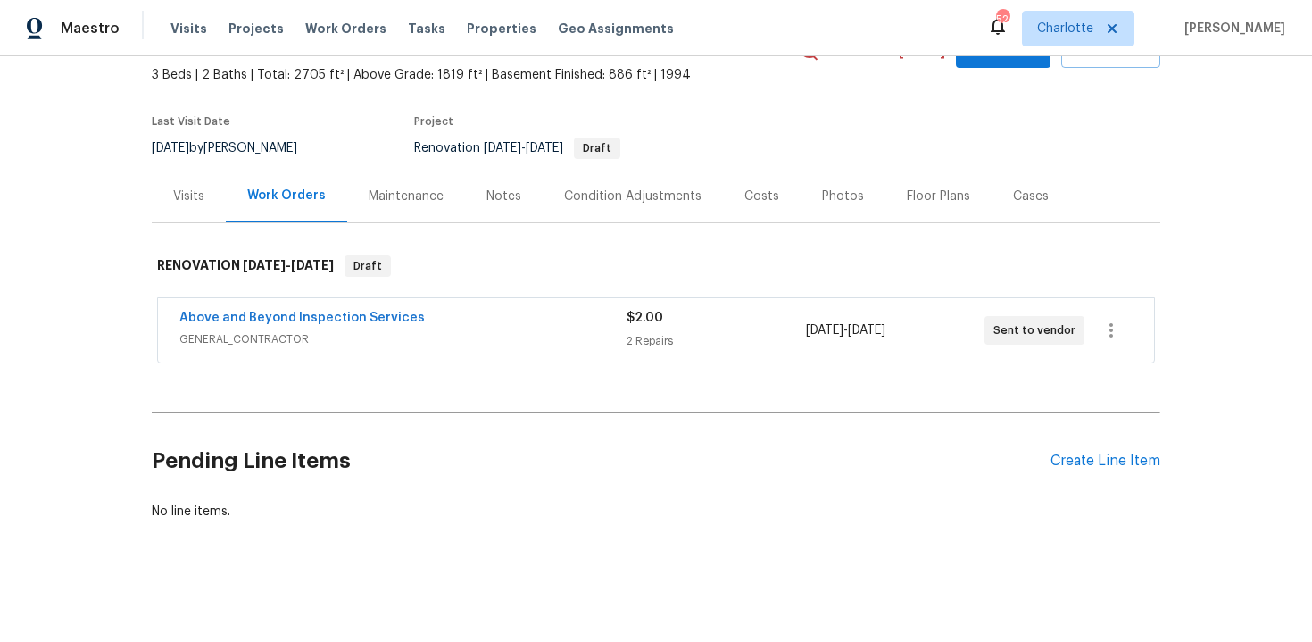
click at [1226, 223] on div "Edit Add Trip Charge View In Trade Partner Portal Delete" at bounding box center [656, 321] width 1312 height 642
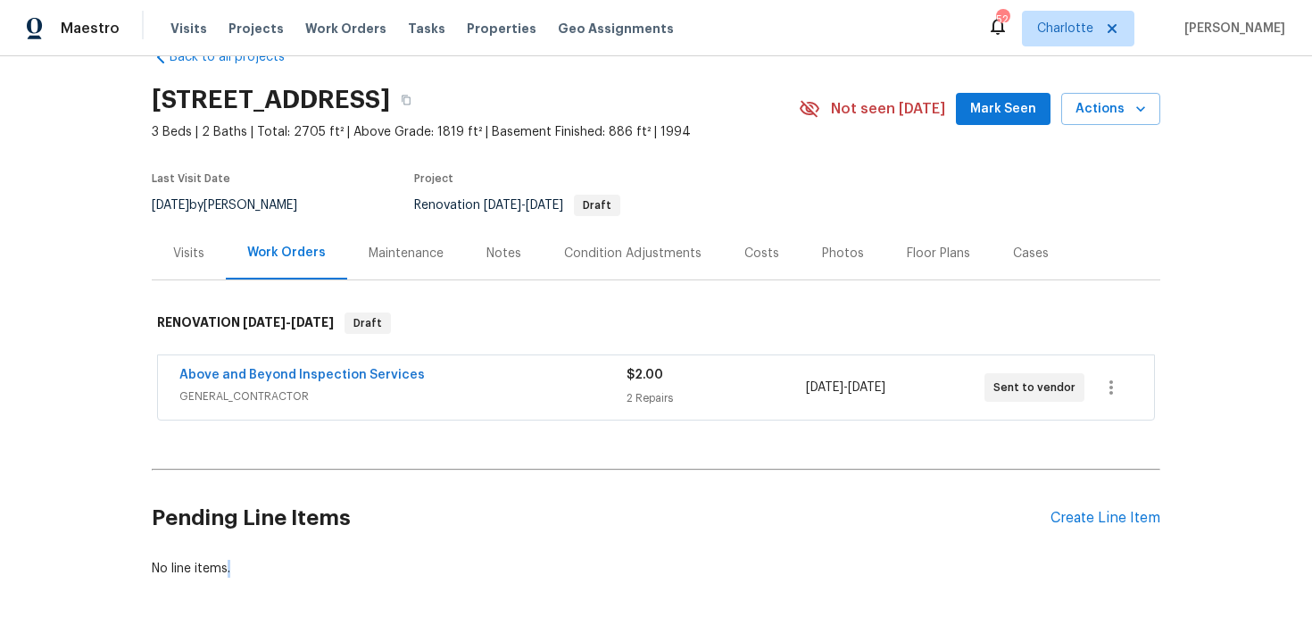
scroll to position [0, 0]
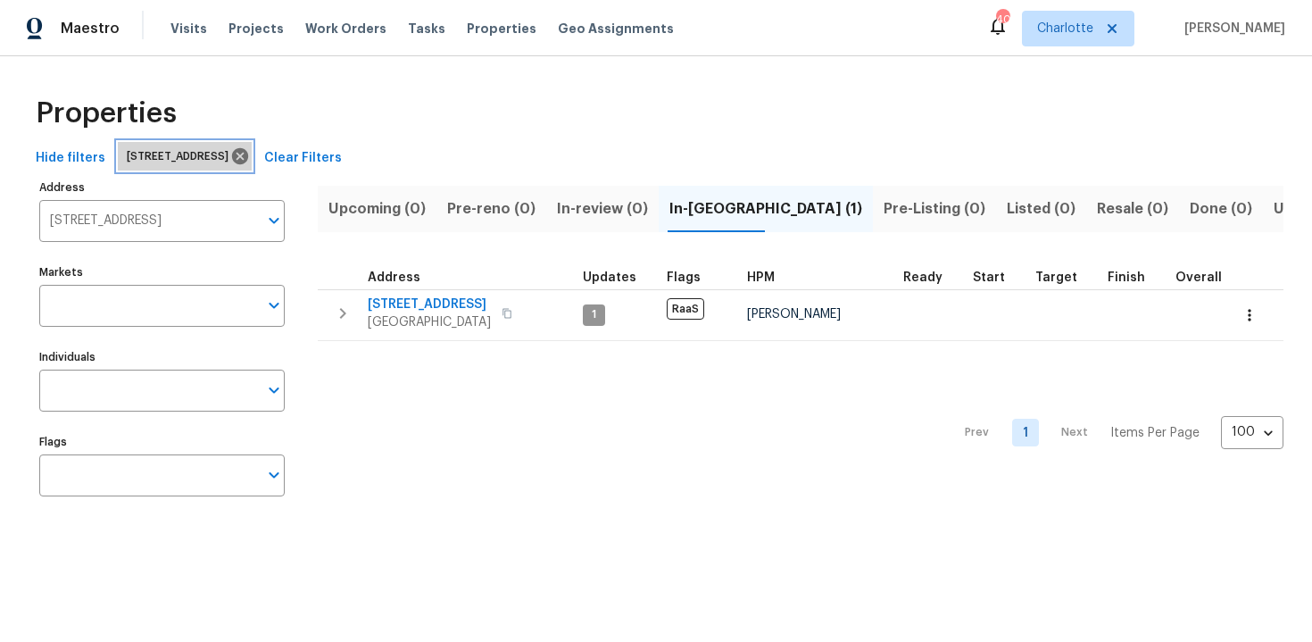
click at [248, 153] on icon at bounding box center [240, 156] width 16 height 16
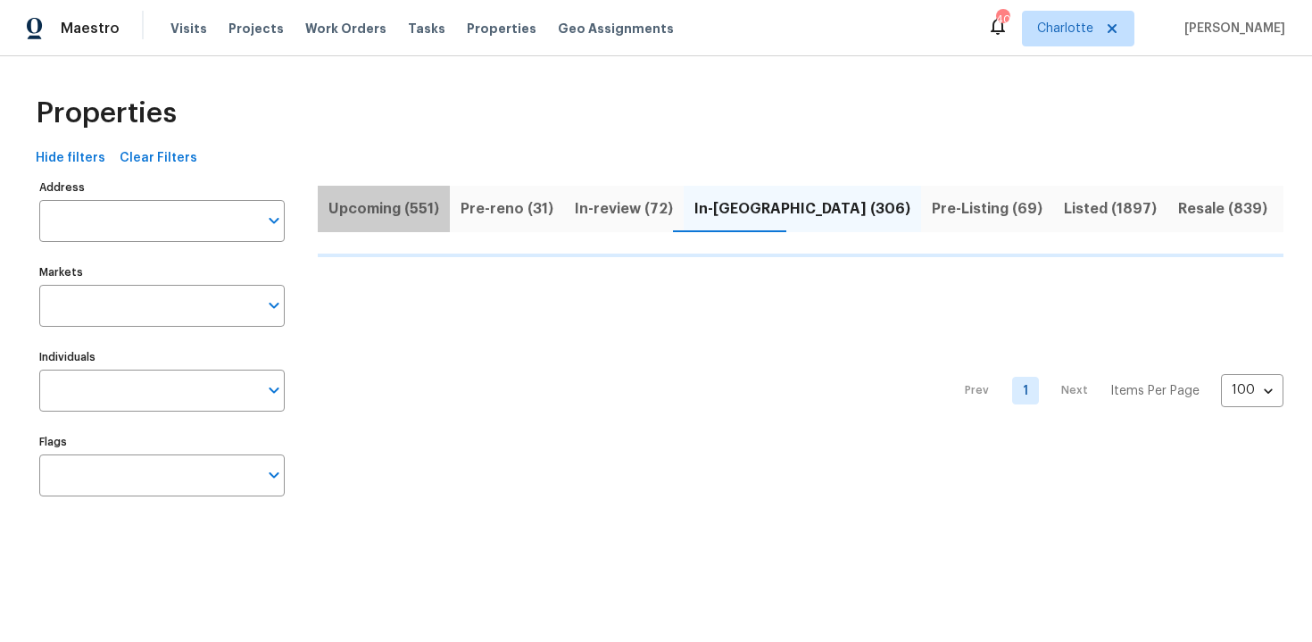
click at [385, 207] on span "Upcoming (551)" at bounding box center [383, 208] width 111 height 25
